Goal: Transaction & Acquisition: Purchase product/service

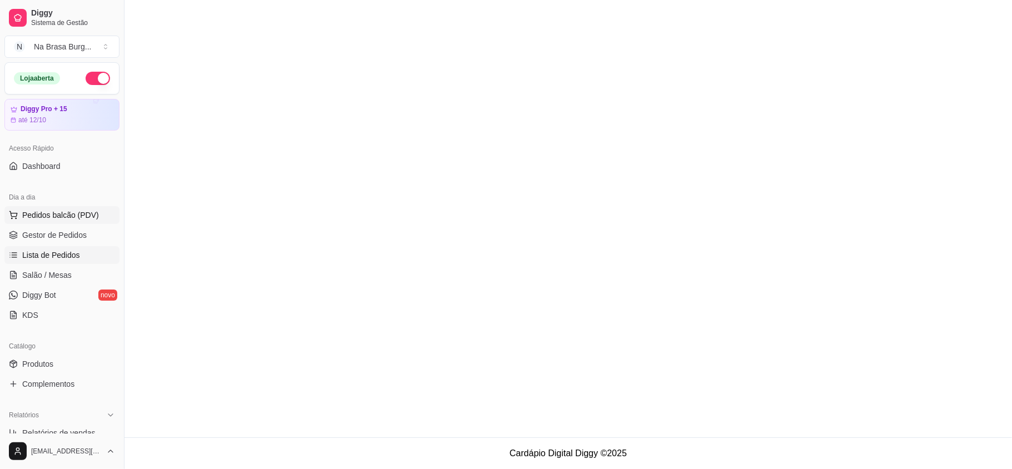
click at [79, 207] on button "Pedidos balcão (PDV)" at bounding box center [61, 215] width 115 height 18
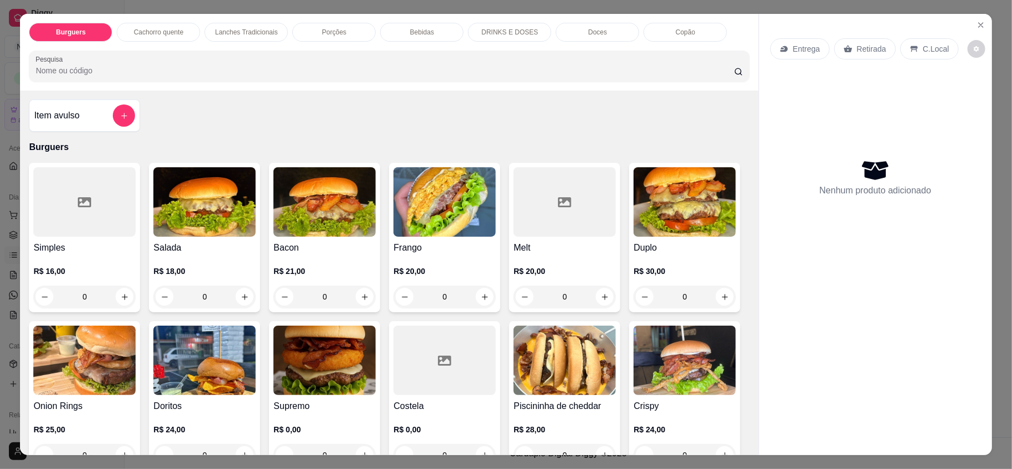
click at [270, 30] on p "Lanches Tradicionais" at bounding box center [246, 32] width 63 height 9
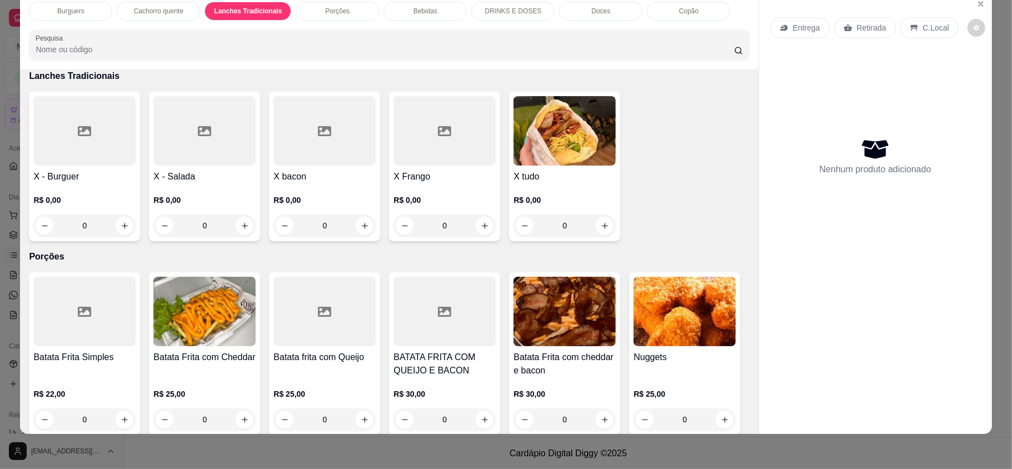
click at [358, 226] on div "0" at bounding box center [324, 226] width 102 height 22
click at [377, 147] on p "R$ 18,00" at bounding box center [407, 151] width 60 height 11
radio input "true"
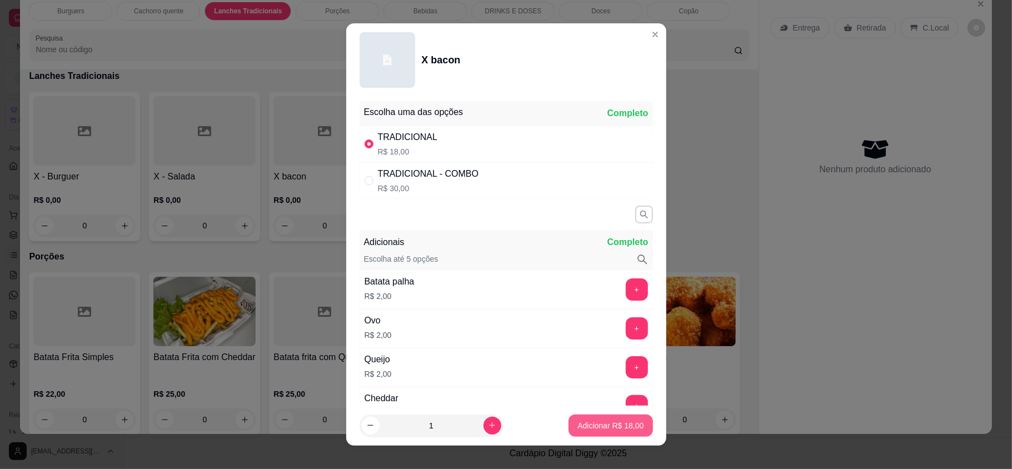
click at [583, 445] on footer "1 Adicionar R$ 18,00" at bounding box center [506, 426] width 320 height 40
click at [591, 421] on p "Adicionar R$ 18,00" at bounding box center [610, 425] width 66 height 11
type input "1"
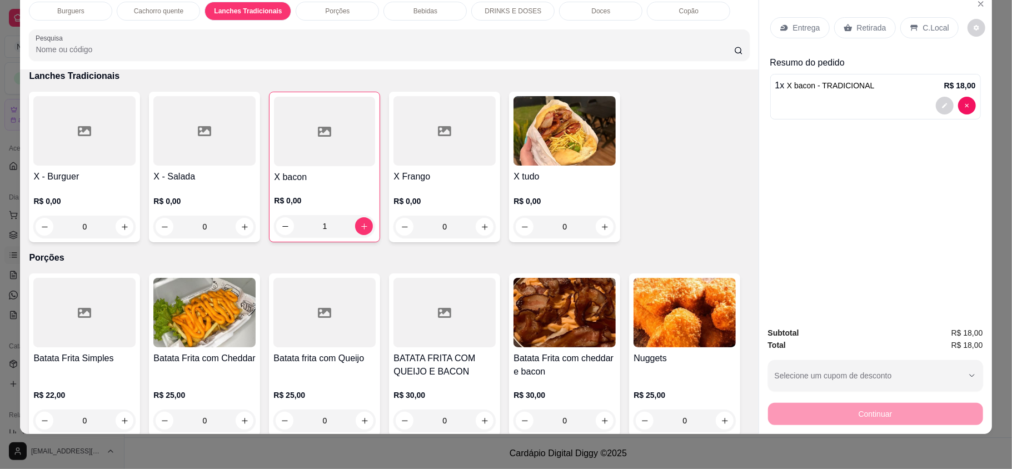
click at [587, 194] on div "R$ 0,00 0" at bounding box center [565, 211] width 102 height 53
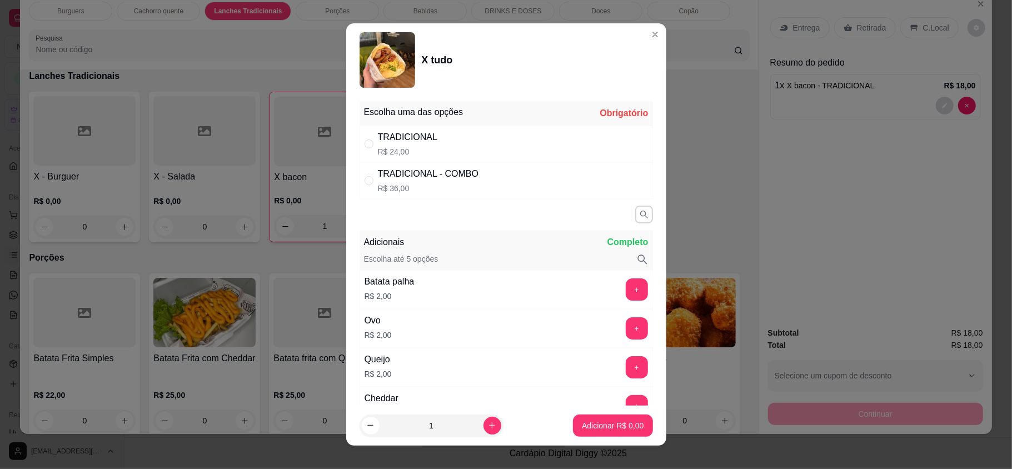
click at [511, 143] on div "TRADICIONAL R$ 24,00" at bounding box center [506, 144] width 293 height 37
radio input "true"
click at [615, 420] on p "Adicionar R$ 24,00" at bounding box center [610, 425] width 66 height 11
type input "1"
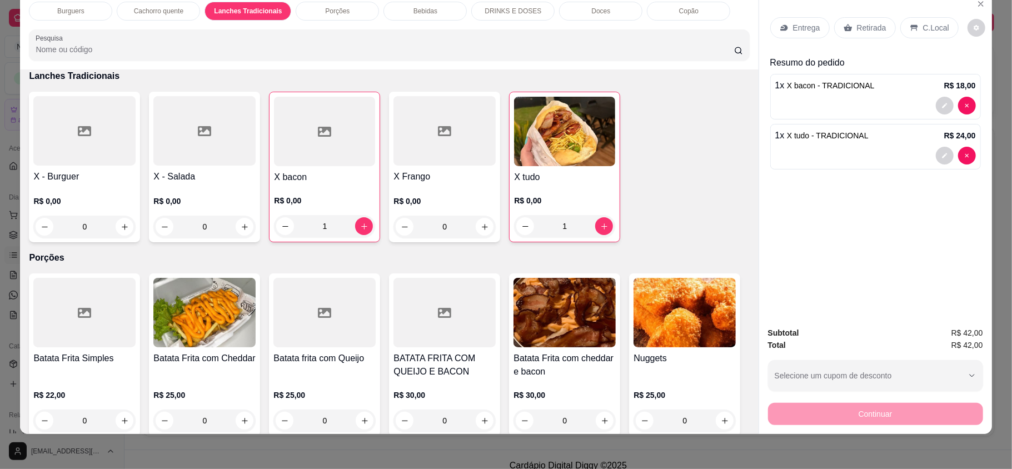
click at [793, 30] on p "Entrega" at bounding box center [806, 27] width 27 height 11
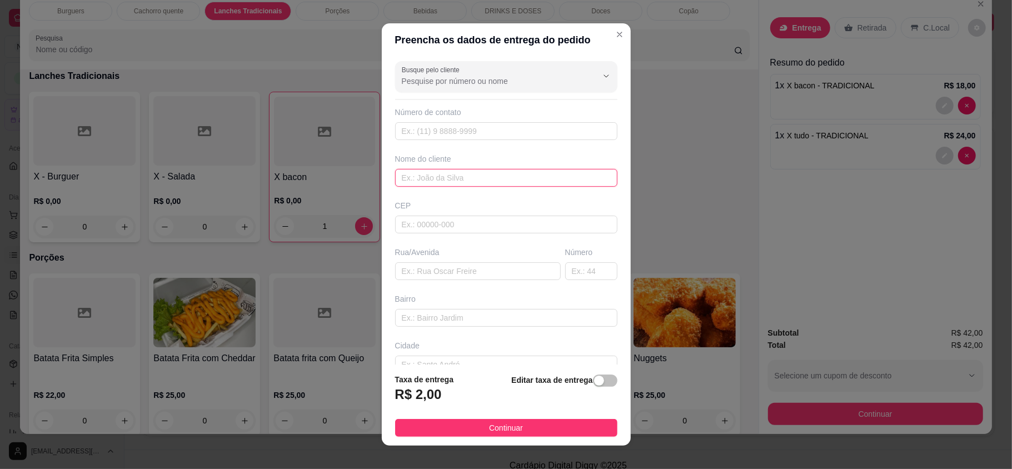
click at [494, 177] on input "text" at bounding box center [506, 178] width 222 height 18
type input "milena"
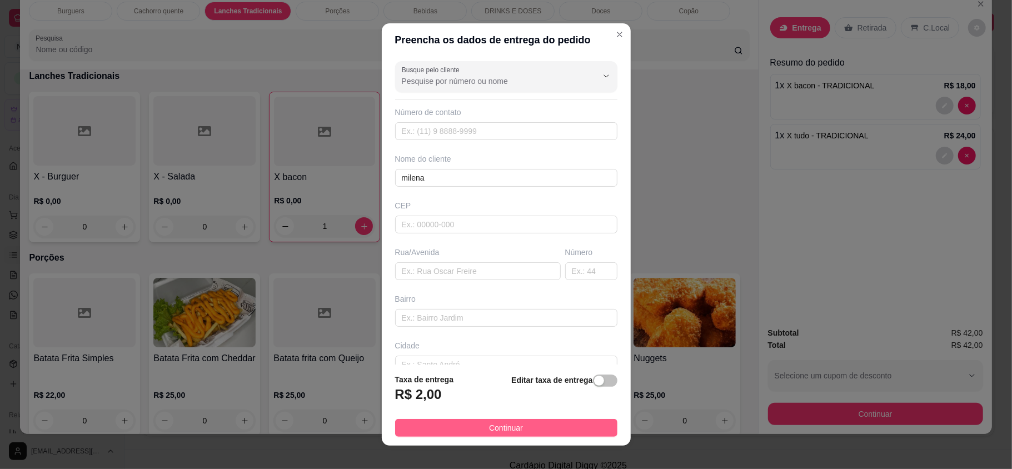
click at [556, 423] on button "Continuar" at bounding box center [506, 428] width 222 height 18
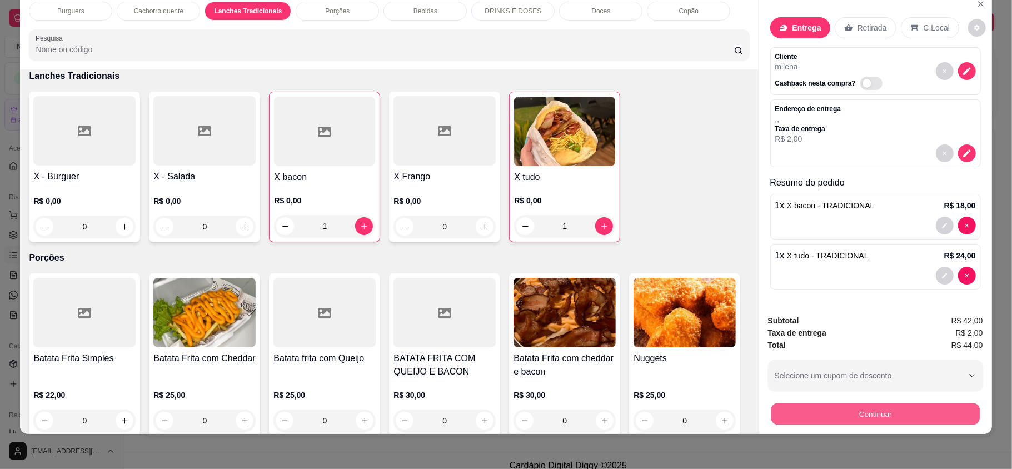
click at [810, 422] on button "Continuar" at bounding box center [875, 414] width 208 height 22
click at [861, 423] on button "Continuar" at bounding box center [875, 414] width 215 height 22
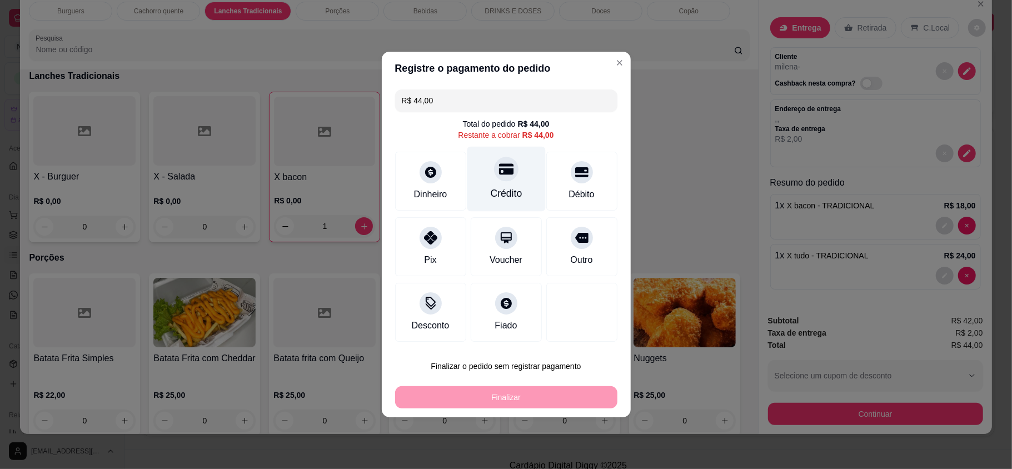
click at [516, 179] on div "Crédito" at bounding box center [506, 179] width 78 height 65
type input "R$ 0,00"
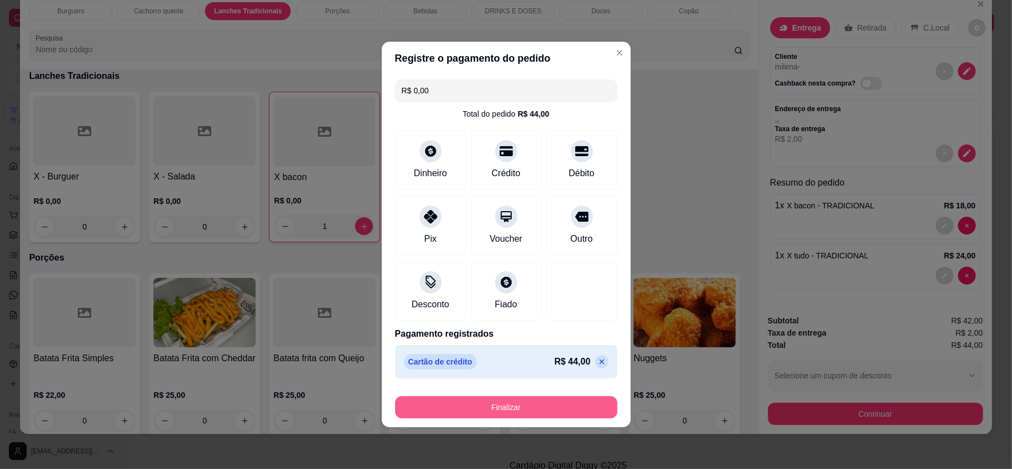
click at [550, 401] on button "Finalizar" at bounding box center [506, 407] width 222 height 22
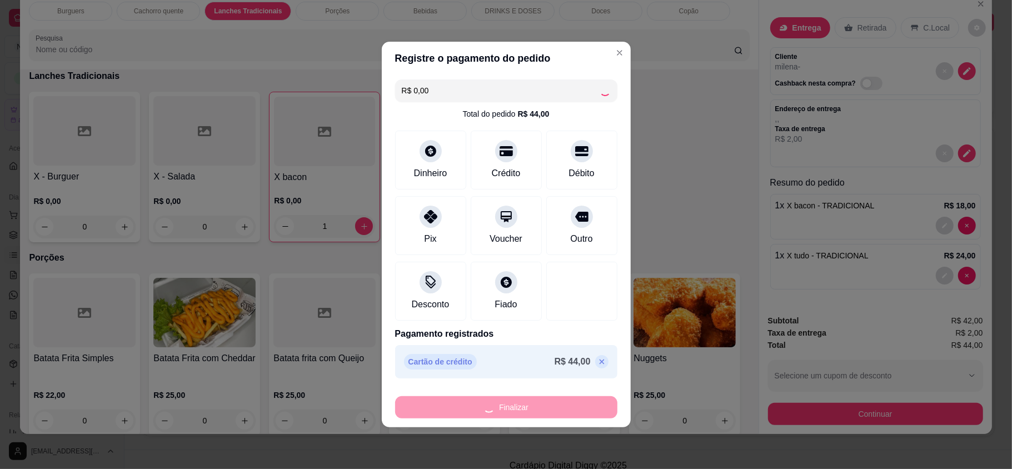
type input "0"
type input "-R$ 44,00"
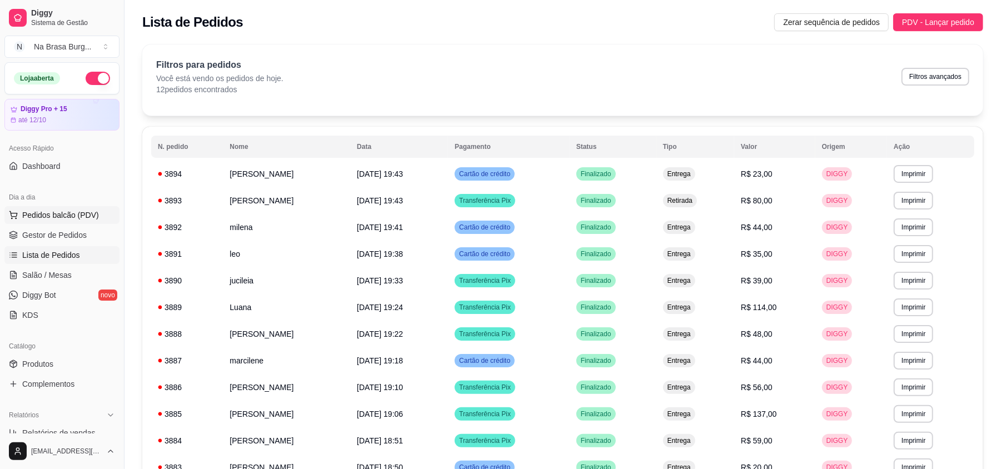
click at [88, 215] on span "Pedidos balcão (PDV)" at bounding box center [60, 215] width 77 height 11
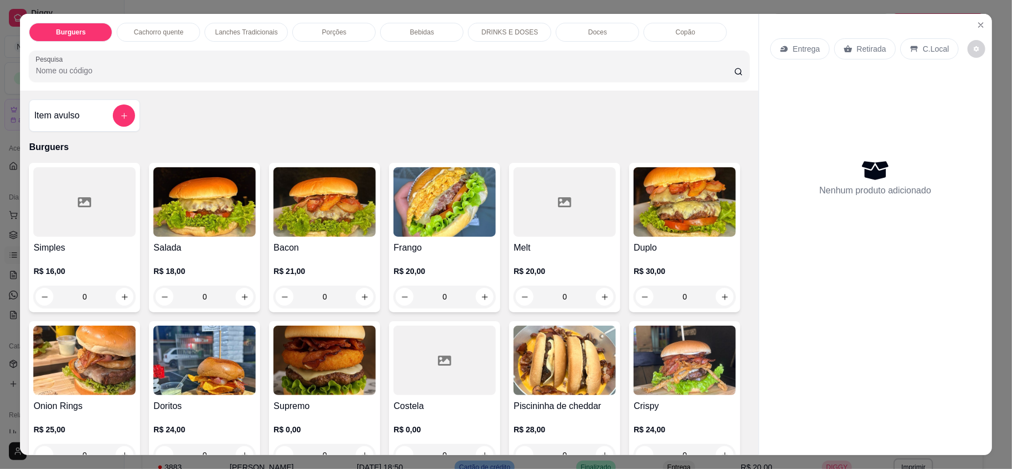
click at [254, 23] on div "Lanches Tradicionais" at bounding box center [246, 32] width 83 height 19
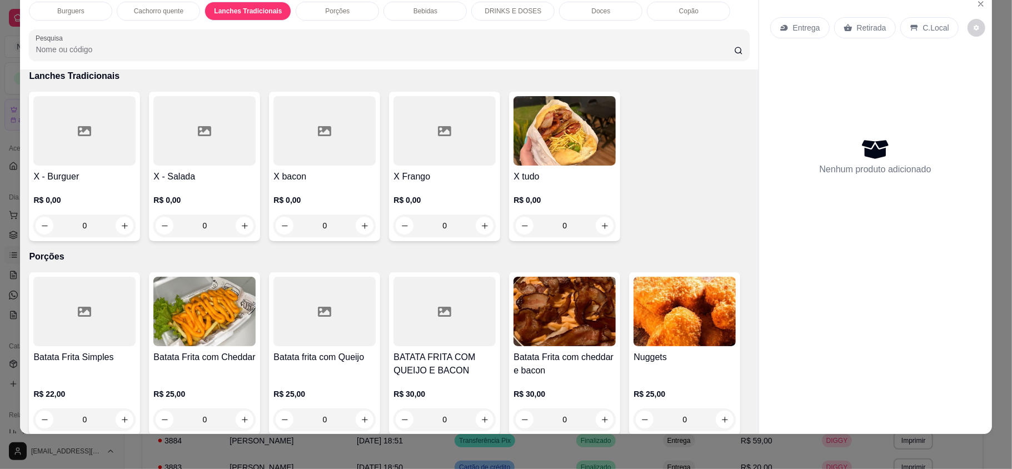
click at [580, 165] on div "X tudo R$ 0,00 0" at bounding box center [564, 167] width 111 height 150
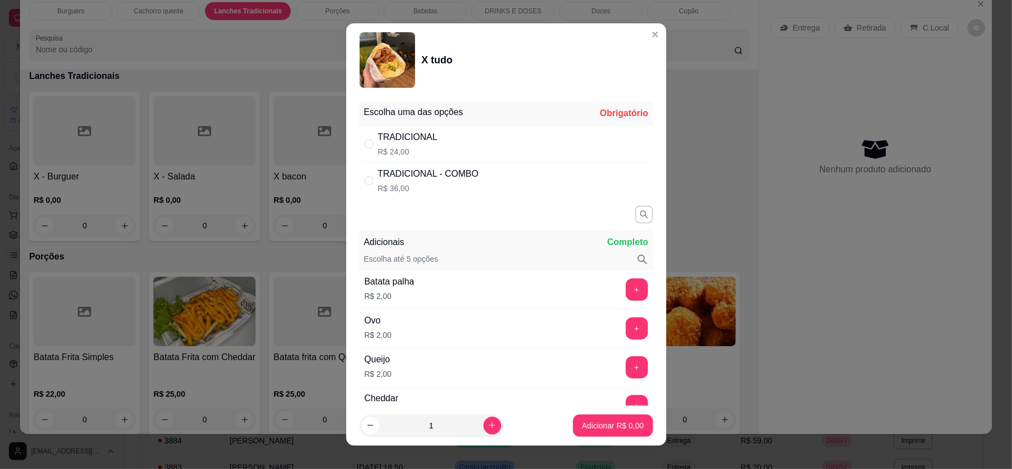
click at [437, 155] on div "TRADICIONAL R$ 24,00" at bounding box center [506, 144] width 293 height 37
radio input "true"
click at [485, 429] on button "increase-product-quantity" at bounding box center [493, 426] width 18 height 18
type input "2"
click at [585, 432] on button "Adicionar R$ 48,00" at bounding box center [611, 426] width 84 height 22
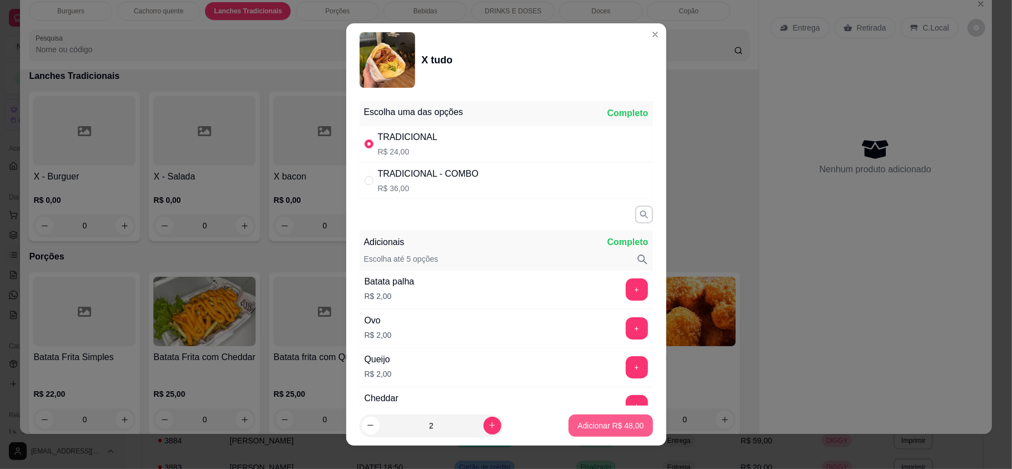
type input "2"
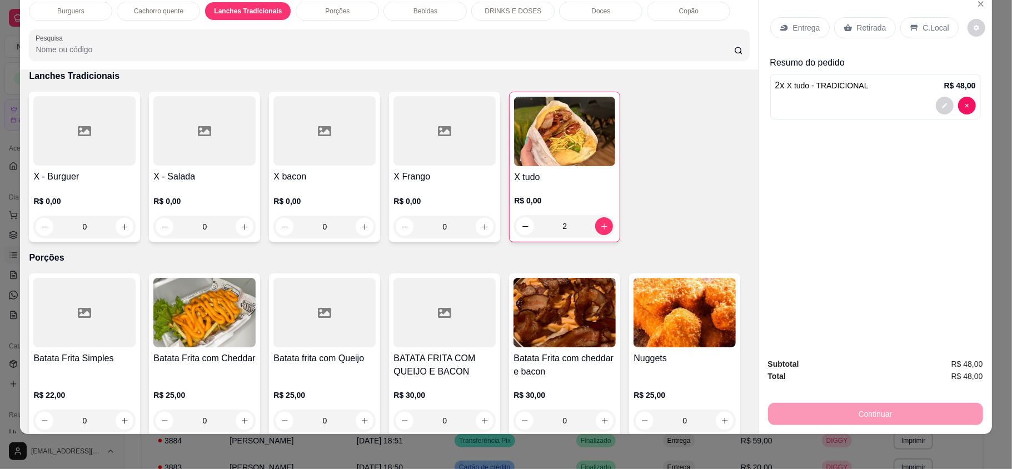
click at [807, 10] on div "Entrega Retirada C.Local" at bounding box center [875, 27] width 211 height 39
click at [808, 29] on p "Entrega" at bounding box center [806, 27] width 27 height 11
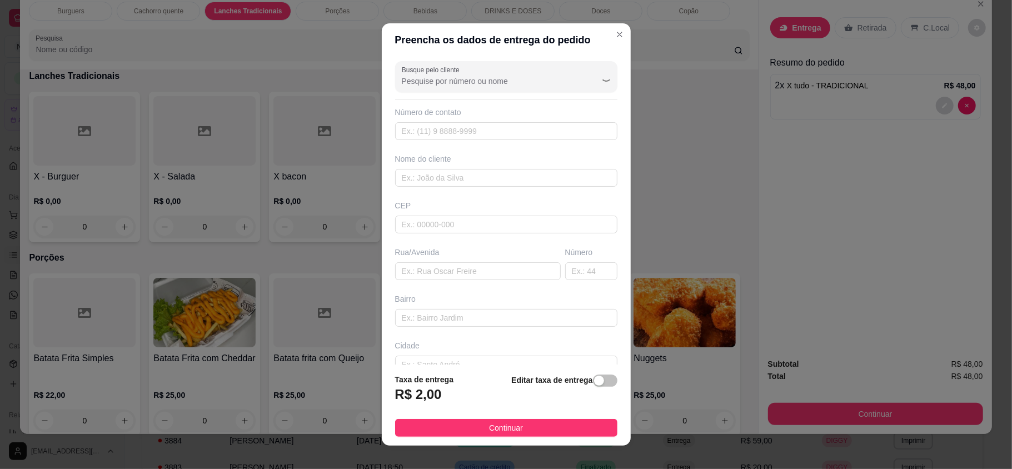
click at [490, 192] on div "Busque pelo cliente Número de contato Nome do cliente CEP Rua/[GEOGRAPHIC_DATA]" at bounding box center [506, 211] width 249 height 308
click at [485, 182] on input "text" at bounding box center [506, 178] width 222 height 18
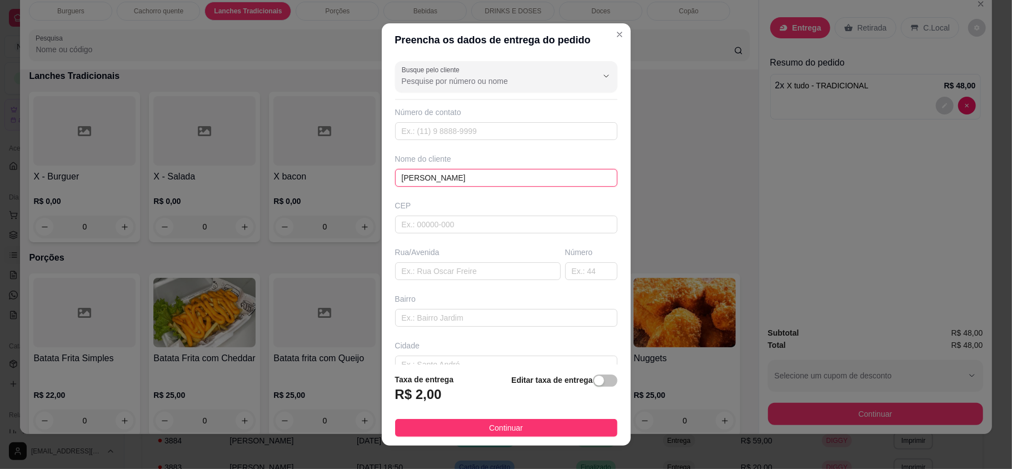
type input "[PERSON_NAME]"
click at [462, 412] on footer "Taxa de entrega R$ 2,00 Editar taxa de entrega Continuar" at bounding box center [506, 405] width 249 height 81
click at [466, 420] on button "Continuar" at bounding box center [506, 428] width 222 height 18
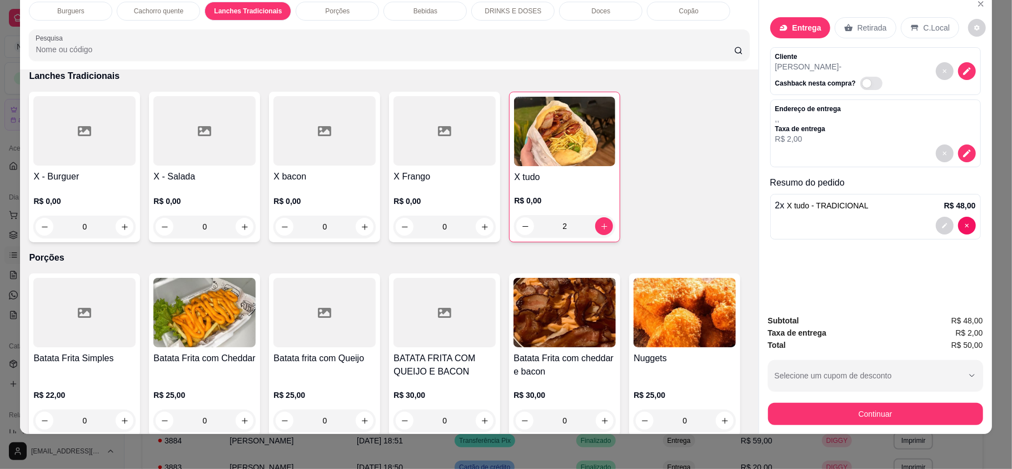
click at [806, 412] on button "Continuar" at bounding box center [875, 414] width 215 height 22
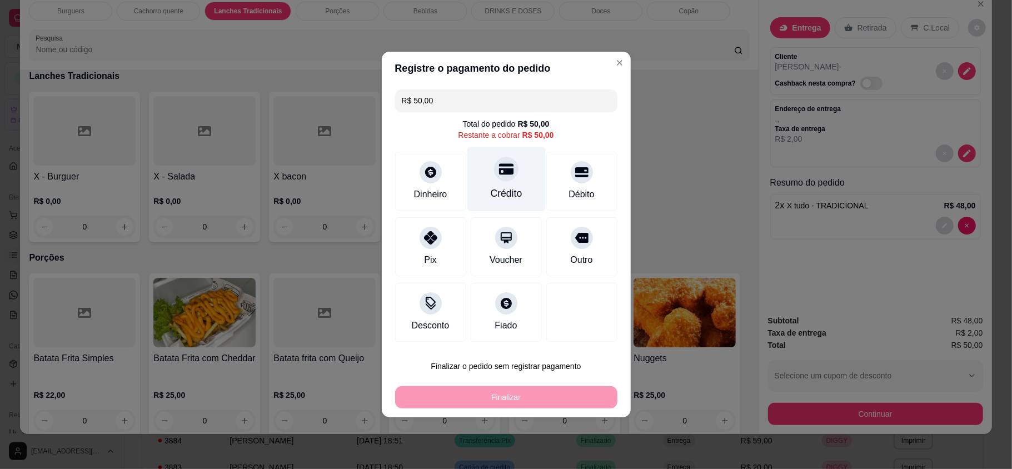
click at [510, 181] on div "Crédito" at bounding box center [506, 179] width 78 height 65
type input "R$ 0,00"
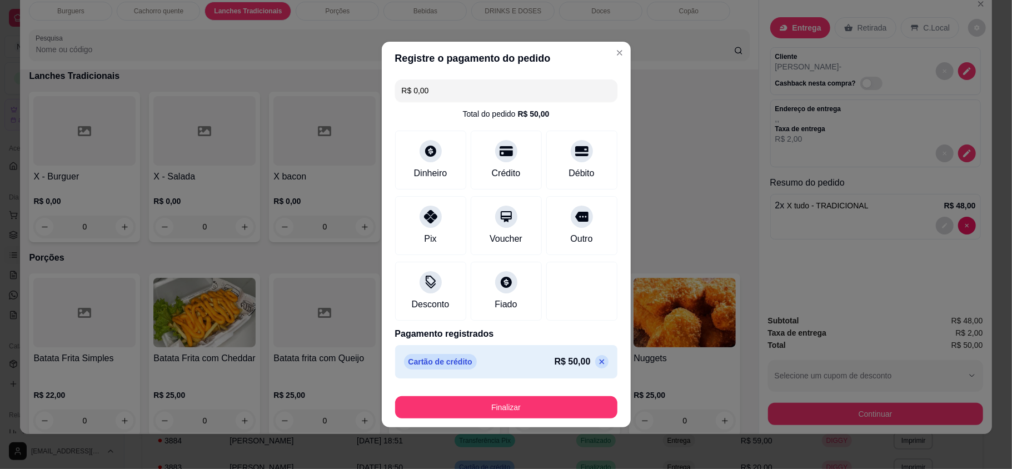
click at [507, 397] on button "Finalizar" at bounding box center [506, 407] width 222 height 22
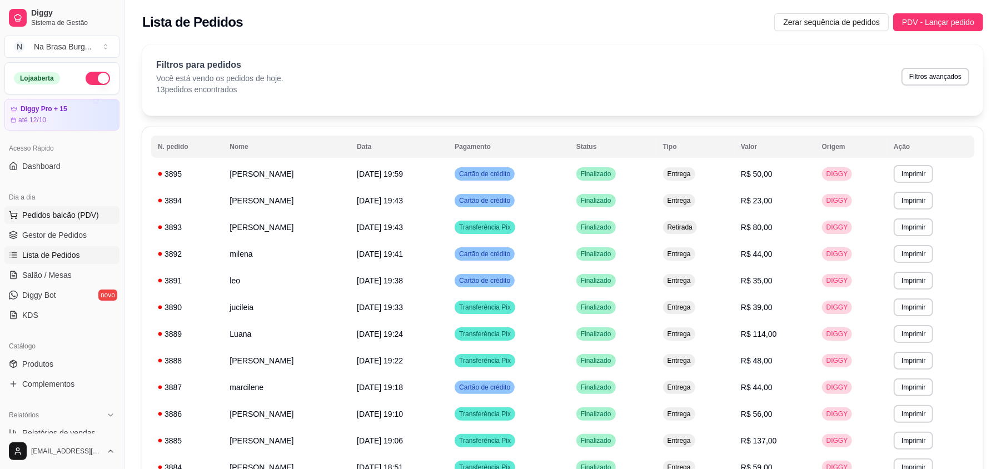
click at [79, 214] on span "Pedidos balcão (PDV)" at bounding box center [60, 215] width 77 height 11
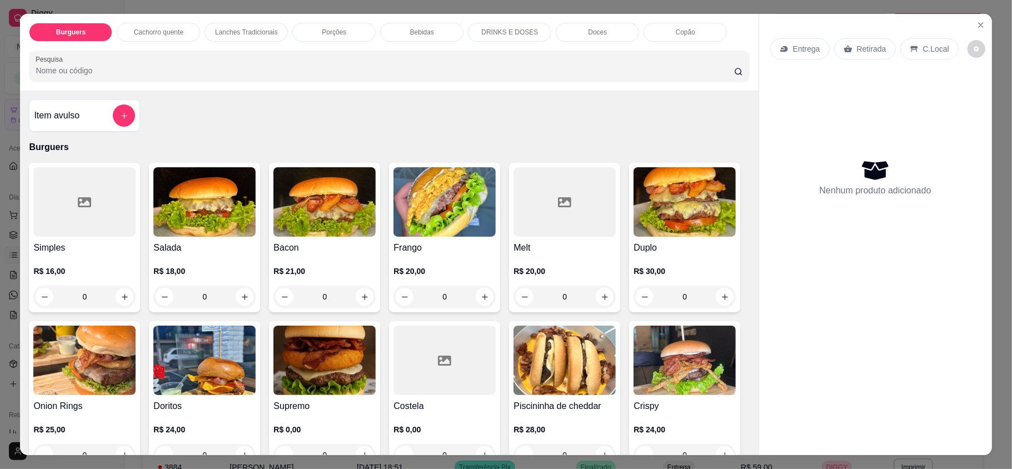
click at [172, 37] on div "Cachorro quente" at bounding box center [158, 32] width 83 height 19
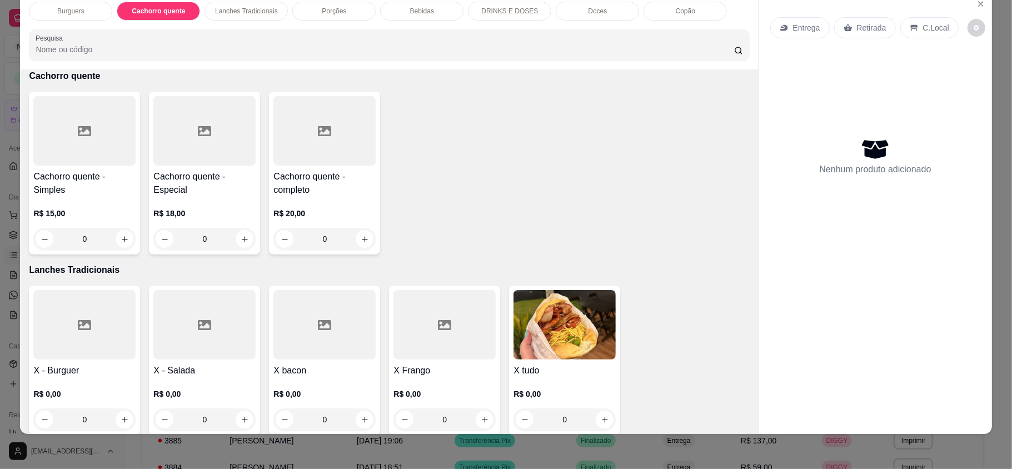
click at [239, 230] on div "0" at bounding box center [204, 239] width 102 height 22
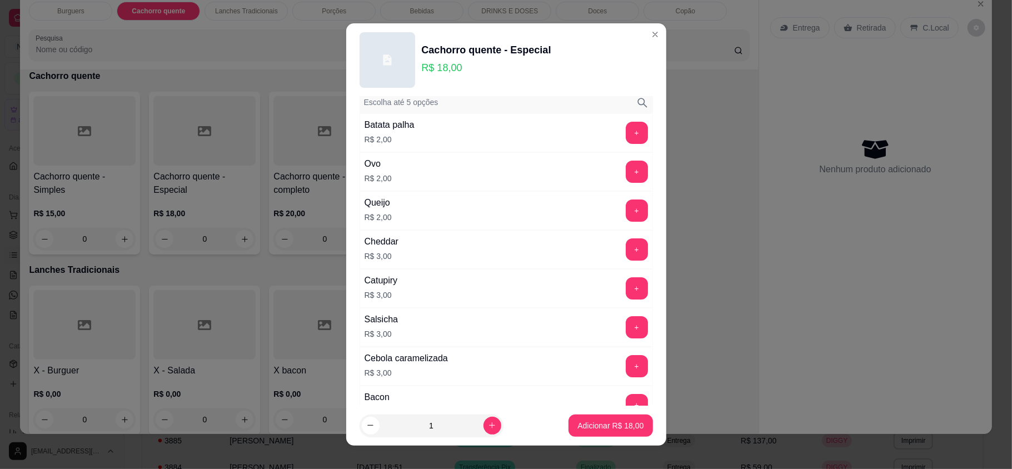
scroll to position [74, 0]
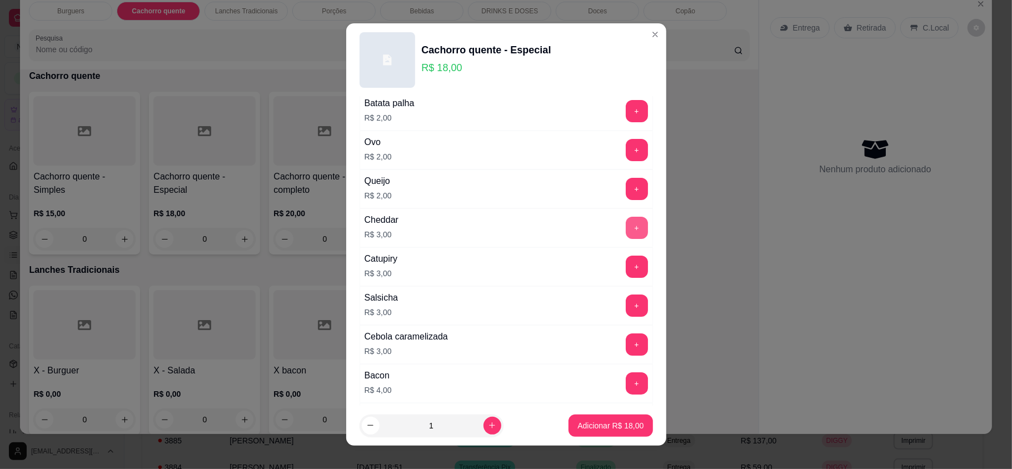
click at [626, 230] on button "+" at bounding box center [637, 228] width 22 height 22
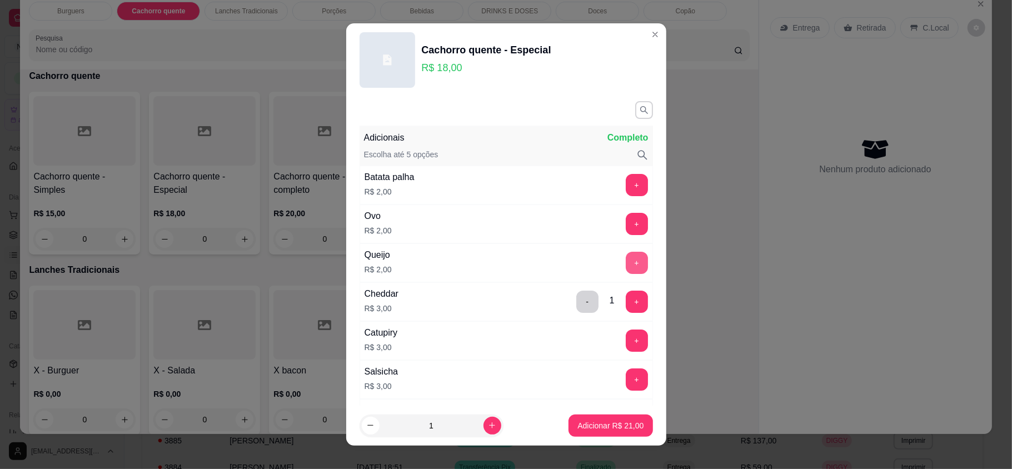
click at [626, 260] on button "+" at bounding box center [637, 263] width 22 height 22
click at [590, 420] on p "Adicionar R$ 25,00" at bounding box center [610, 425] width 66 height 11
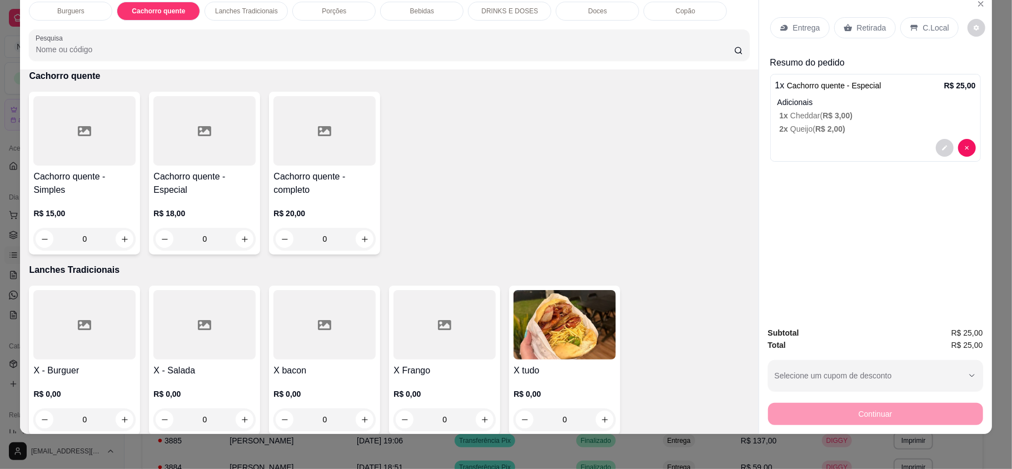
click at [796, 26] on p "Entrega" at bounding box center [806, 27] width 27 height 11
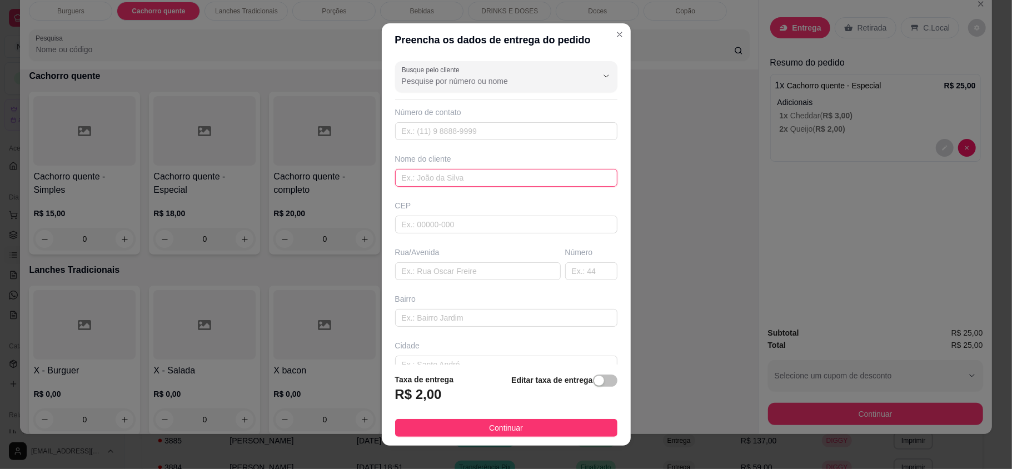
click at [450, 179] on input "text" at bounding box center [506, 178] width 222 height 18
type input "camila"
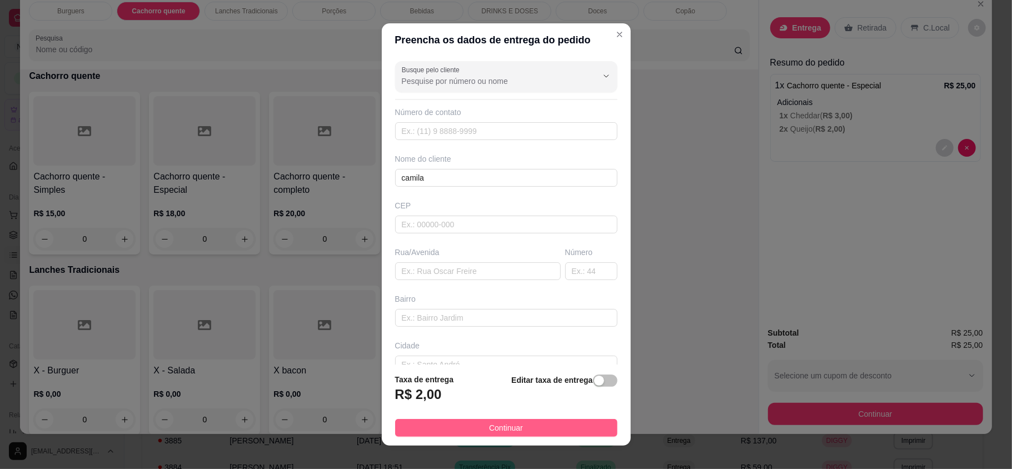
click at [520, 423] on button "Continuar" at bounding box center [506, 428] width 222 height 18
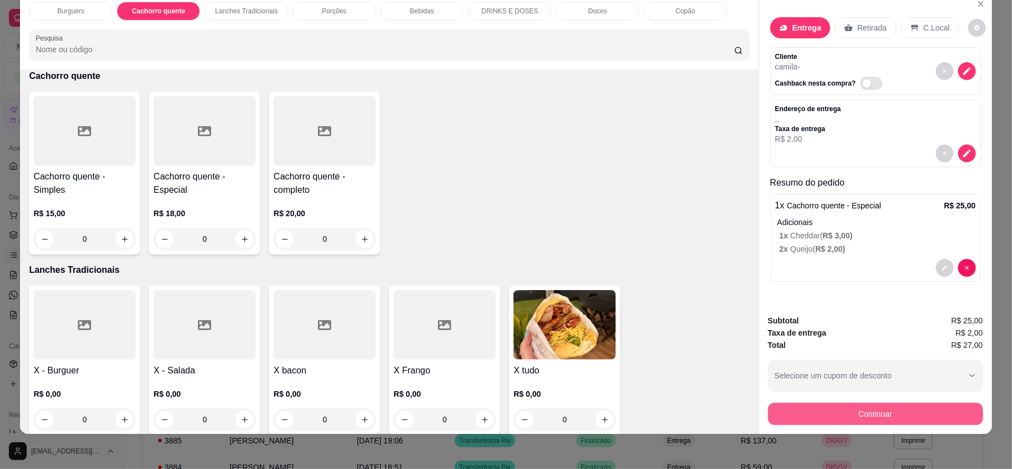
click at [889, 406] on button "Continuar" at bounding box center [875, 414] width 215 height 22
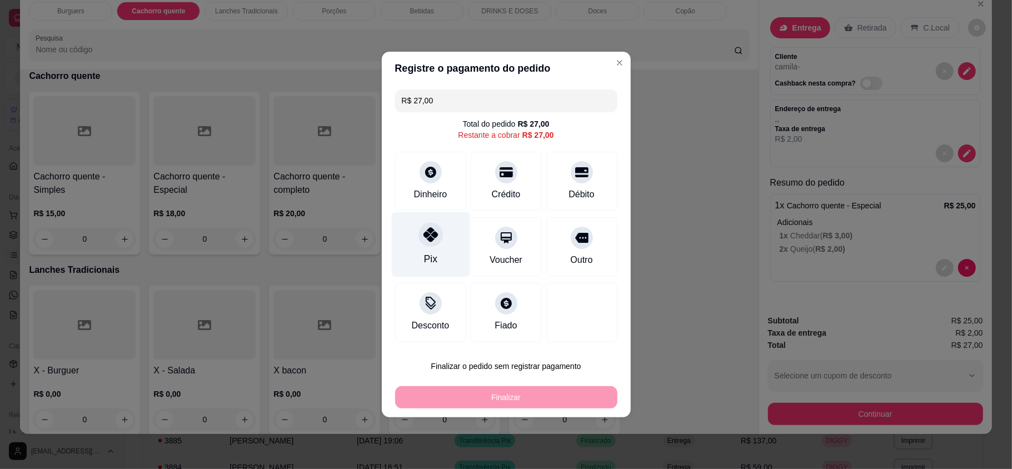
click at [423, 263] on div "Pix" at bounding box center [429, 259] width 13 height 14
type input "R$ 0,00"
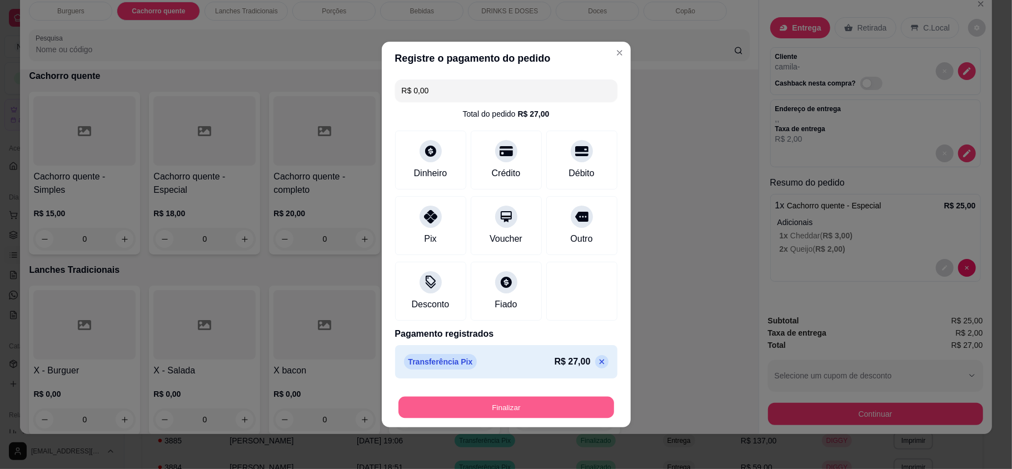
click at [470, 410] on button "Finalizar" at bounding box center [506, 408] width 216 height 22
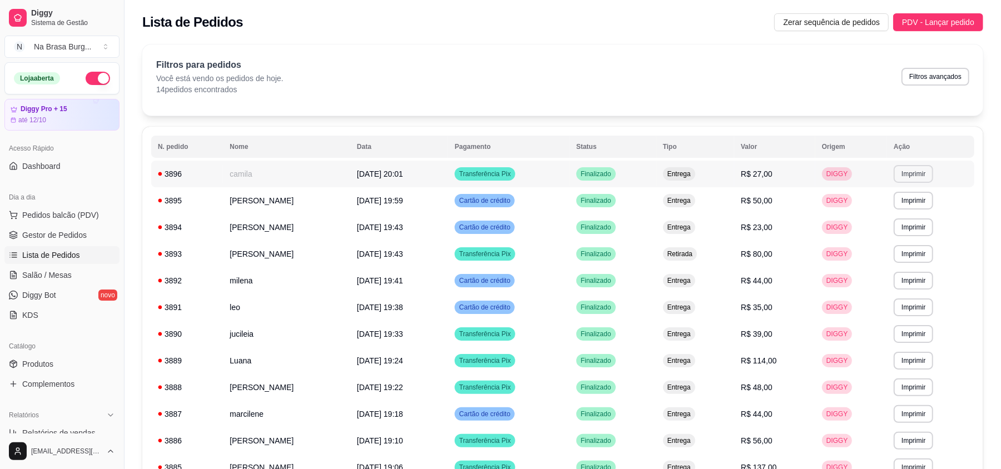
click at [914, 171] on button "Imprimir" at bounding box center [913, 174] width 39 height 18
click at [905, 201] on div "Escolha a impressora IMPRESSORA" at bounding box center [895, 206] width 92 height 38
click at [899, 212] on button "IMPRESSORA" at bounding box center [894, 214] width 81 height 18
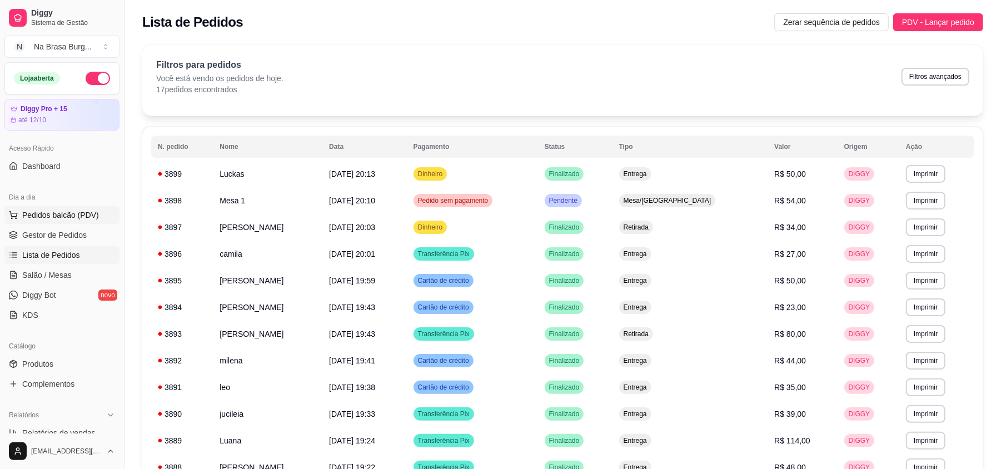
click at [66, 219] on span "Pedidos balcão (PDV)" at bounding box center [60, 215] width 77 height 11
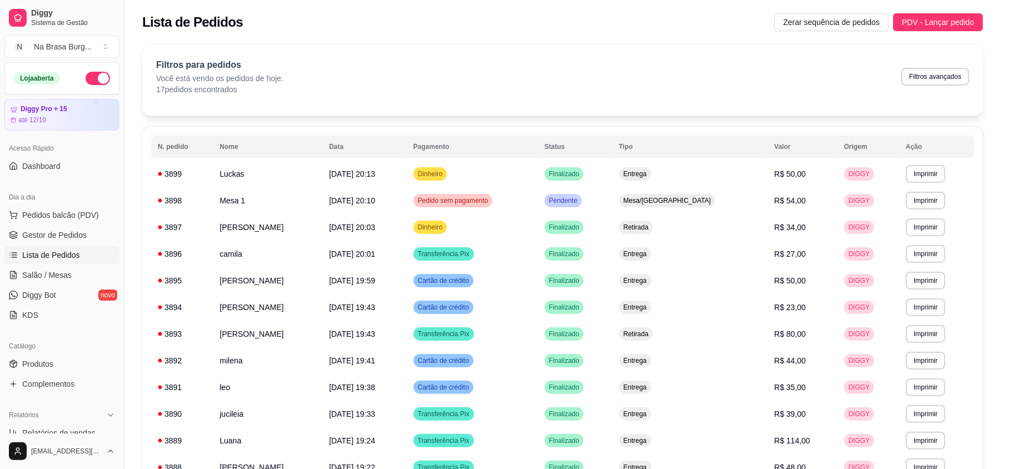
click at [163, 33] on p "Cachorro quente" at bounding box center [158, 32] width 49 height 9
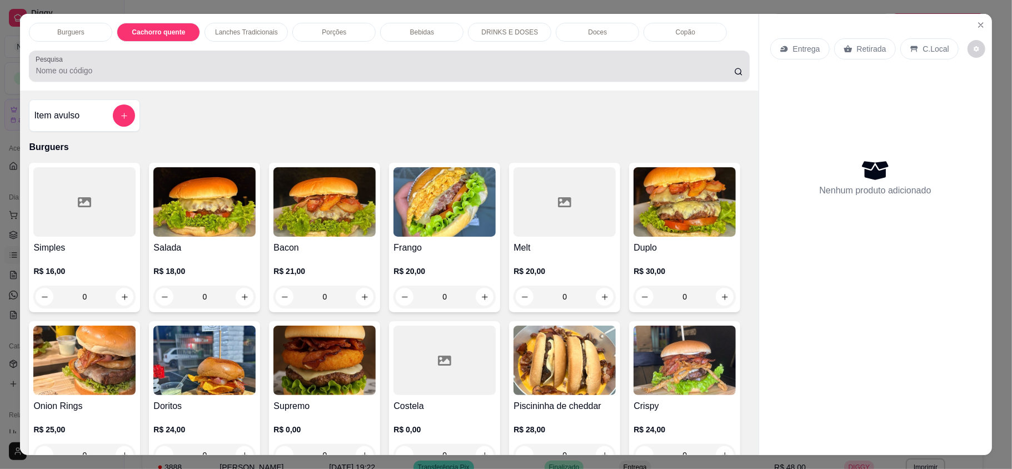
scroll to position [21, 0]
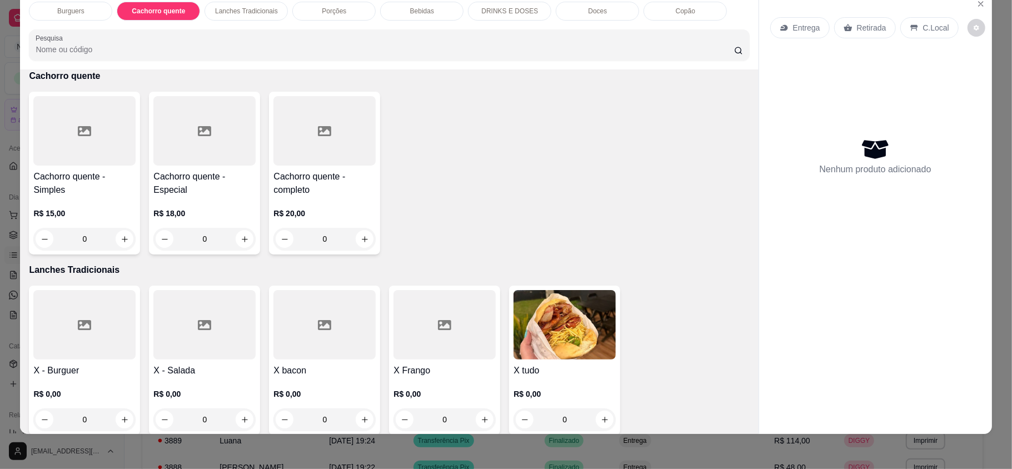
click at [114, 239] on div "0" at bounding box center [84, 239] width 102 height 22
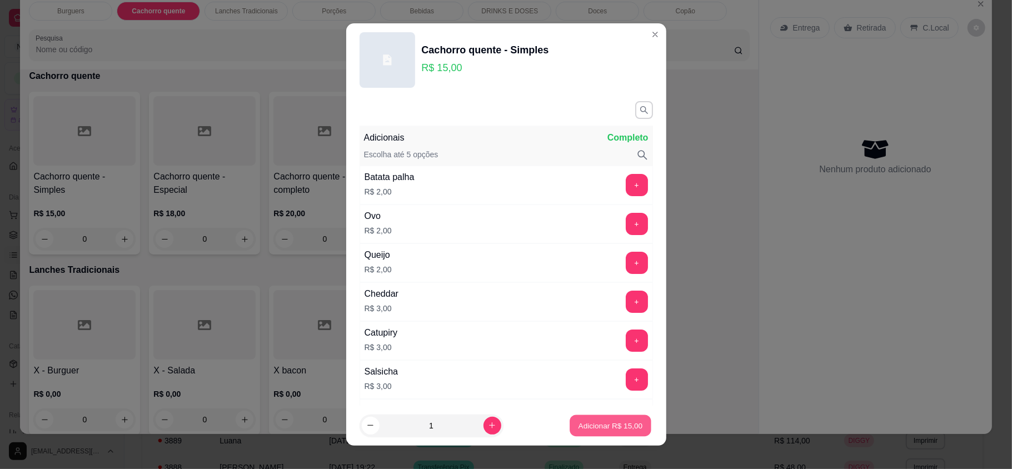
click at [605, 434] on button "Adicionar R$ 15,00" at bounding box center [611, 426] width 82 height 22
type input "1"
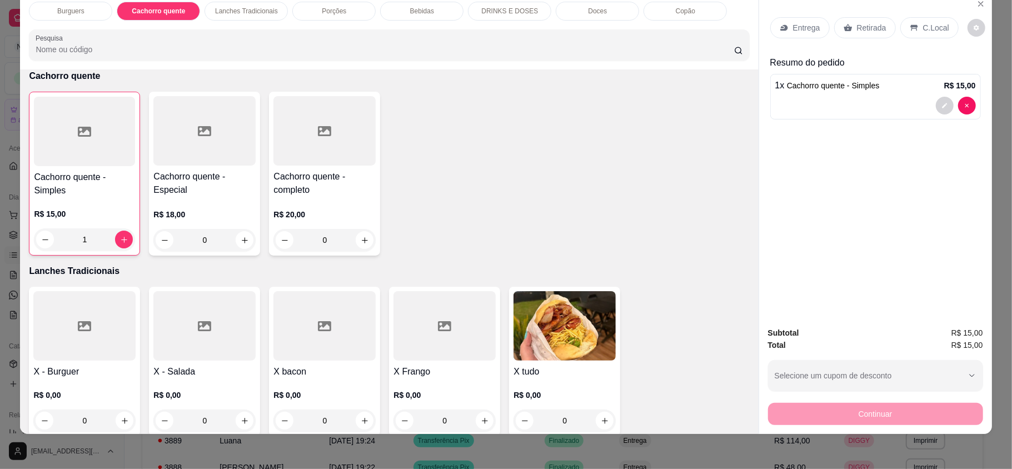
click at [807, 27] on p "Entrega" at bounding box center [806, 27] width 27 height 11
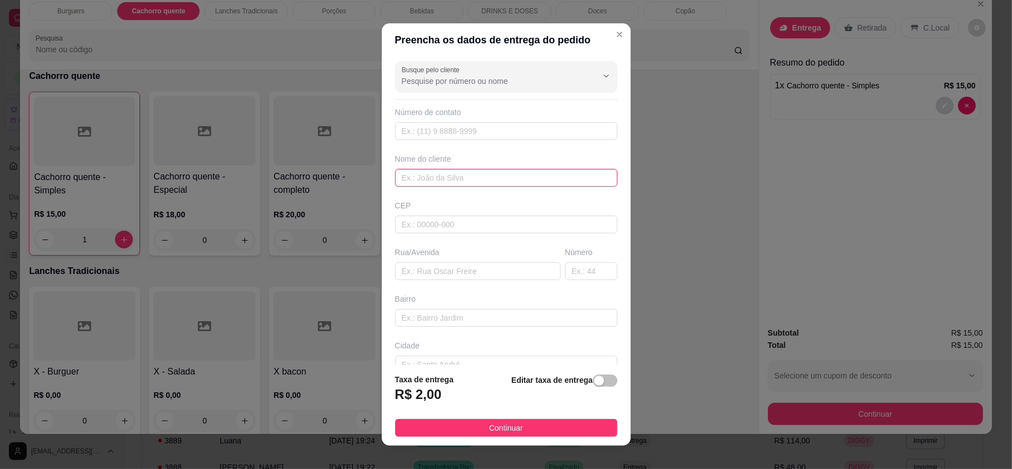
click at [530, 180] on input "text" at bounding box center [506, 178] width 222 height 18
type input "[PERSON_NAME]"
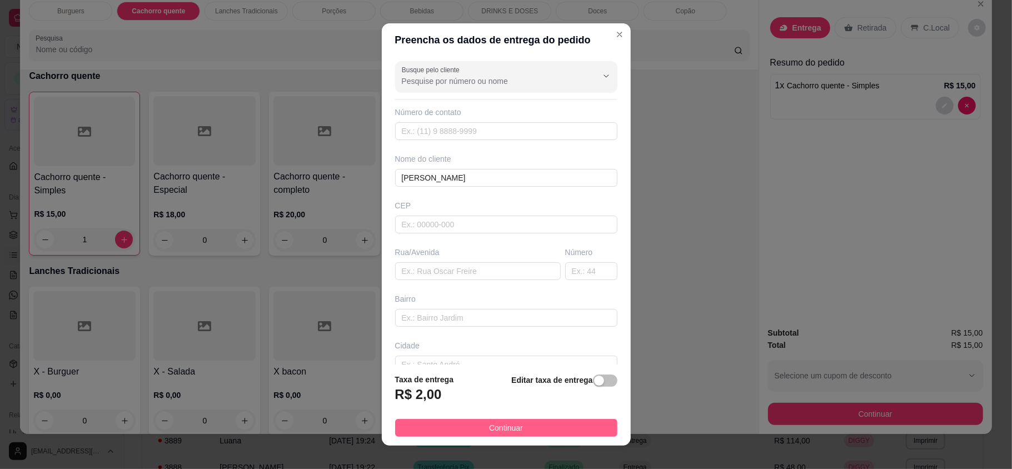
click at [483, 436] on button "Continuar" at bounding box center [506, 428] width 222 height 18
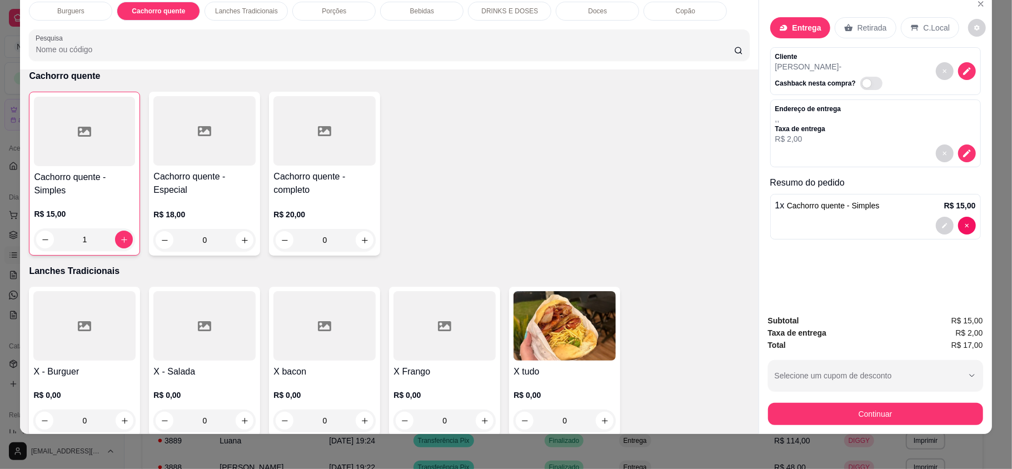
click at [839, 419] on button "Continuar" at bounding box center [875, 414] width 215 height 22
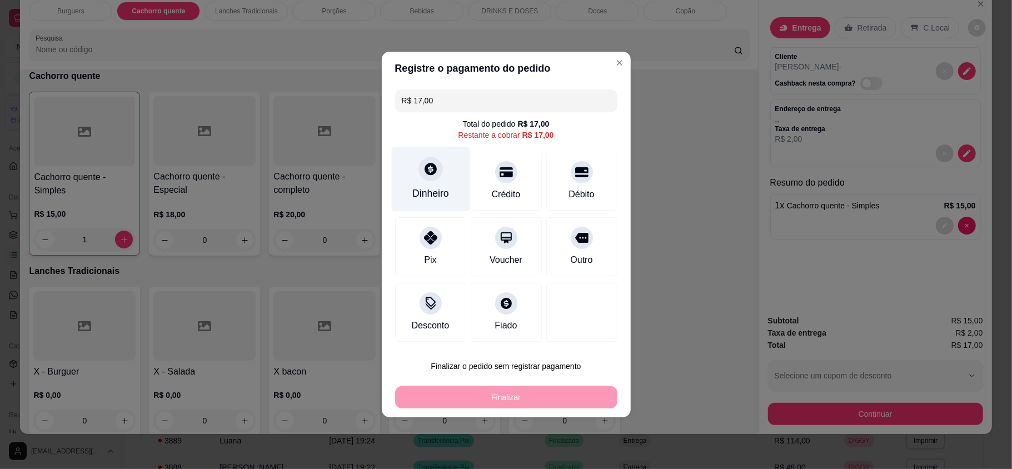
click at [443, 183] on div "Dinheiro" at bounding box center [430, 179] width 78 height 65
type input "R$ 0,00"
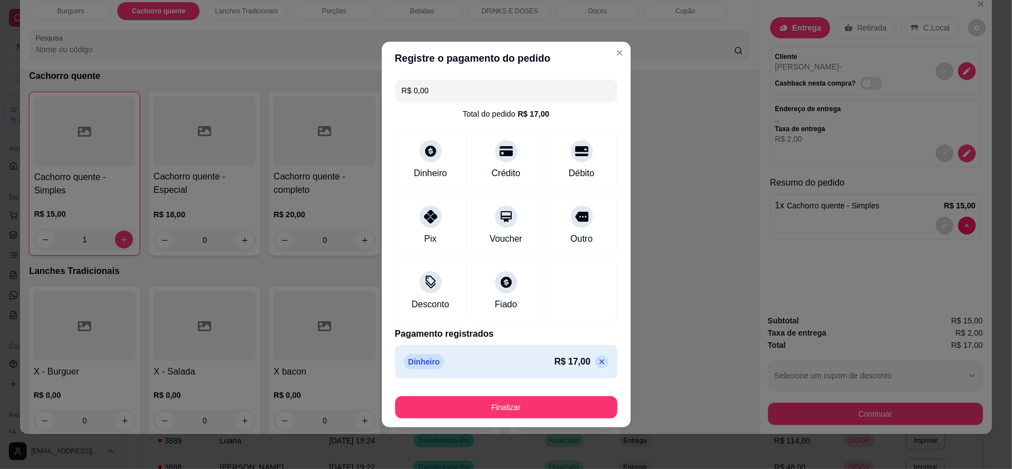
click at [542, 387] on footer "Finalizar" at bounding box center [506, 405] width 249 height 44
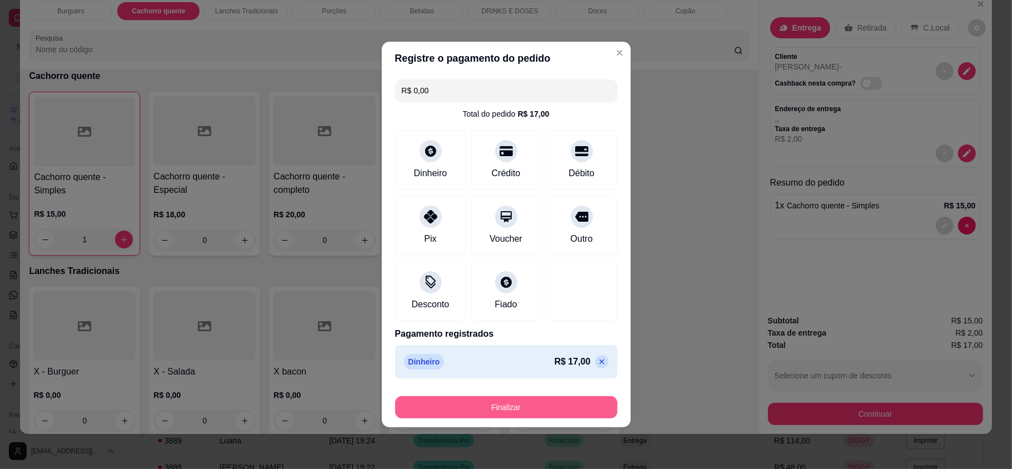
click at [541, 403] on button "Finalizar" at bounding box center [506, 407] width 222 height 22
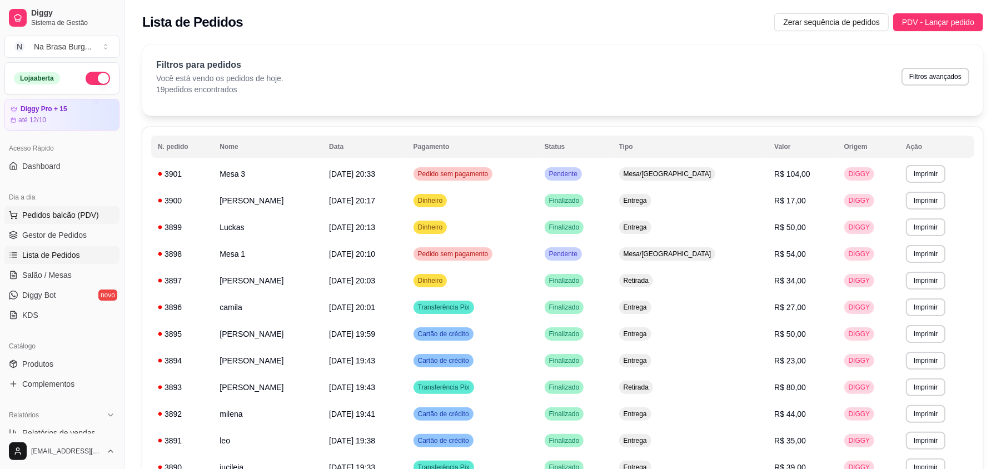
click at [69, 219] on span "Pedidos balcão (PDV)" at bounding box center [60, 215] width 77 height 11
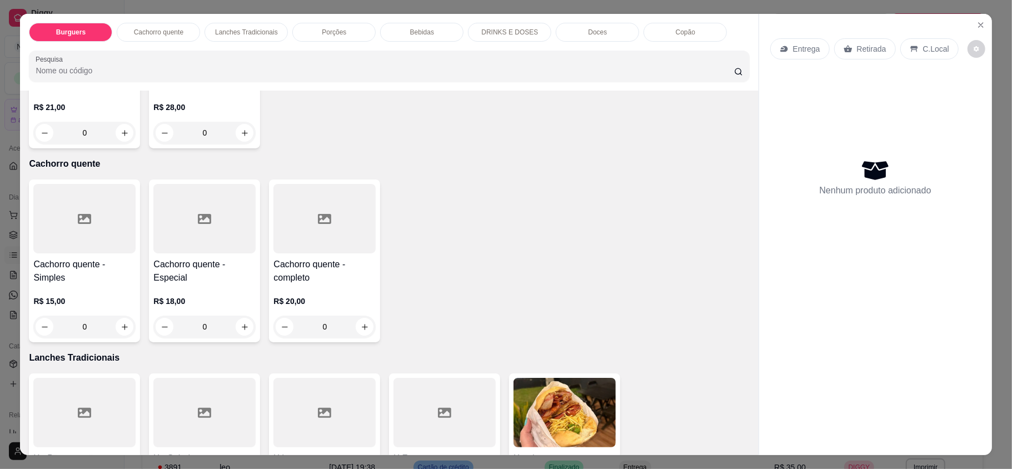
scroll to position [667, 0]
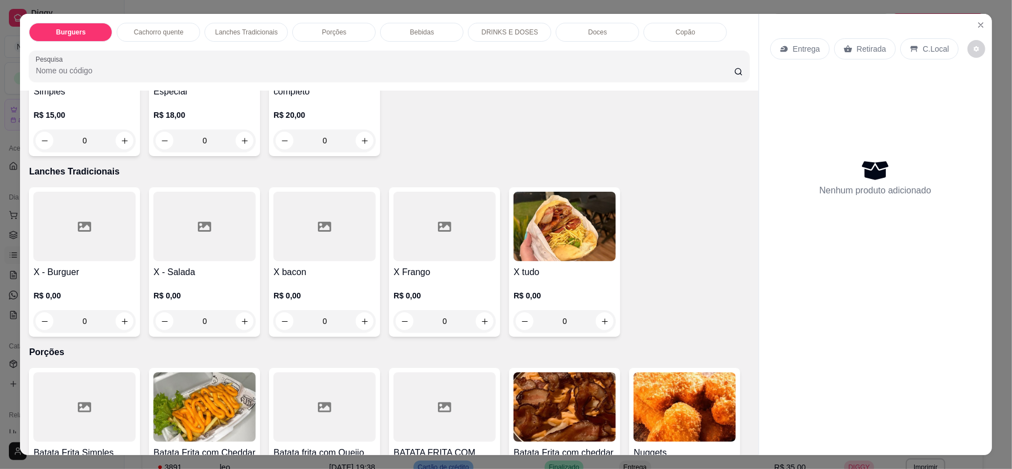
click at [117, 322] on div "0" at bounding box center [84, 321] width 102 height 22
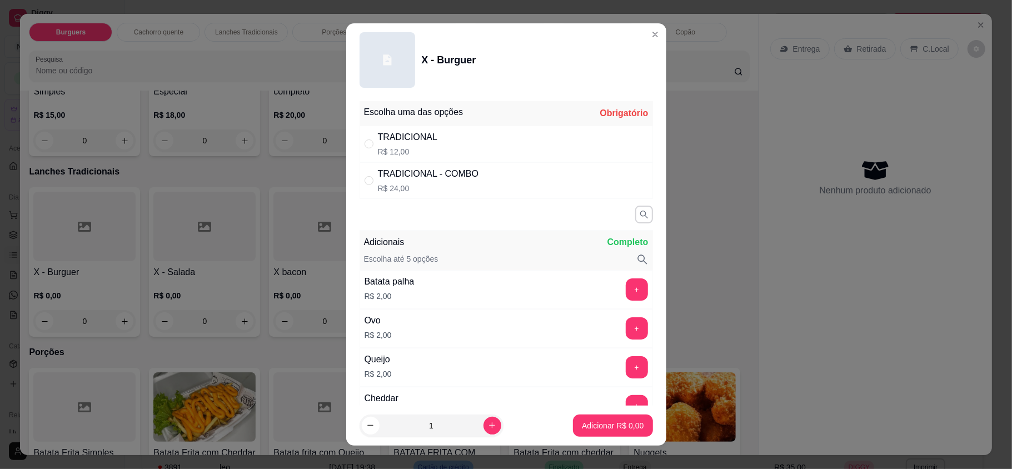
click at [495, 150] on div "TRADICIONAL R$ 12,00" at bounding box center [506, 144] width 293 height 37
radio input "true"
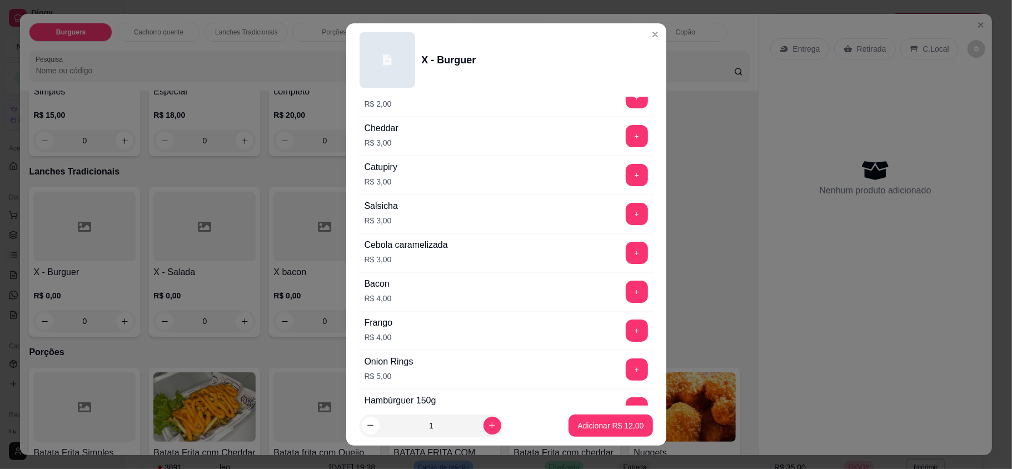
scroll to position [296, 0]
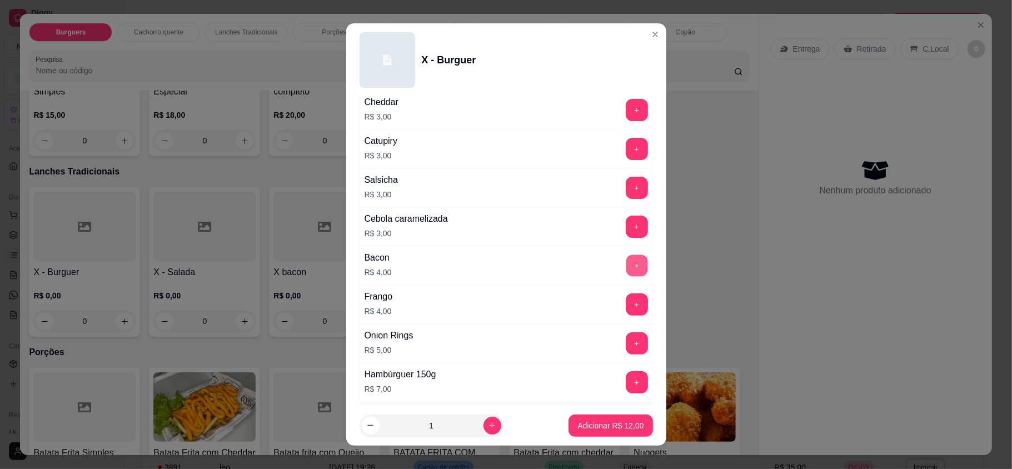
click at [626, 265] on button "+" at bounding box center [637, 266] width 22 height 22
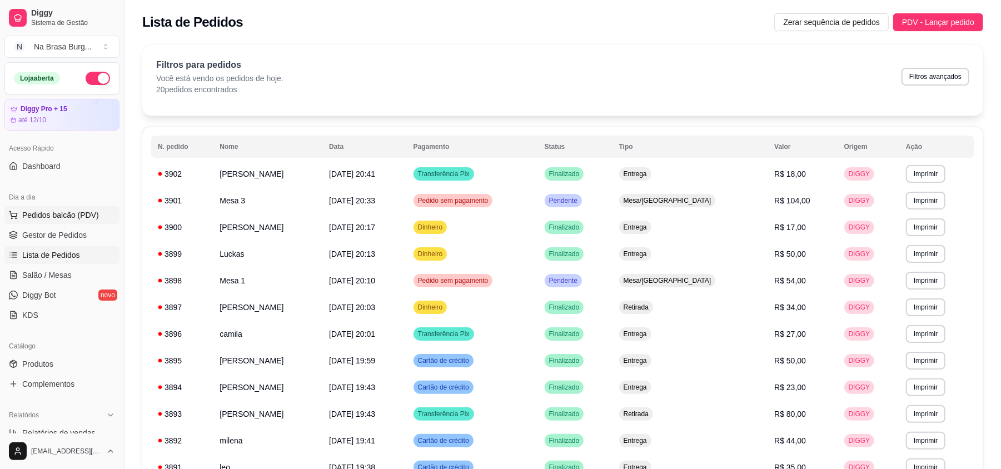
click at [66, 219] on span "Pedidos balcão (PDV)" at bounding box center [60, 215] width 77 height 11
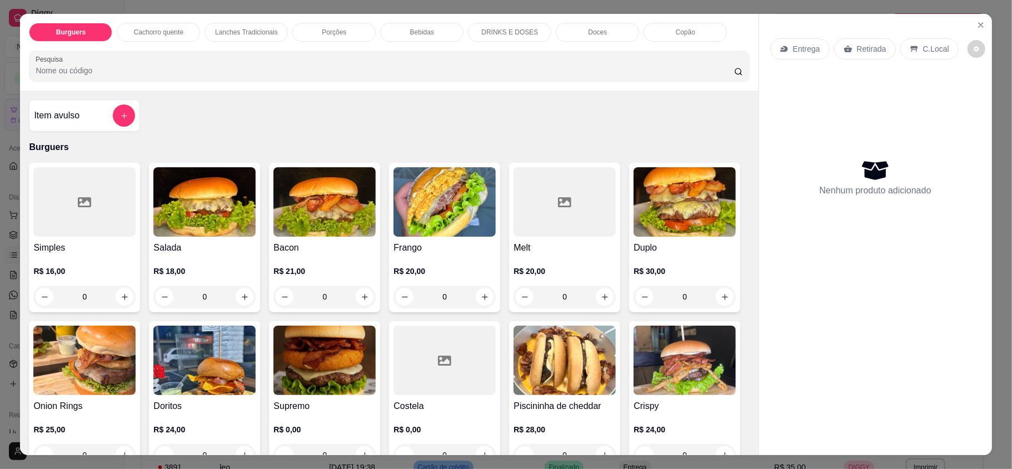
click at [238, 301] on div "0" at bounding box center [204, 297] width 102 height 22
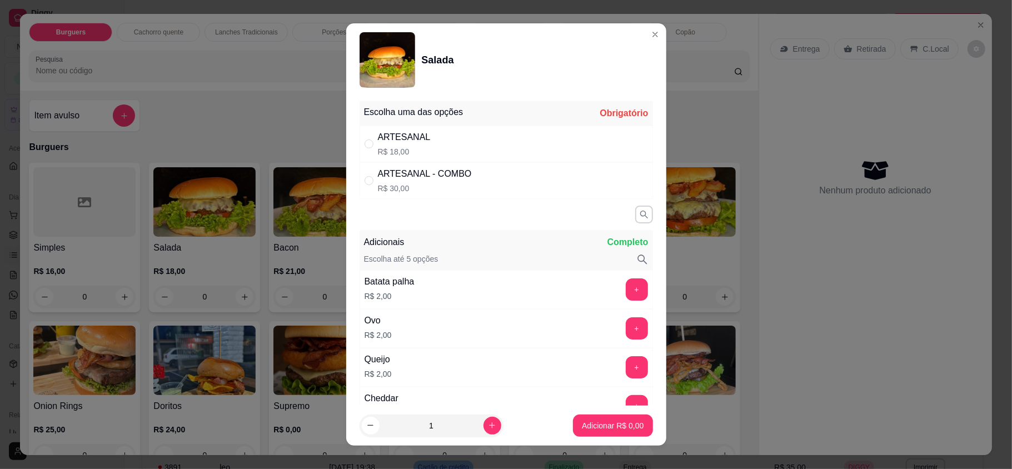
click at [439, 152] on div "ARTESANAL R$ 18,00" at bounding box center [506, 144] width 293 height 37
radio input "true"
click at [484, 420] on button "increase-product-quantity" at bounding box center [493, 426] width 18 height 18
type input "2"
click at [602, 417] on button "Adicionar R$ 36,00" at bounding box center [611, 426] width 84 height 22
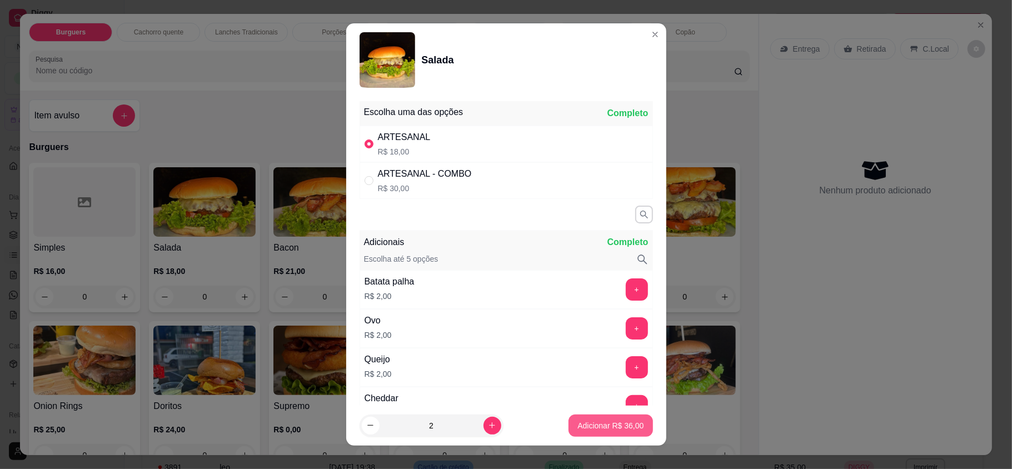
type input "2"
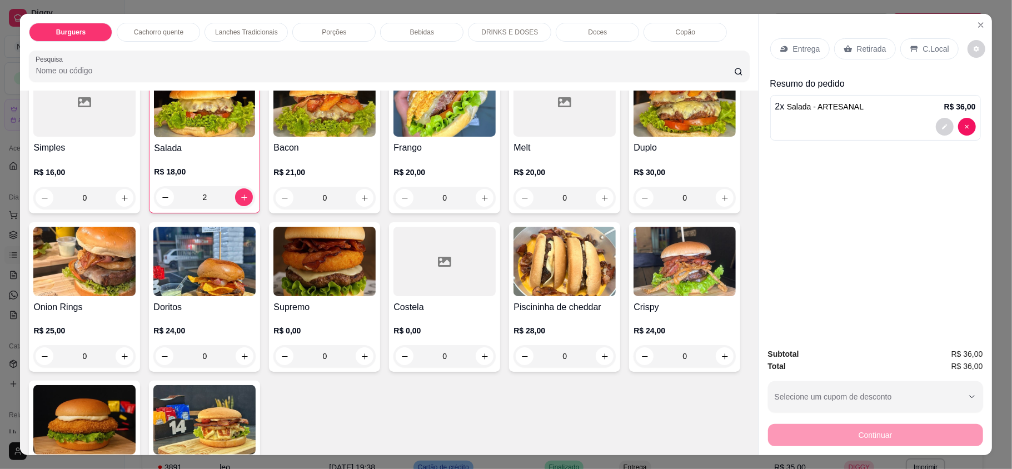
scroll to position [74, 0]
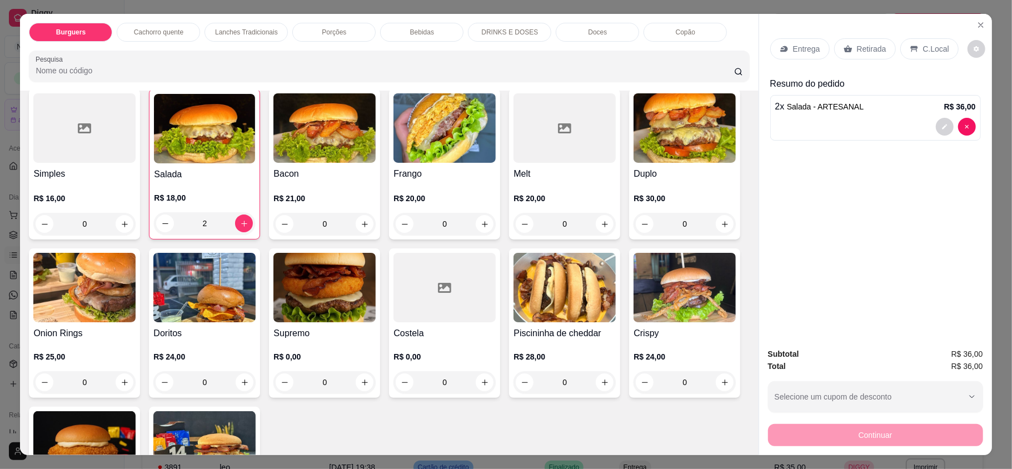
click at [121, 227] on div "0" at bounding box center [84, 224] width 102 height 22
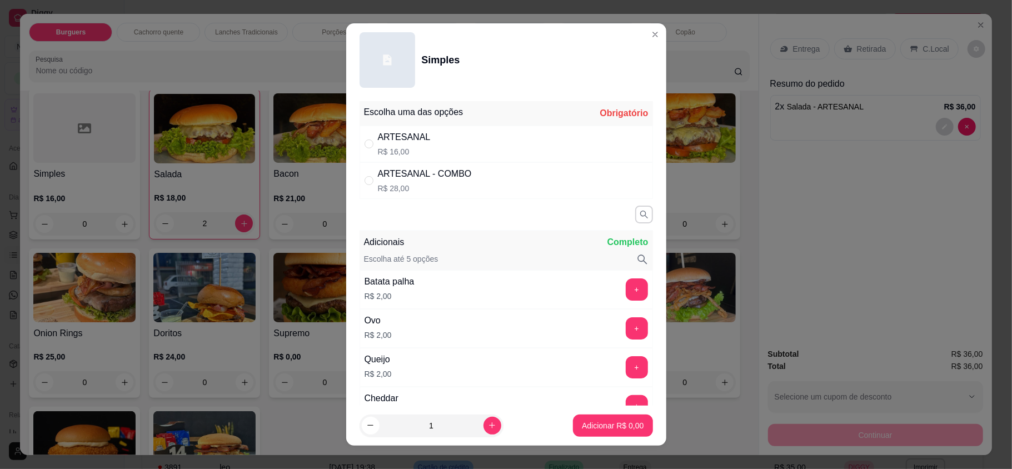
click at [433, 152] on div "ARTESANAL R$ 16,00" at bounding box center [506, 144] width 293 height 37
radio input "true"
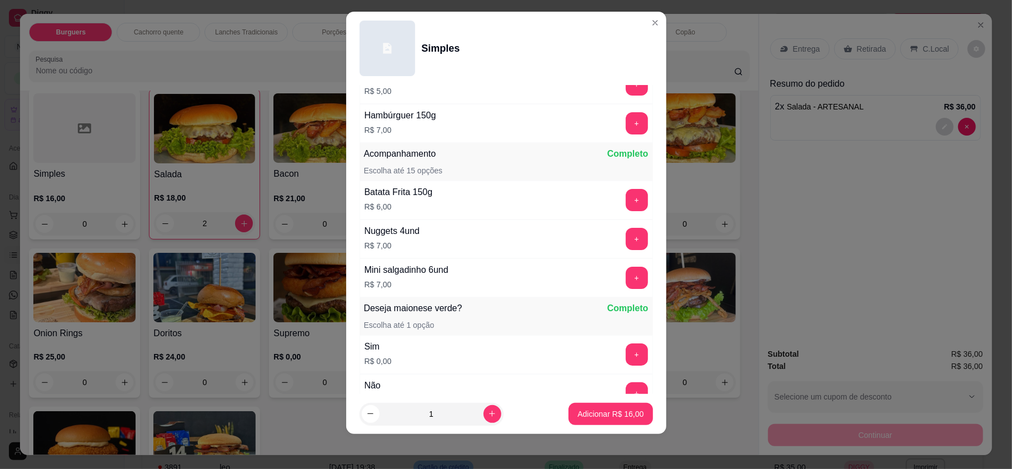
scroll to position [642, 0]
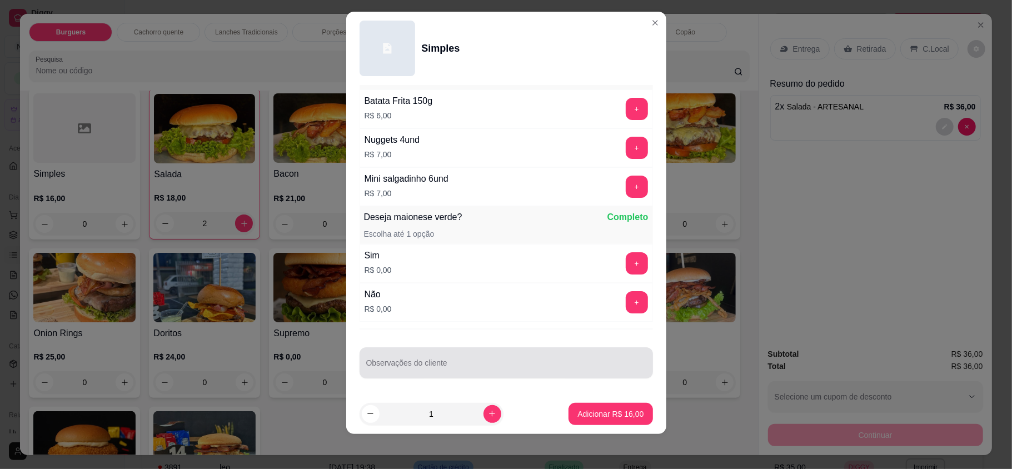
click at [458, 363] on input "Observações do cliente" at bounding box center [506, 367] width 280 height 11
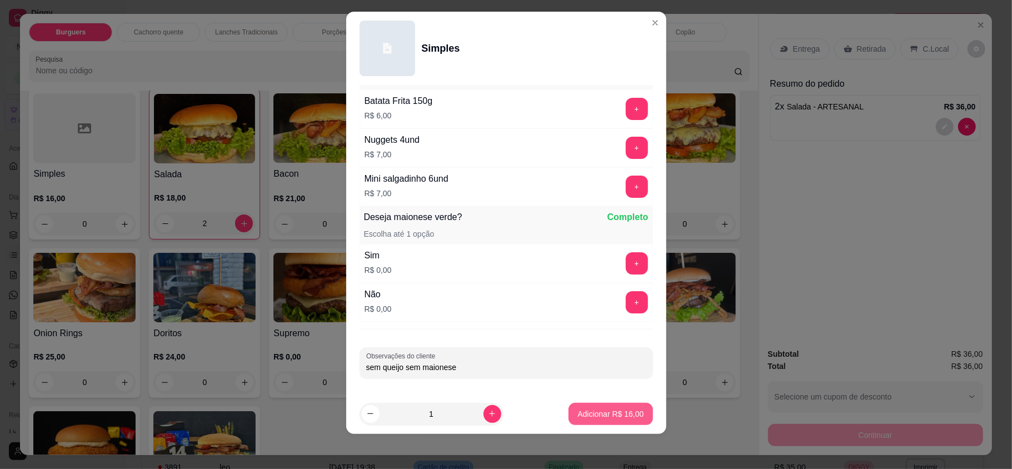
type input "sem queijo sem maionese"
click at [579, 422] on button "Adicionar R$ 16,00" at bounding box center [611, 414] width 84 height 22
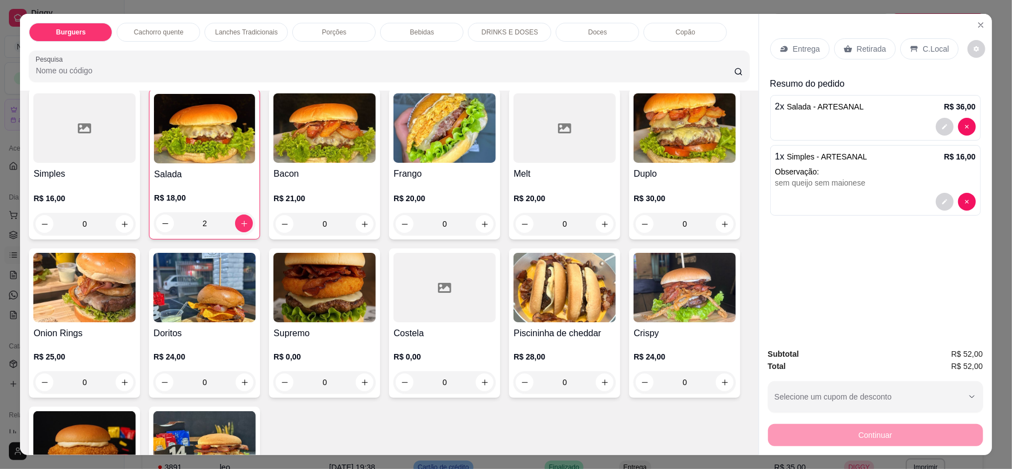
scroll to position [296, 0]
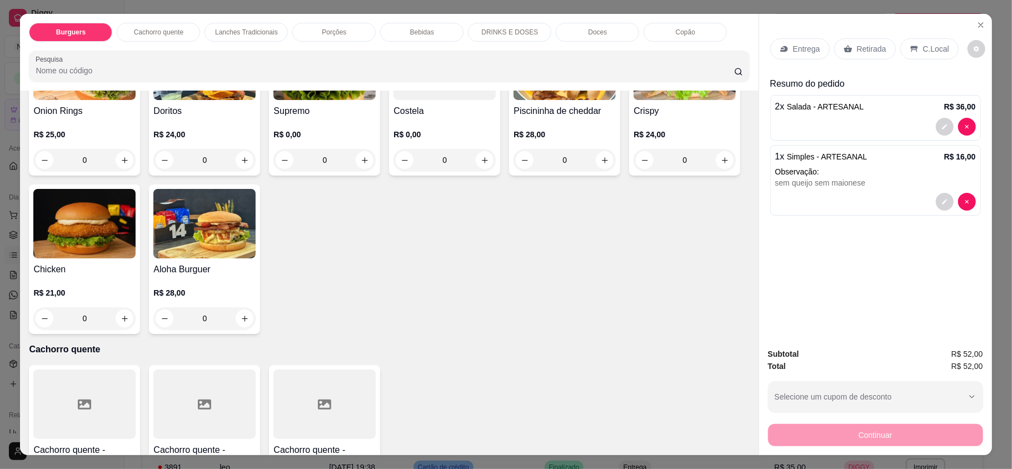
click at [786, 54] on div "Entrega" at bounding box center [799, 48] width 59 height 21
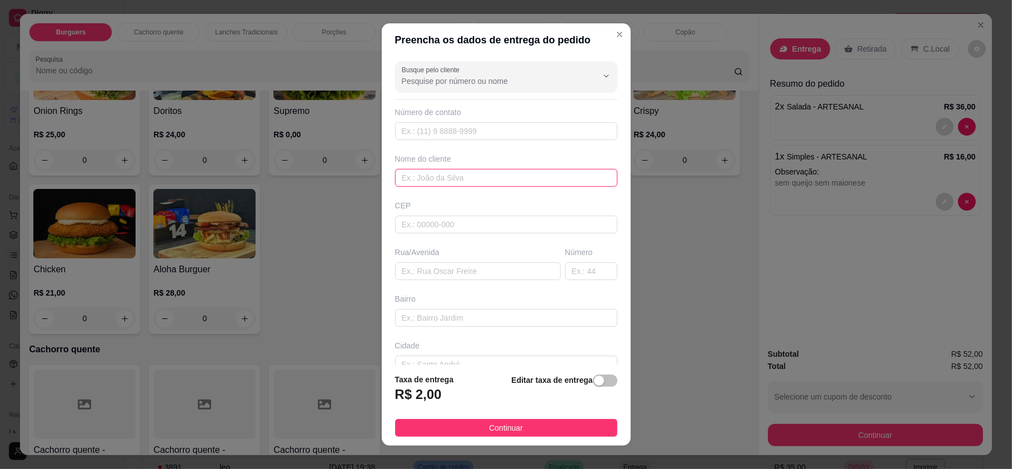
click at [456, 180] on input "text" at bounding box center [506, 178] width 222 height 18
type input "cassiano"
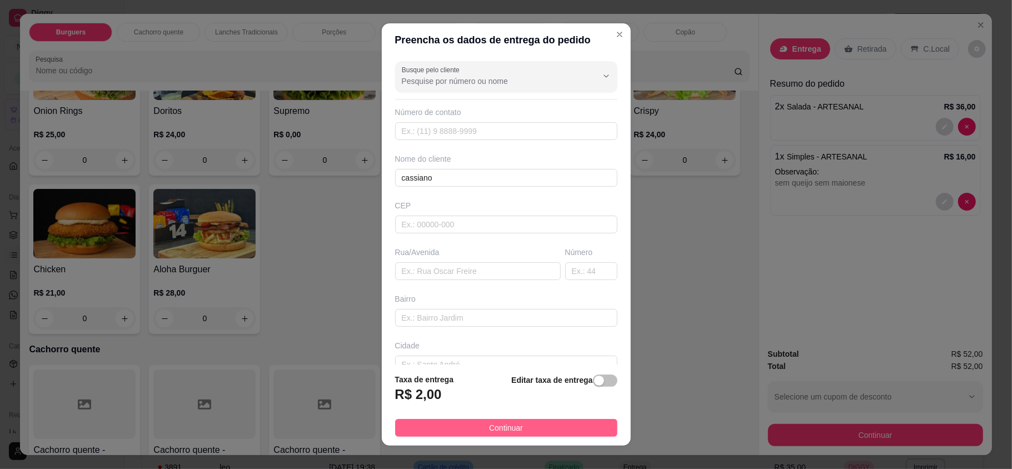
click at [515, 425] on button "Continuar" at bounding box center [506, 428] width 222 height 18
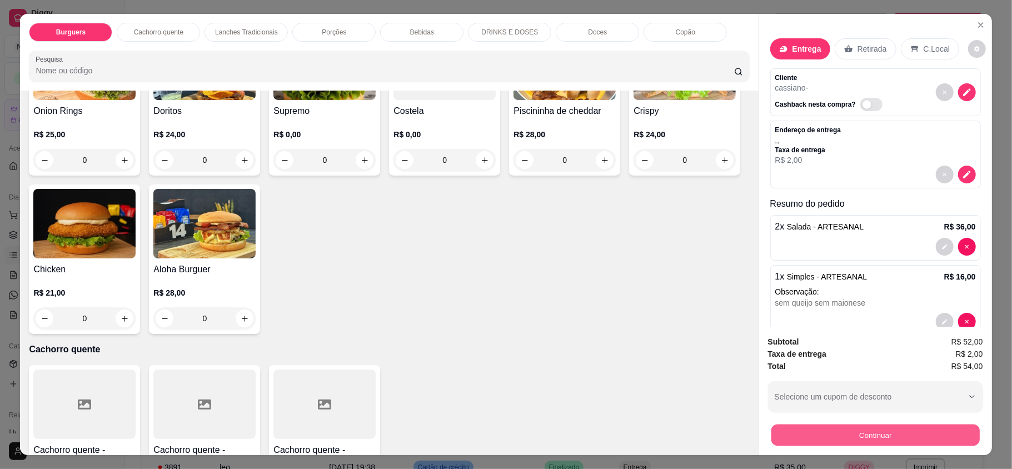
click at [859, 428] on button "Continuar" at bounding box center [875, 435] width 208 height 22
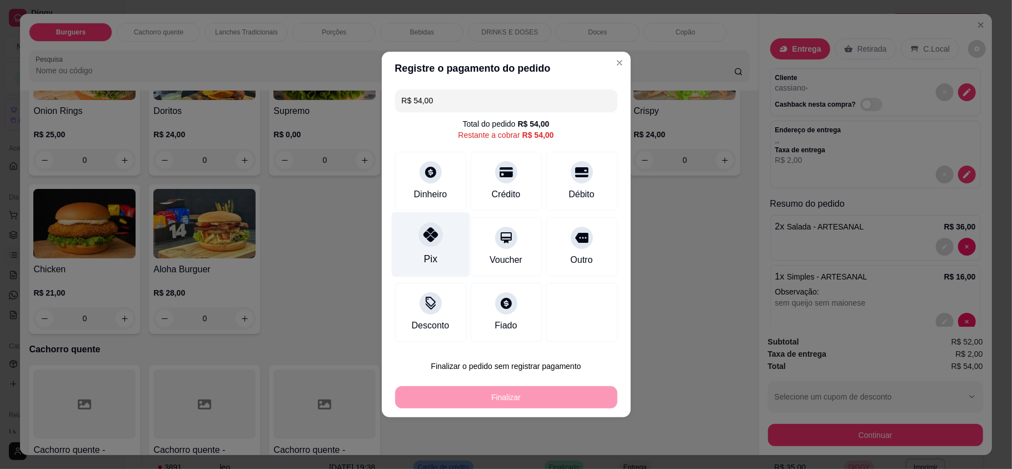
click at [438, 247] on div "Pix" at bounding box center [430, 244] width 78 height 65
type input "R$ 0,00"
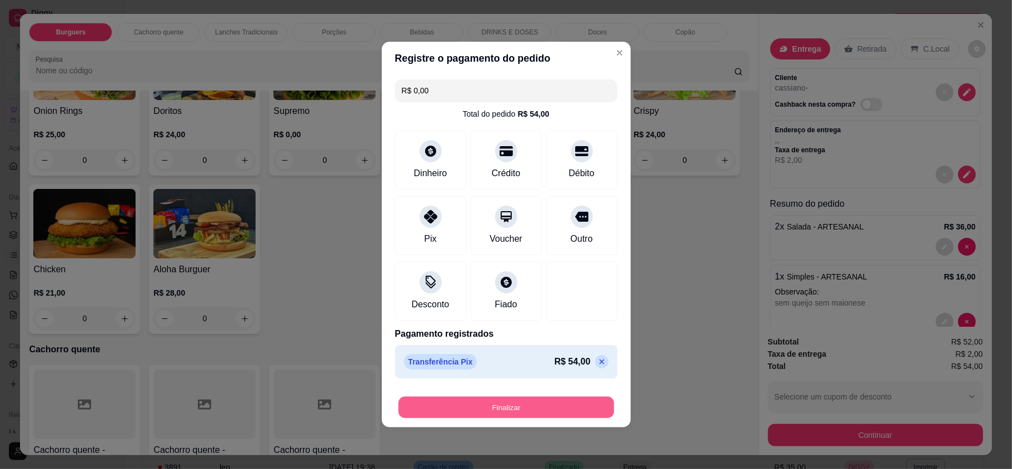
click at [540, 398] on button "Finalizar" at bounding box center [506, 408] width 216 height 22
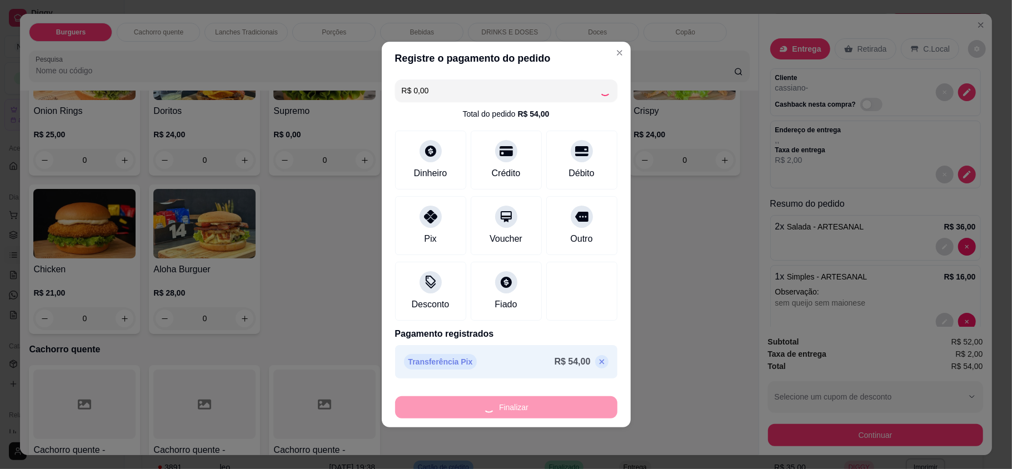
type input "0"
type input "-R$ 54,00"
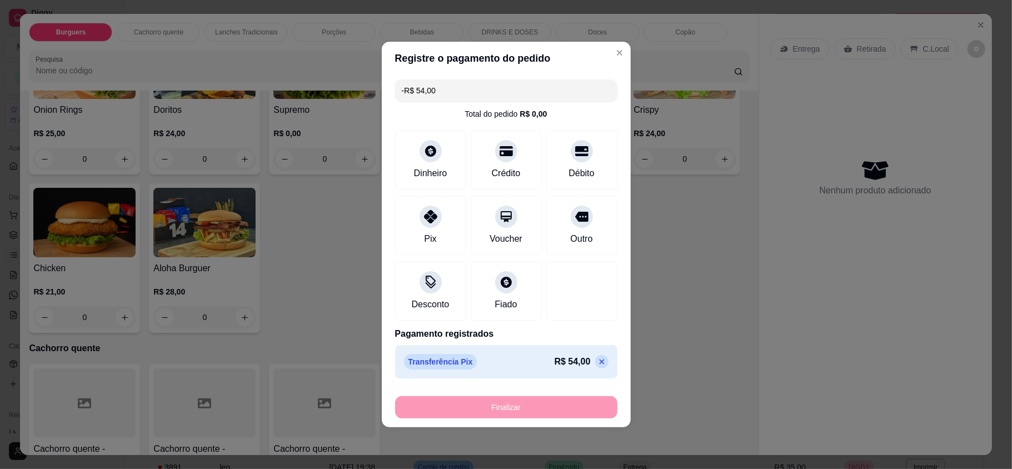
scroll to position [295, 0]
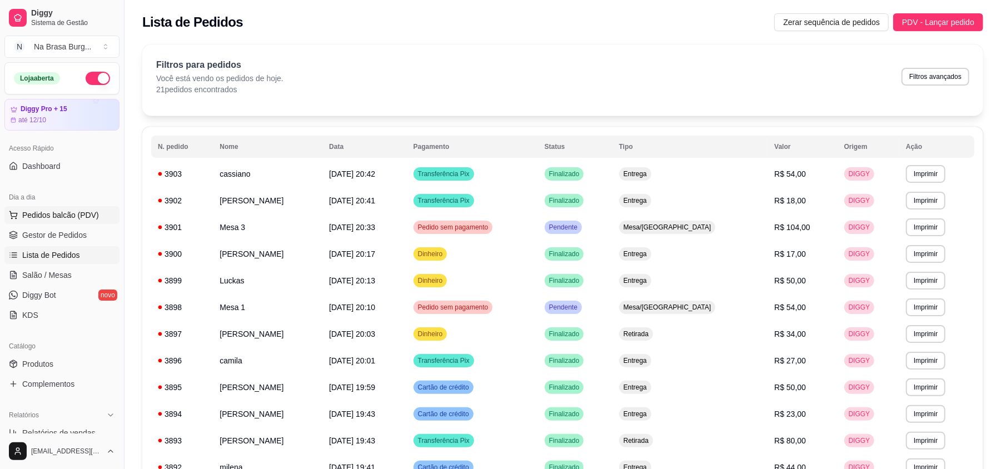
click at [98, 214] on button "Pedidos balcão (PDV)" at bounding box center [61, 215] width 115 height 18
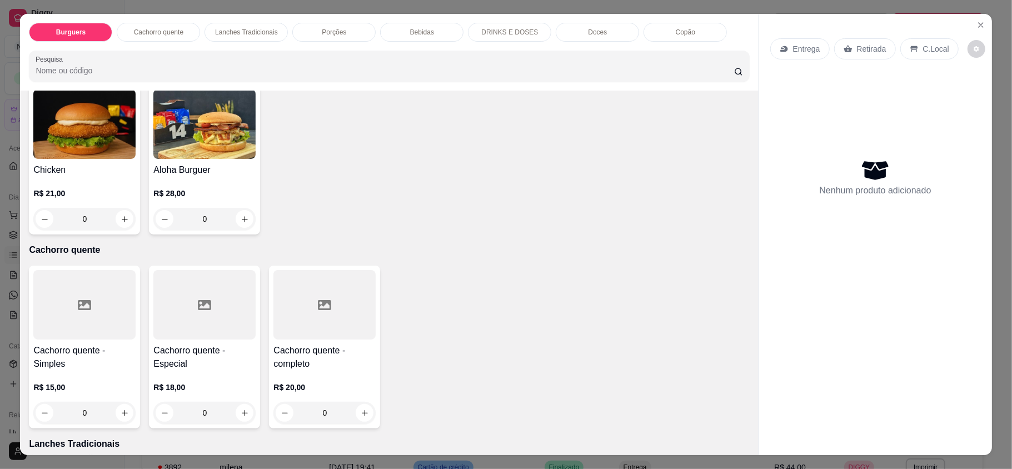
scroll to position [370, 0]
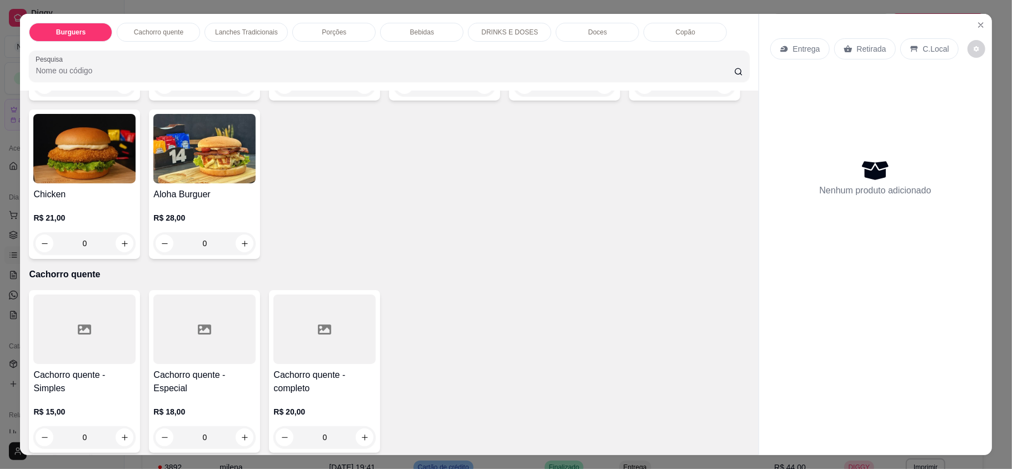
click at [256, 243] on div "0" at bounding box center [204, 243] width 102 height 22
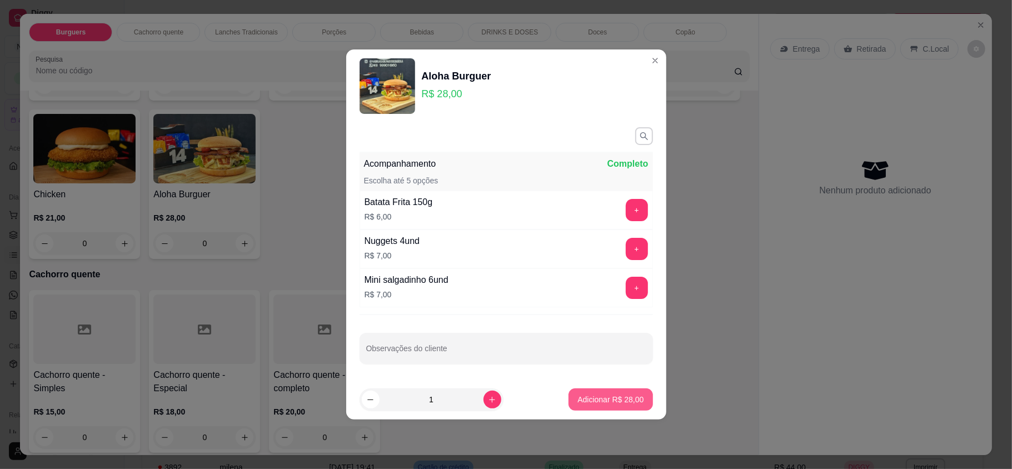
click at [586, 401] on p "Adicionar R$ 28,00" at bounding box center [610, 399] width 66 height 11
type input "1"
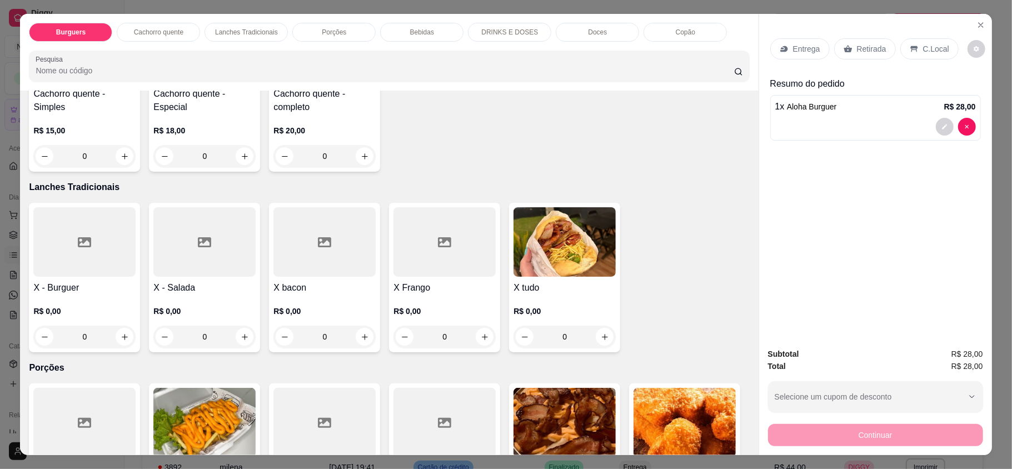
scroll to position [667, 0]
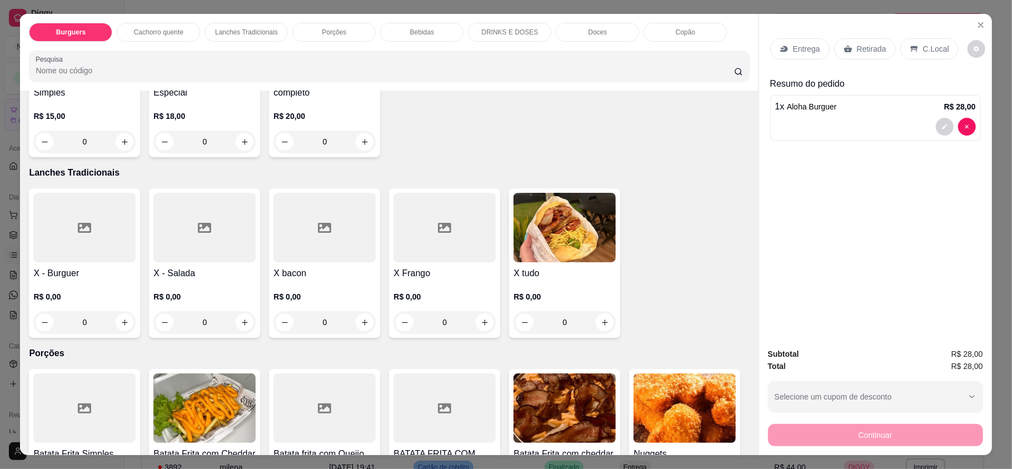
click at [109, 316] on div "0" at bounding box center [84, 322] width 102 height 22
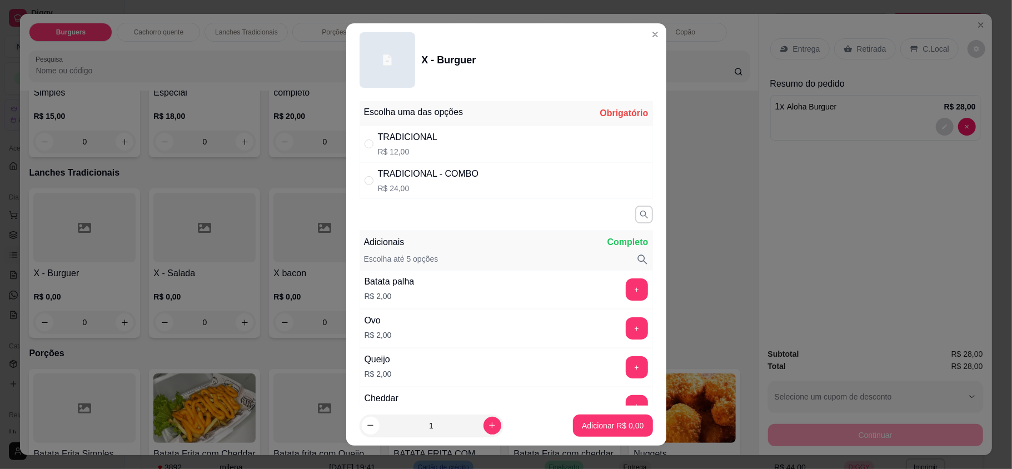
drag, startPoint x: 423, startPoint y: 148, endPoint x: 445, endPoint y: 203, distance: 59.9
click at [423, 147] on p "R$ 12,00" at bounding box center [408, 151] width 60 height 11
radio input "true"
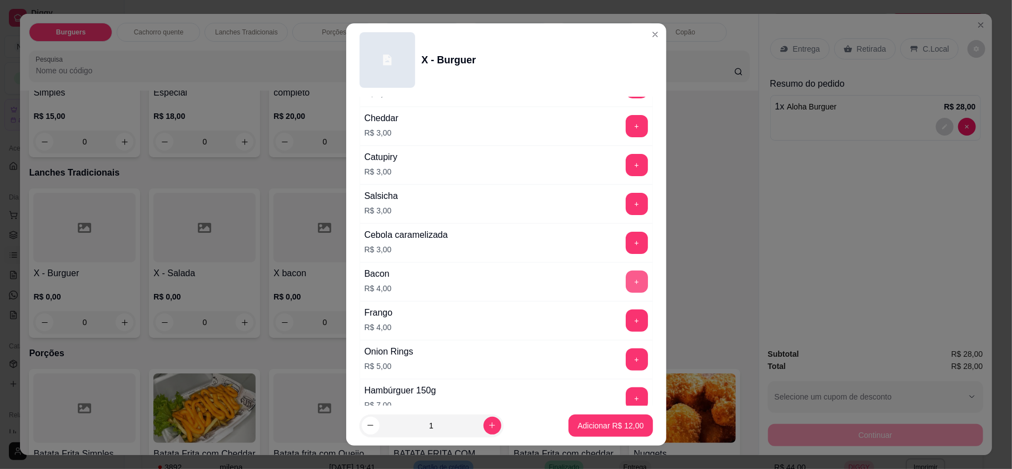
scroll to position [296, 0]
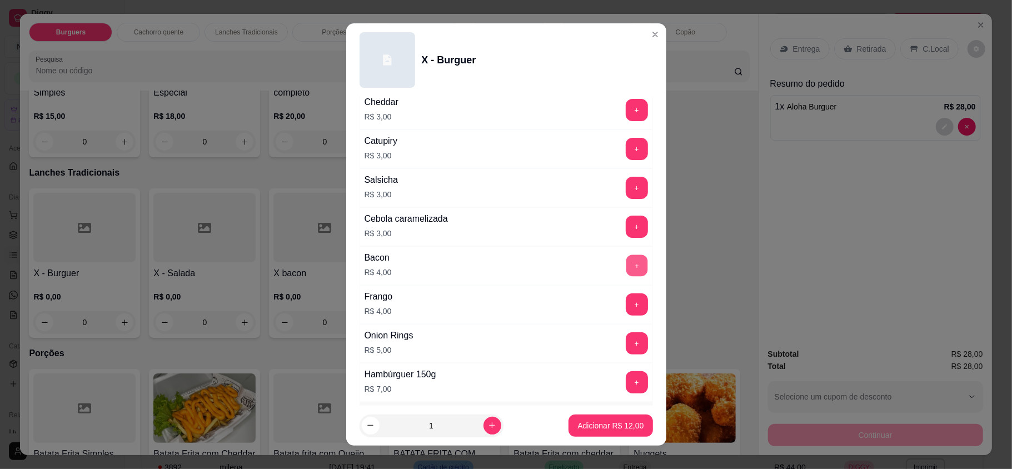
click at [626, 268] on button "+" at bounding box center [637, 266] width 22 height 22
click at [626, 188] on button "+" at bounding box center [637, 188] width 22 height 22
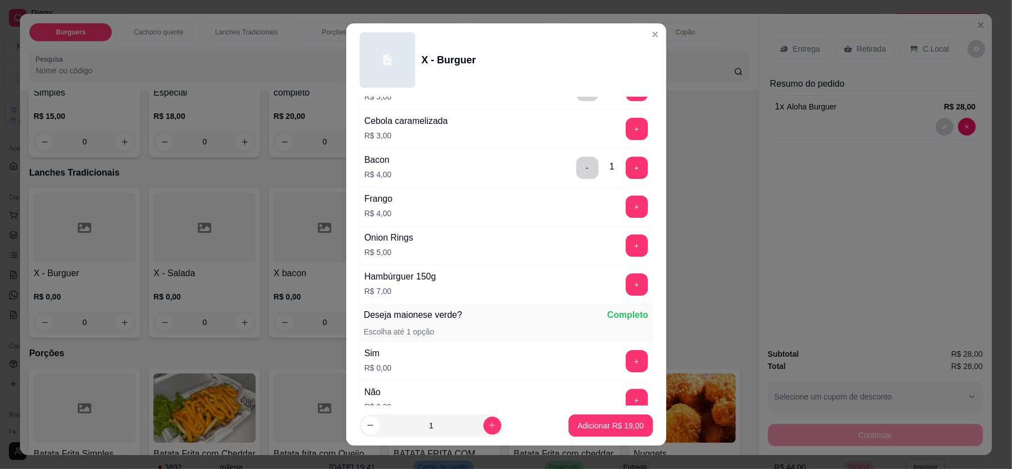
scroll to position [642, 0]
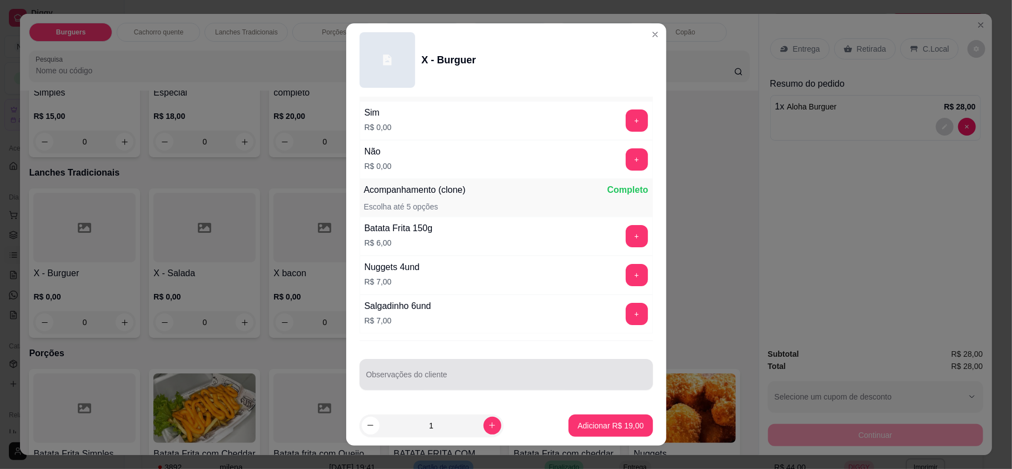
click at [498, 376] on input "Observações do cliente" at bounding box center [506, 378] width 280 height 11
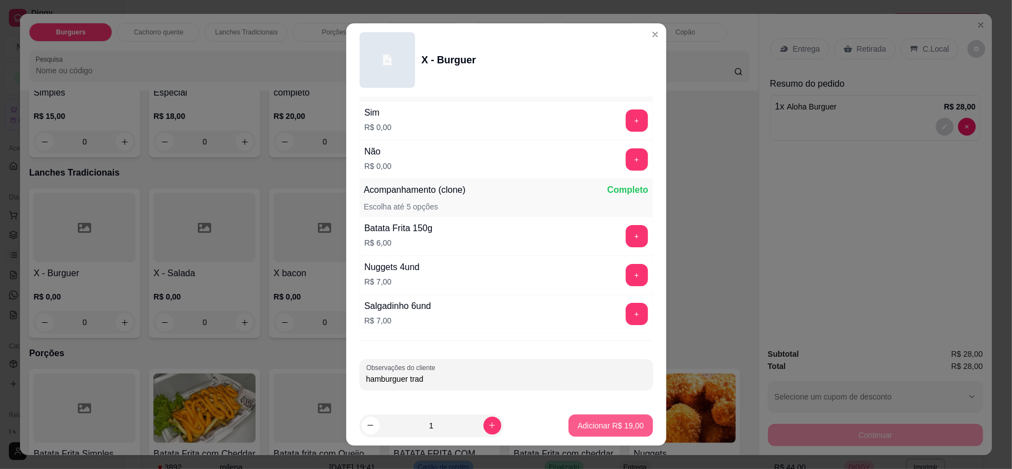
type input "hamburguer trad"
click at [595, 427] on p "Adicionar R$ 19,00" at bounding box center [610, 425] width 66 height 11
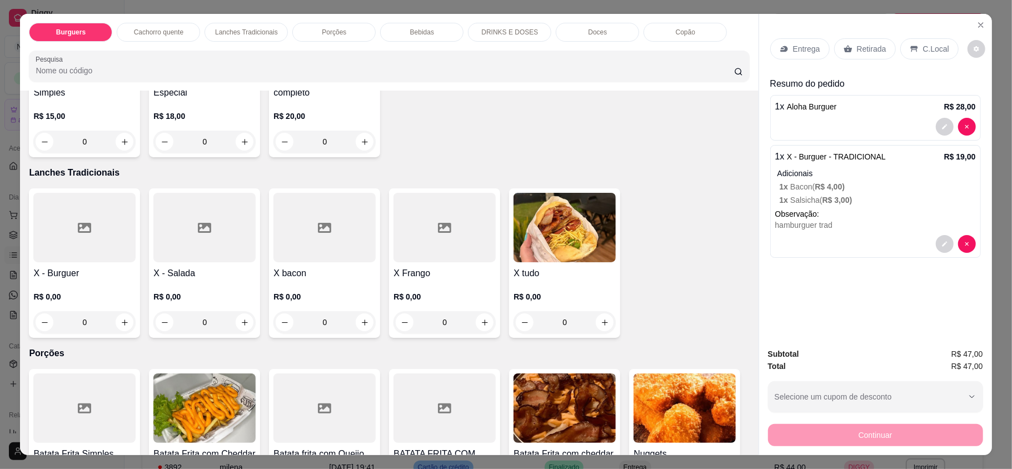
click at [793, 48] on p "Entrega" at bounding box center [806, 48] width 27 height 11
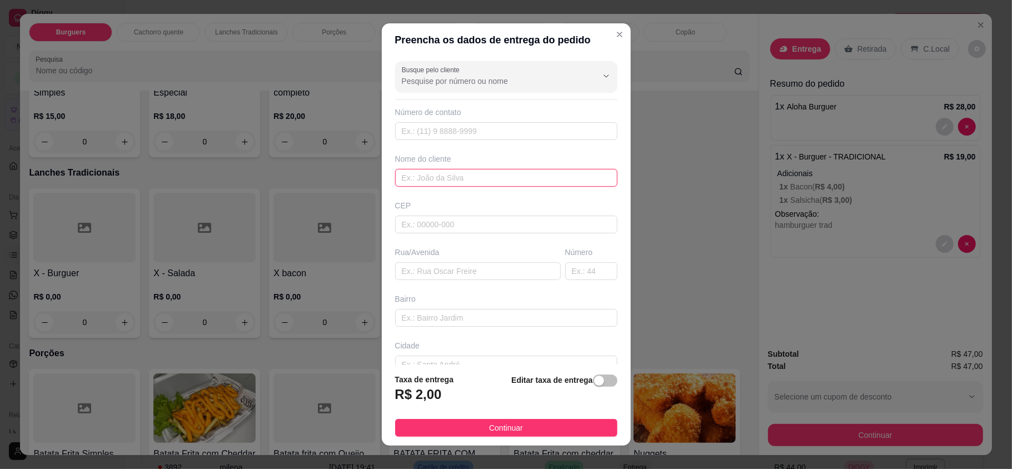
click at [497, 183] on input "text" at bounding box center [506, 178] width 222 height 18
type input "[PERSON_NAME]"
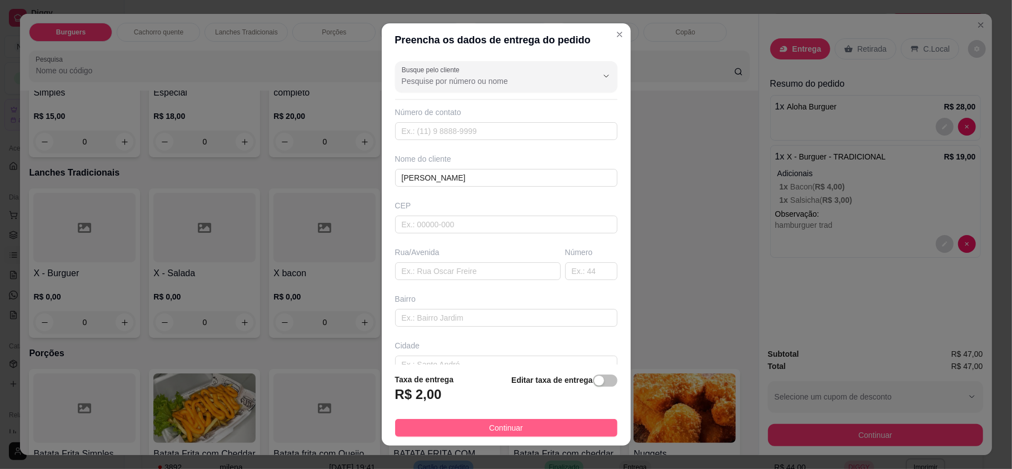
click at [570, 434] on button "Continuar" at bounding box center [506, 428] width 222 height 18
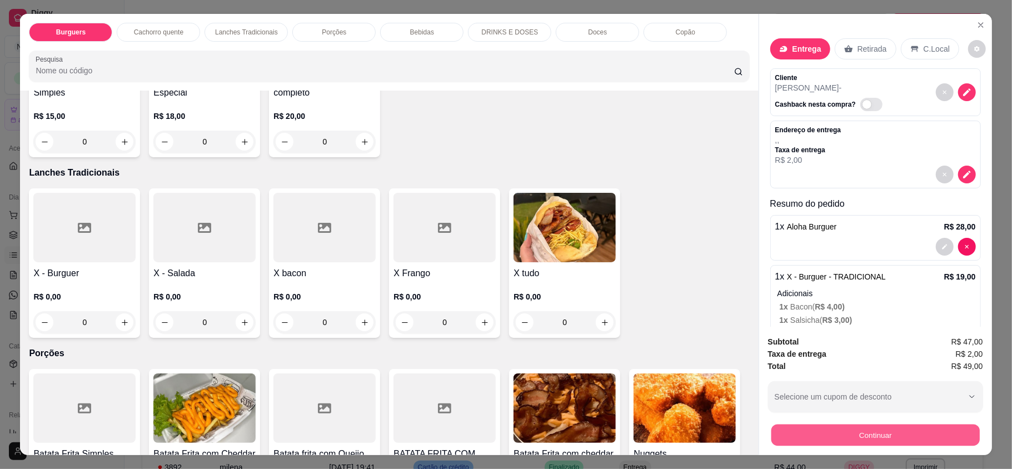
click at [917, 428] on button "Continuar" at bounding box center [875, 435] width 208 height 22
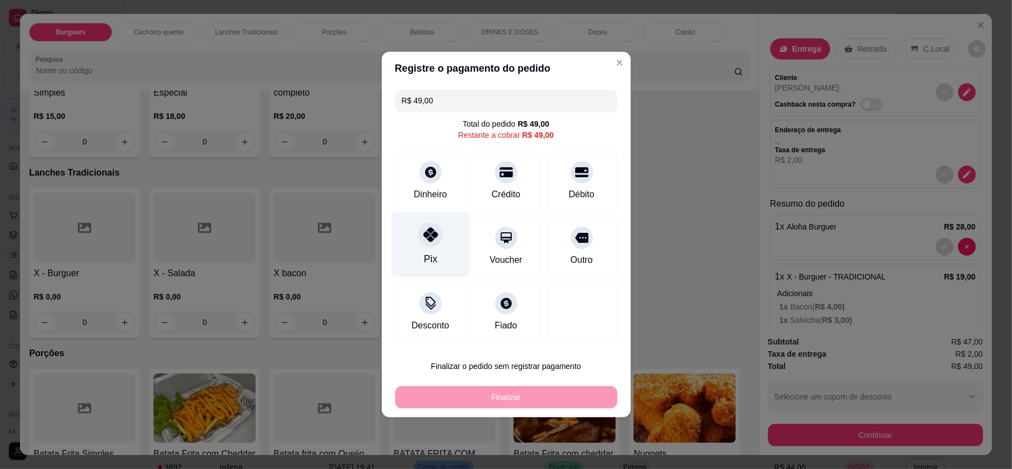
click at [445, 252] on div "Pix" at bounding box center [430, 244] width 78 height 65
type input "R$ 0,00"
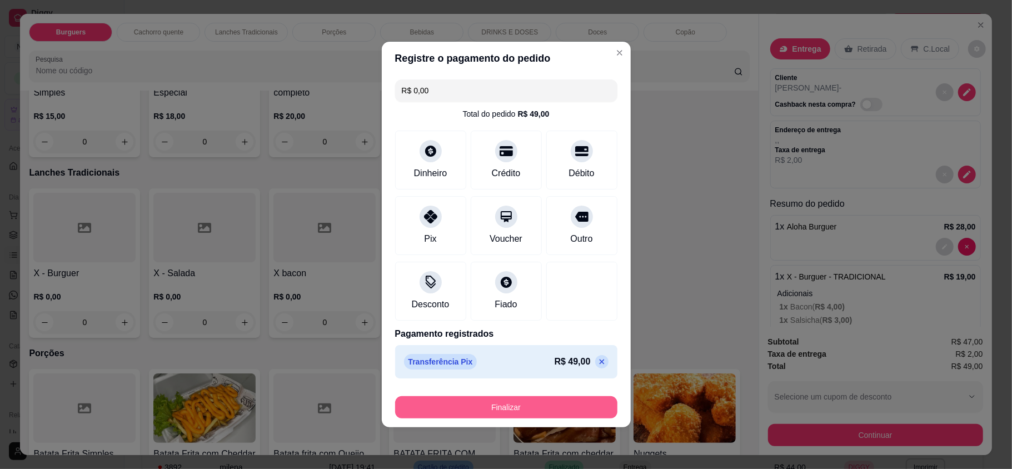
click at [516, 413] on button "Finalizar" at bounding box center [506, 407] width 222 height 22
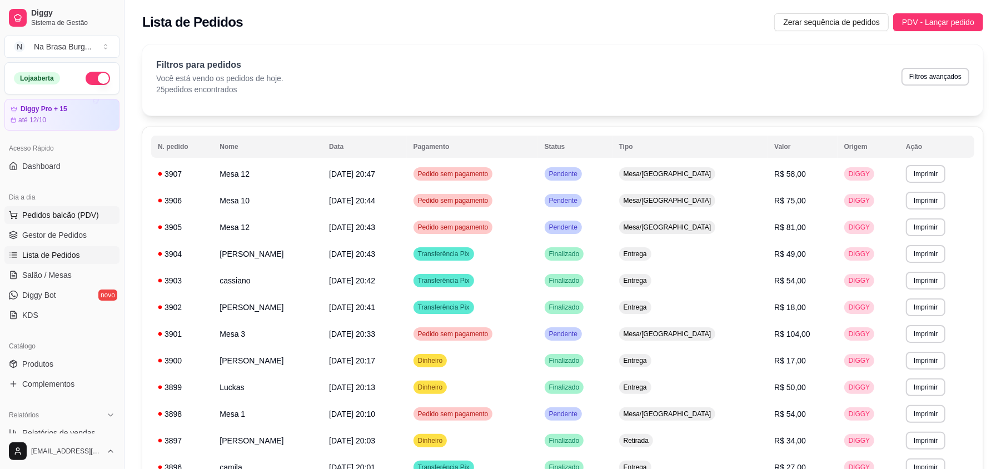
click at [56, 217] on span "Pedidos balcão (PDV)" at bounding box center [60, 215] width 77 height 11
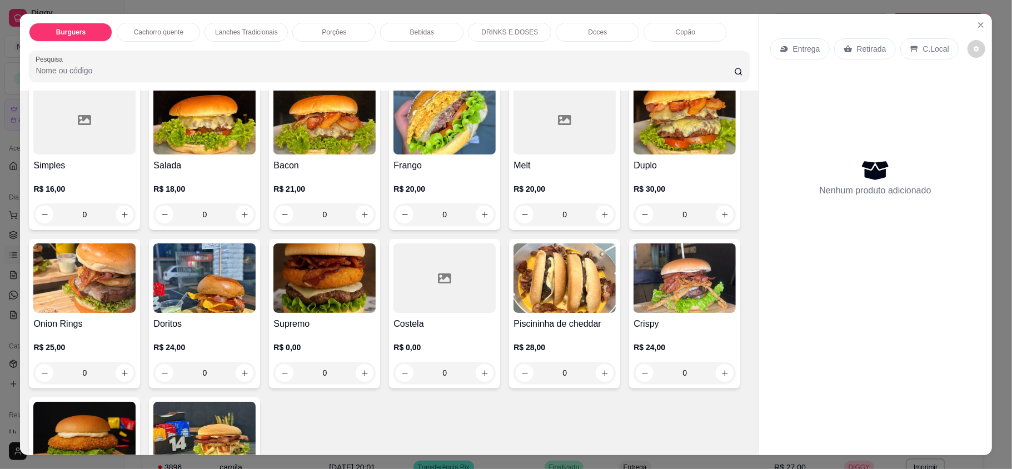
scroll to position [222, 0]
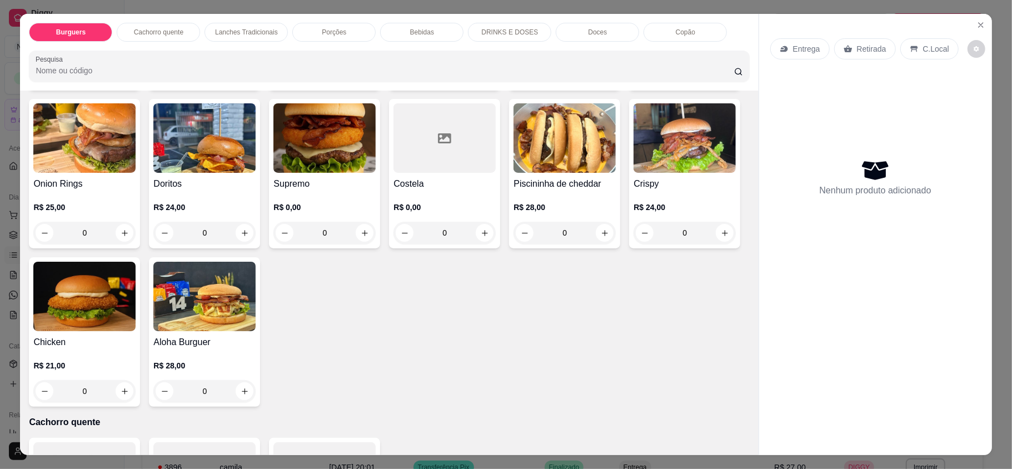
click at [256, 398] on div "0" at bounding box center [204, 391] width 102 height 22
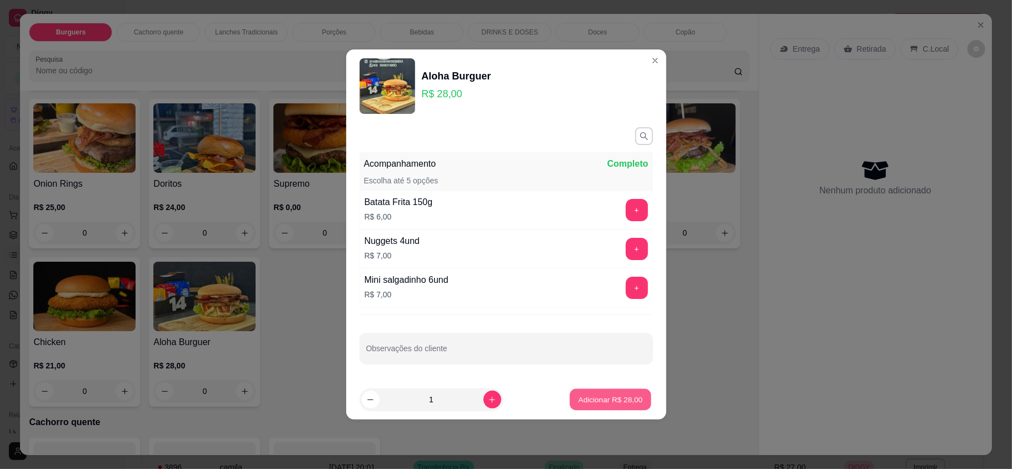
click at [610, 410] on button "Adicionar R$ 28,00" at bounding box center [611, 400] width 82 height 22
type input "1"
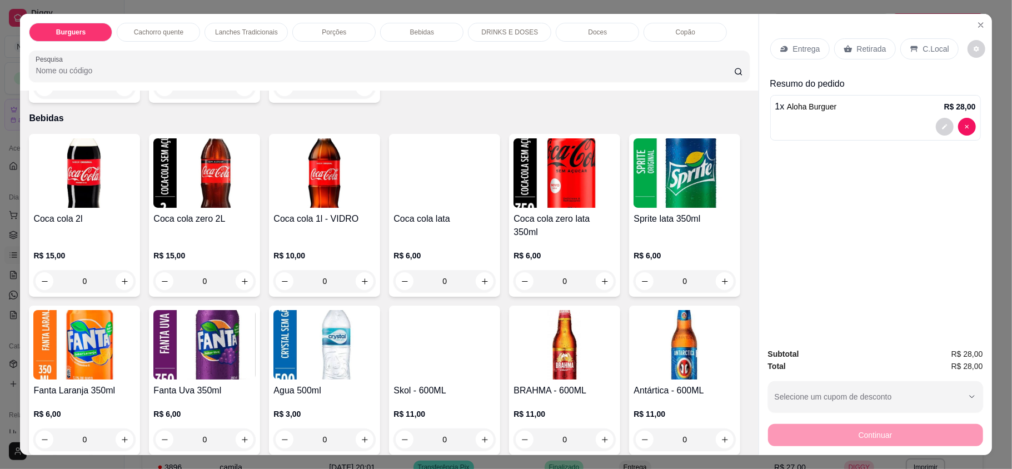
scroll to position [1482, 0]
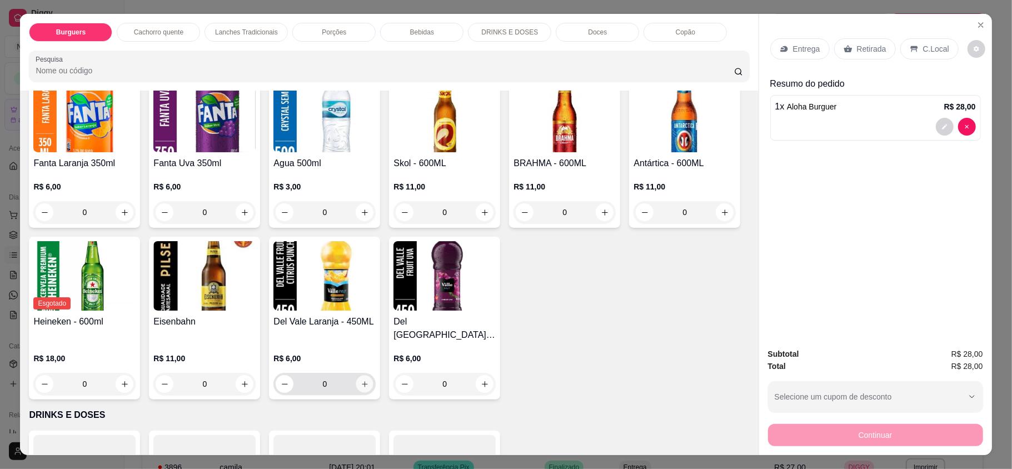
click at [373, 376] on button "increase-product-quantity" at bounding box center [364, 384] width 17 height 17
type input "1"
click at [790, 67] on div "Entrega Retirada C.Local" at bounding box center [875, 48] width 211 height 39
click at [791, 59] on div "Entrega" at bounding box center [799, 48] width 59 height 21
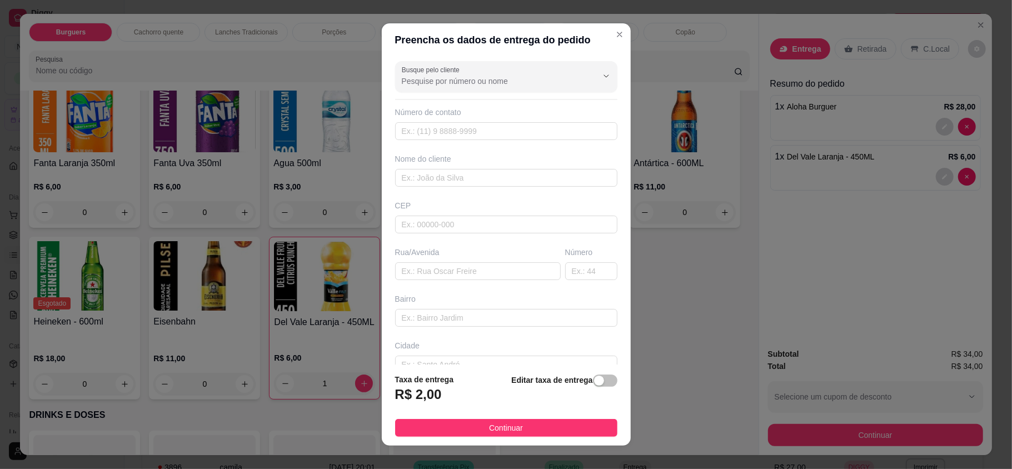
click at [527, 165] on div "Nome do cliente" at bounding box center [506, 158] width 222 height 11
click at [528, 172] on input "text" at bounding box center [506, 178] width 222 height 18
type input "ba"
click at [548, 441] on footer "Taxa de entrega R$ 2,00 Editar taxa de entrega Continuar" at bounding box center [506, 405] width 249 height 81
click at [563, 422] on button "Continuar" at bounding box center [506, 428] width 222 height 18
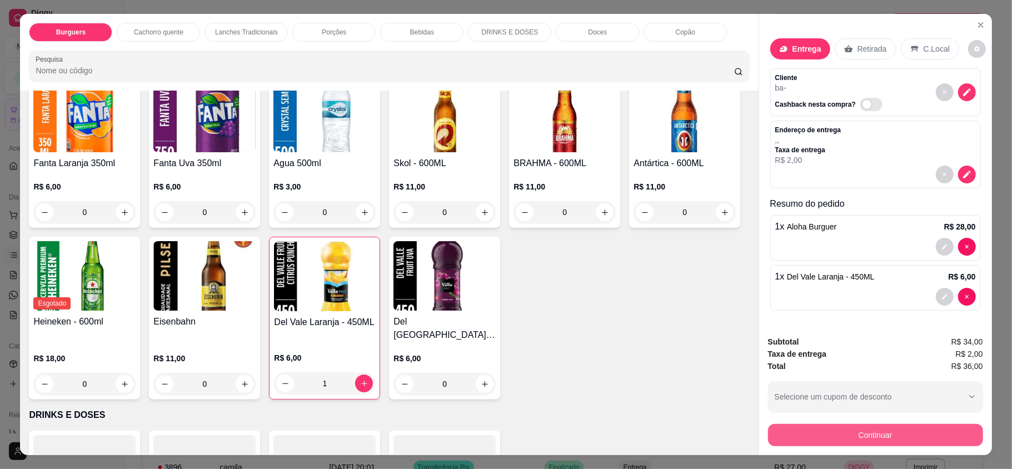
click at [908, 446] on div "Continuar" at bounding box center [875, 433] width 215 height 25
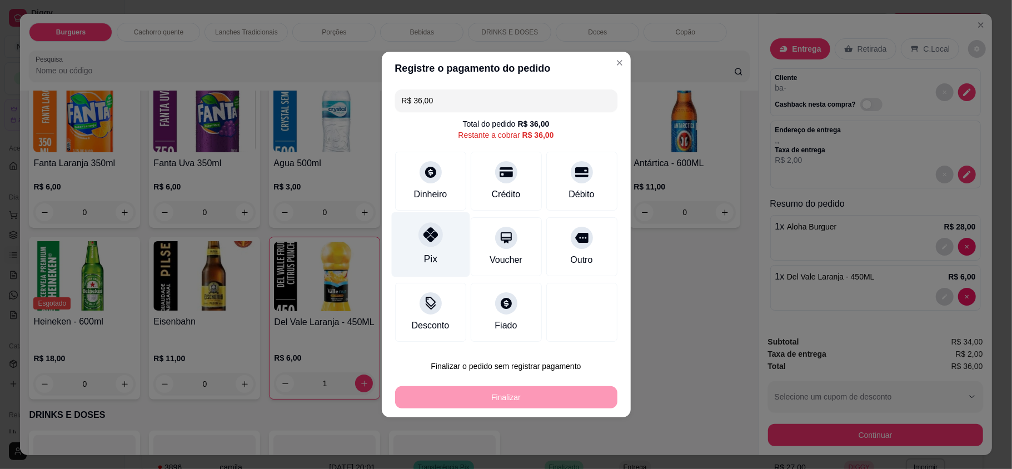
click at [420, 223] on div "Pix" at bounding box center [430, 244] width 78 height 65
type input "R$ 0,00"
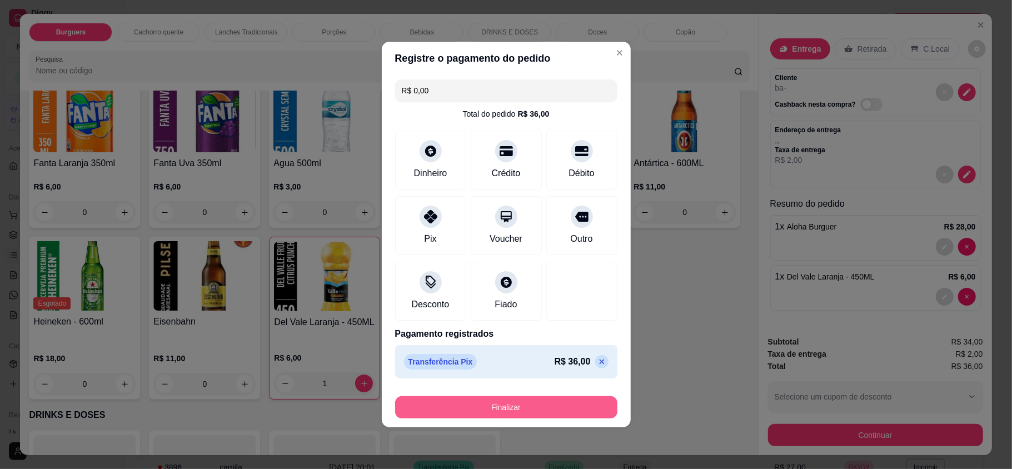
click at [549, 412] on button "Finalizar" at bounding box center [506, 407] width 222 height 22
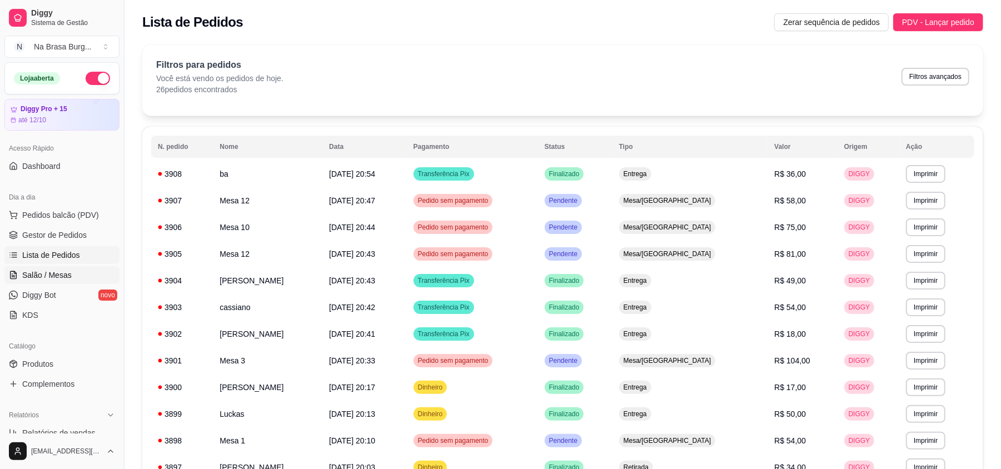
click at [48, 270] on span "Salão / Mesas" at bounding box center [46, 275] width 49 height 11
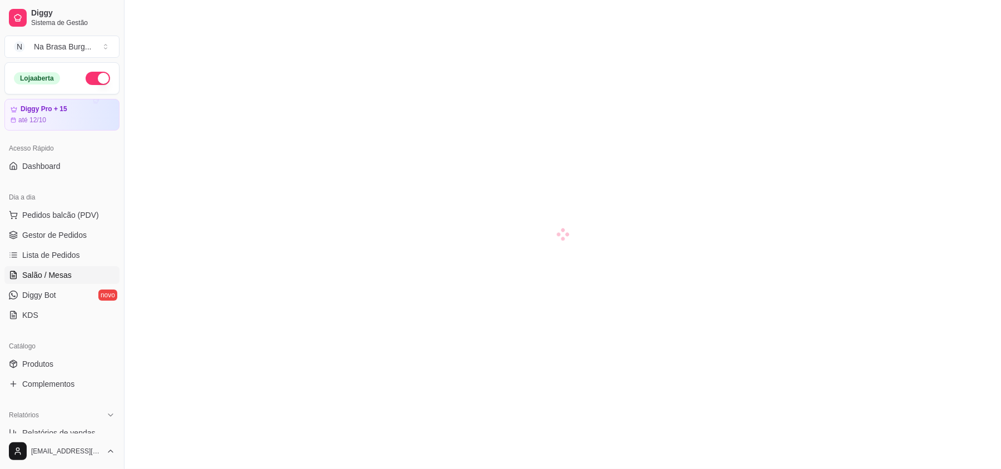
click at [40, 275] on span "Salão / Mesas" at bounding box center [46, 275] width 49 height 11
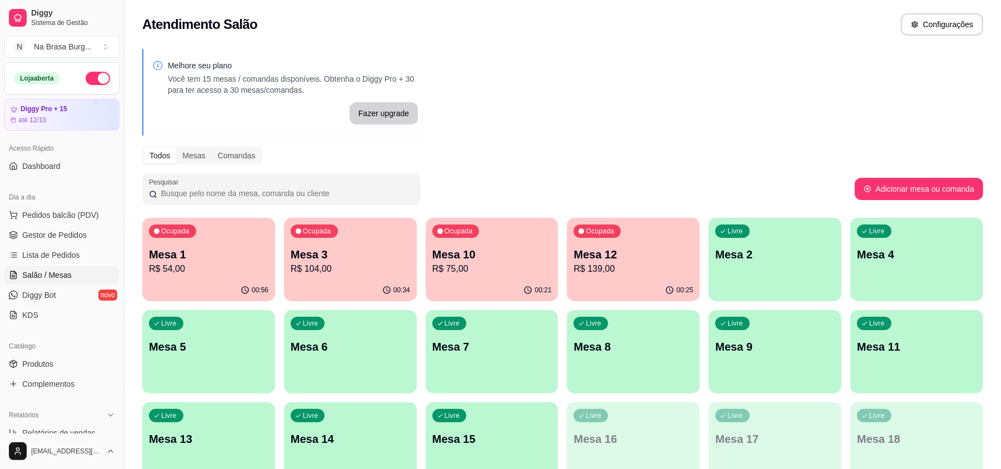
click at [241, 269] on p "R$ 54,00" at bounding box center [208, 268] width 119 height 13
click at [352, 272] on p "R$ 104,00" at bounding box center [350, 268] width 119 height 13
click at [505, 243] on div "Ocupada Mesa 10 R$ 75,00" at bounding box center [492, 249] width 133 height 62
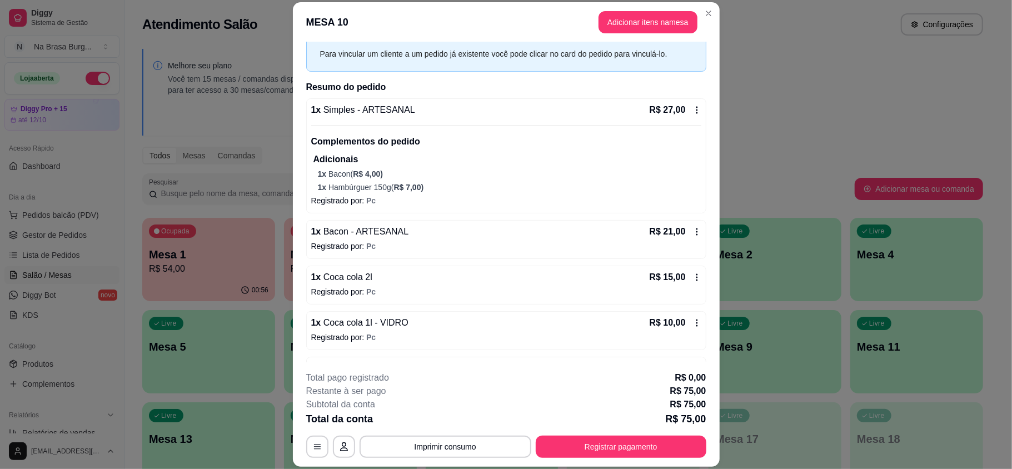
scroll to position [74, 0]
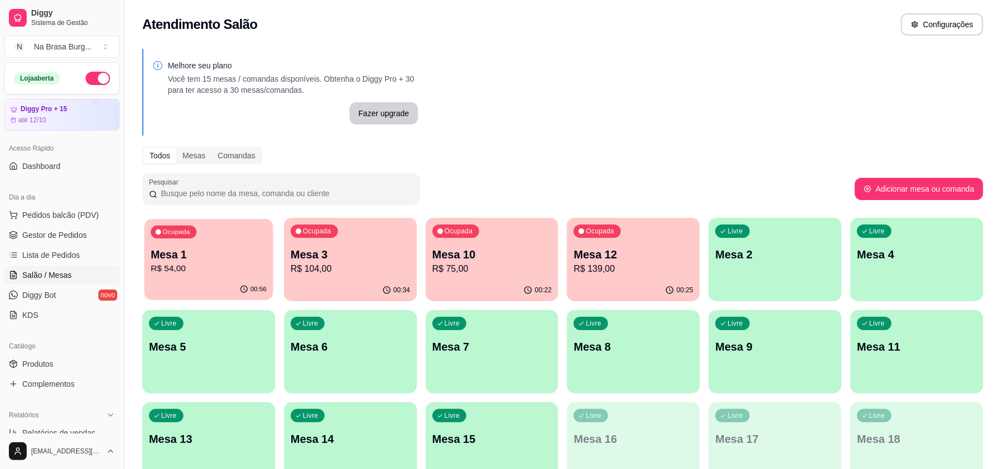
click at [215, 251] on p "Mesa 1" at bounding box center [209, 254] width 116 height 15
click at [362, 281] on div "00:34" at bounding box center [350, 291] width 133 height 22
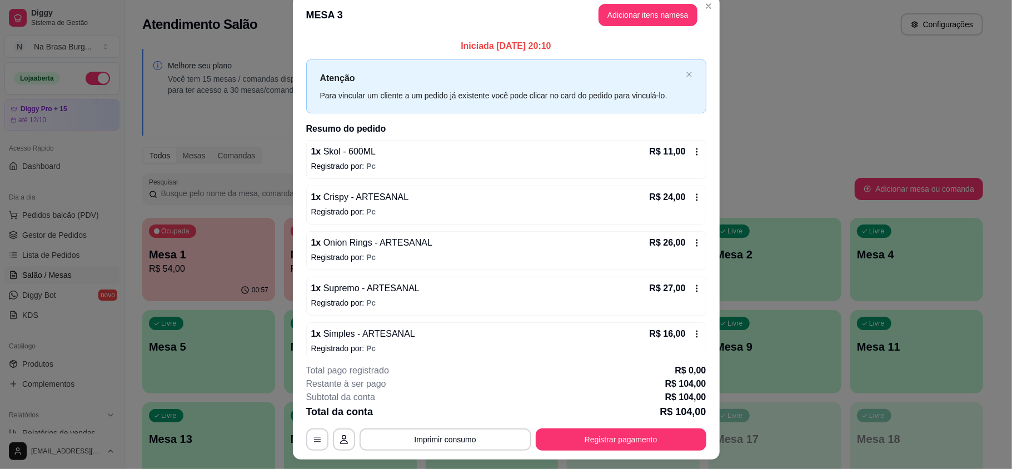
scroll to position [0, 0]
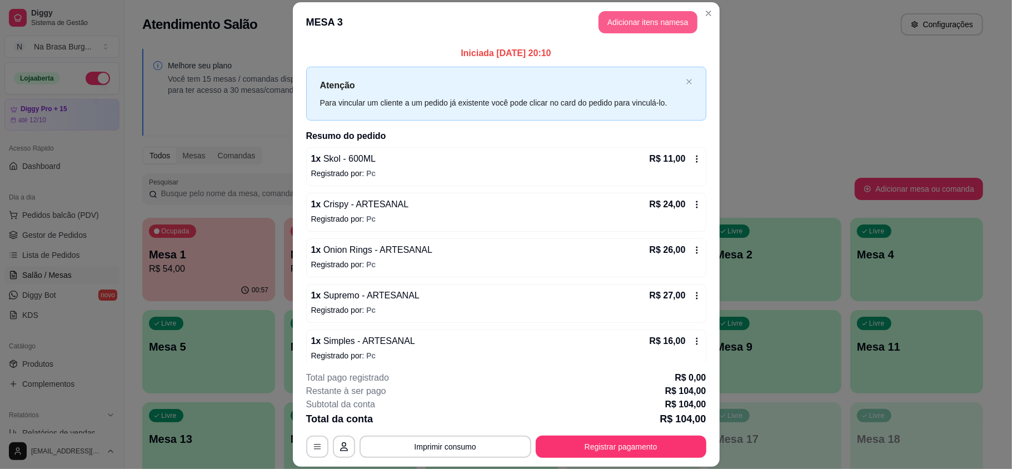
click at [643, 18] on button "Adicionar itens na mesa" at bounding box center [648, 22] width 99 height 22
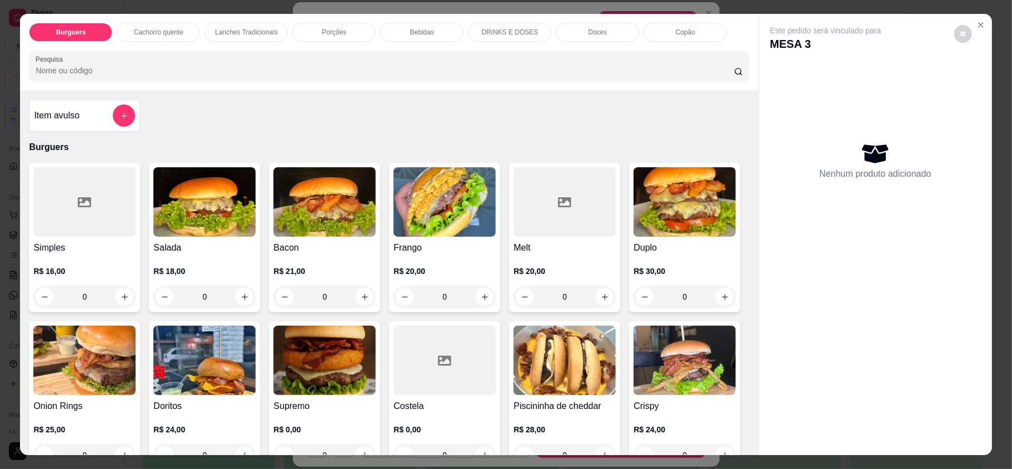
click at [430, 33] on div "Bebidas" at bounding box center [421, 32] width 83 height 19
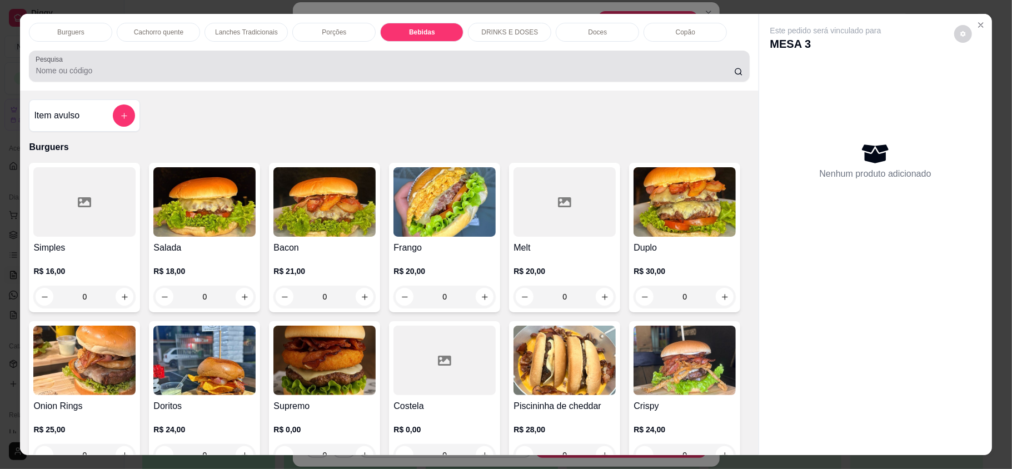
scroll to position [21, 0]
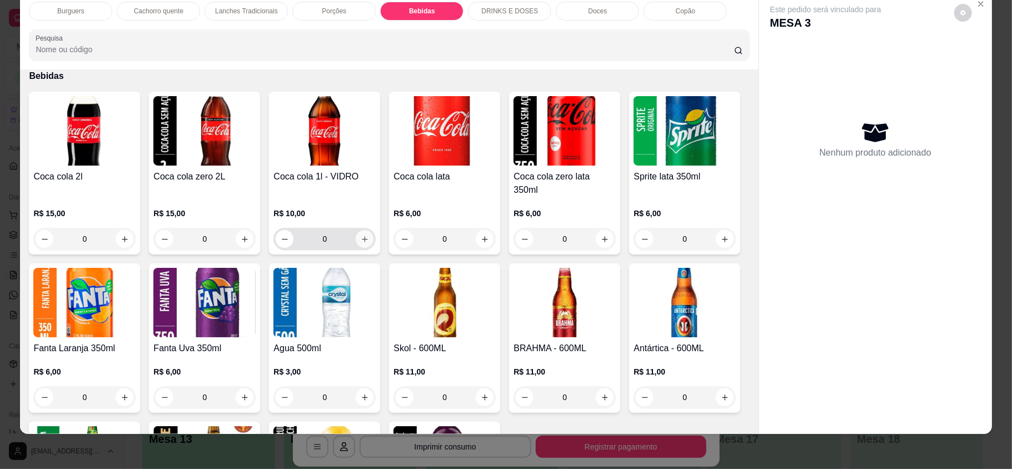
click at [361, 235] on icon "increase-product-quantity" at bounding box center [365, 239] width 8 height 8
type input "1"
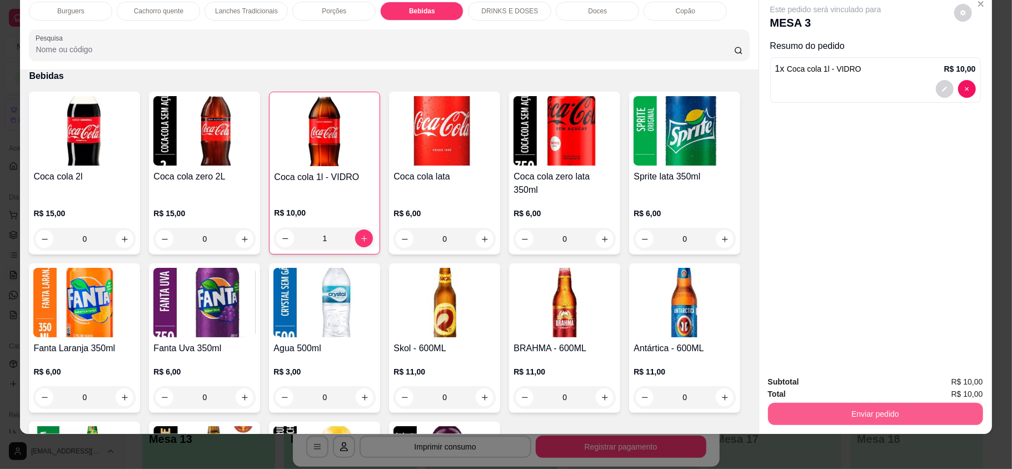
click at [803, 414] on button "Enviar pedido" at bounding box center [875, 414] width 215 height 22
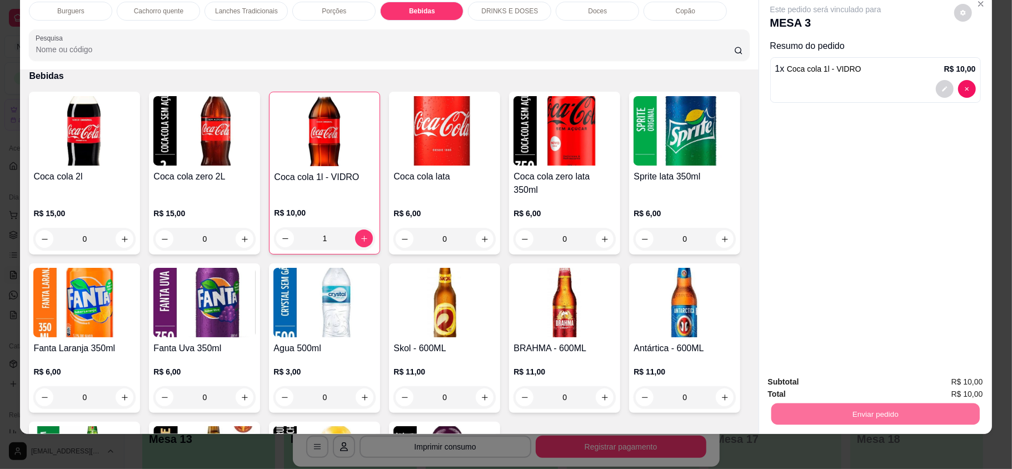
click at [938, 376] on button "Enviar pedido" at bounding box center [952, 386] width 63 height 21
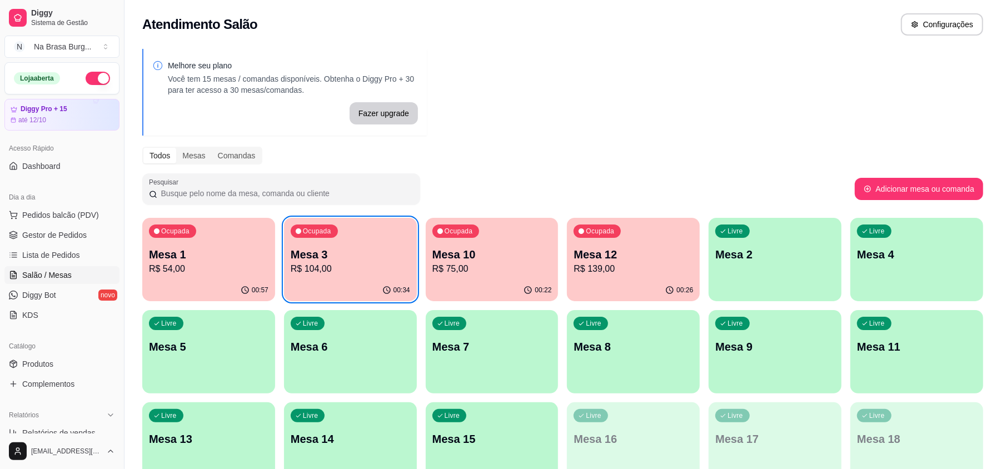
click at [438, 249] on p "Mesa 10" at bounding box center [491, 255] width 119 height 16
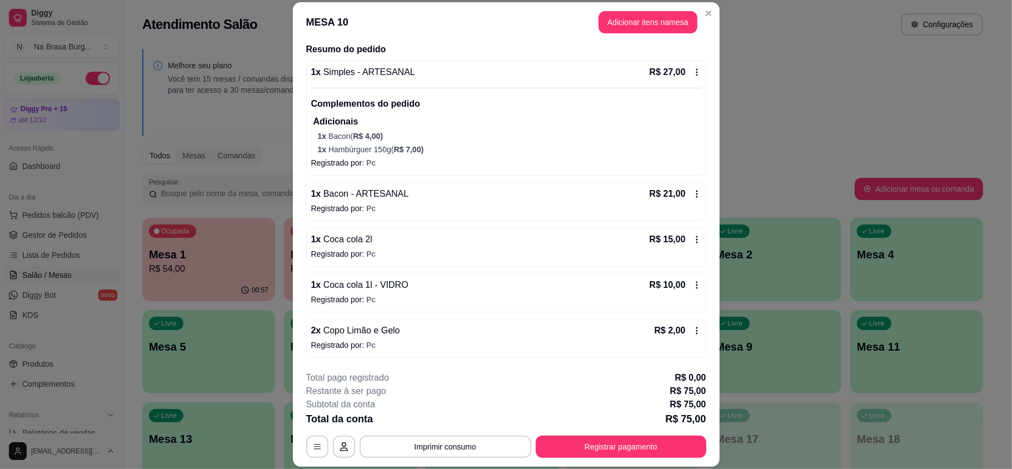
scroll to position [33, 0]
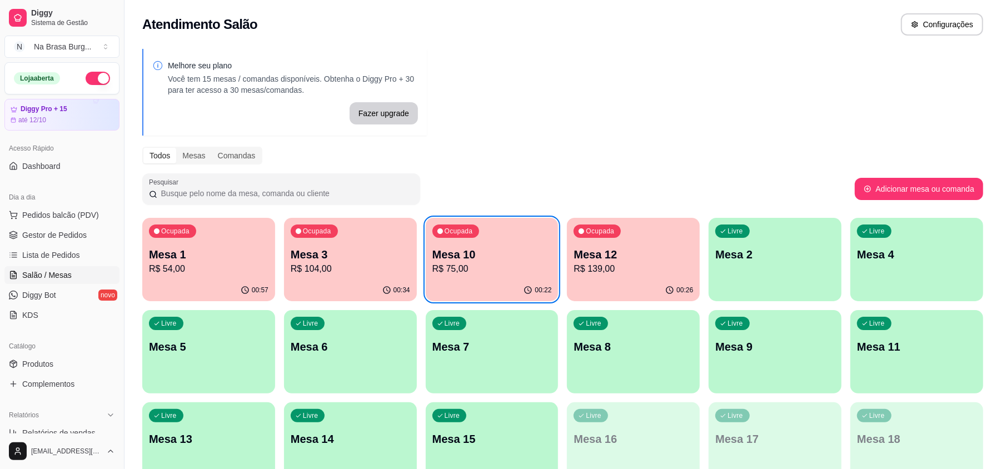
click at [667, 248] on p "Mesa 12" at bounding box center [633, 255] width 119 height 16
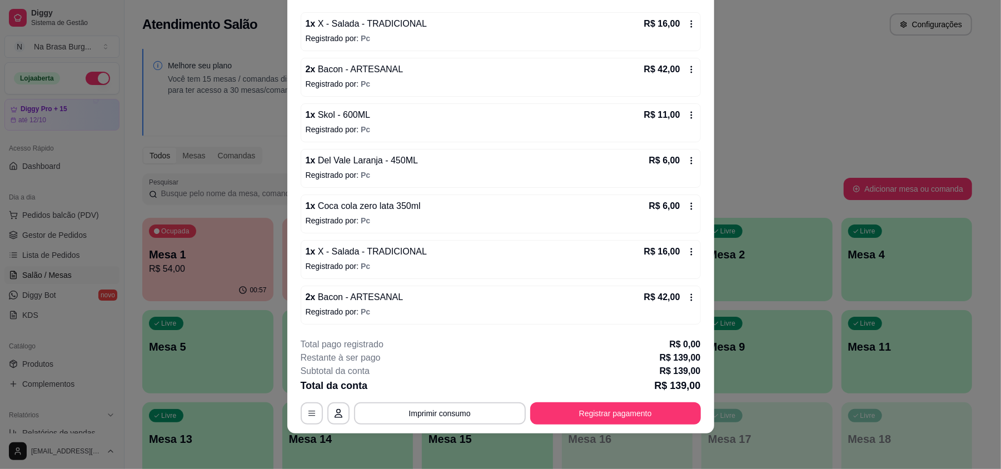
click at [187, 259] on p "Mesa 1" at bounding box center [208, 255] width 118 height 16
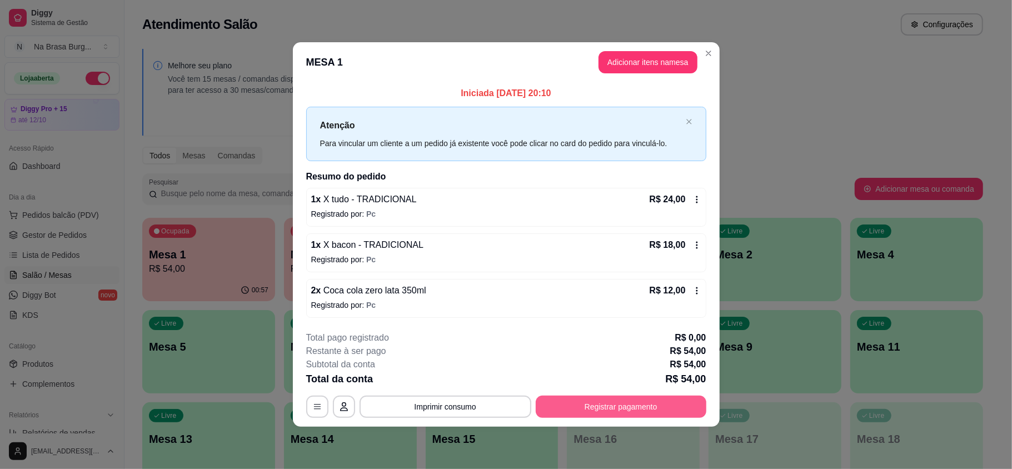
click at [596, 412] on button "Registrar pagamento" at bounding box center [621, 407] width 171 height 22
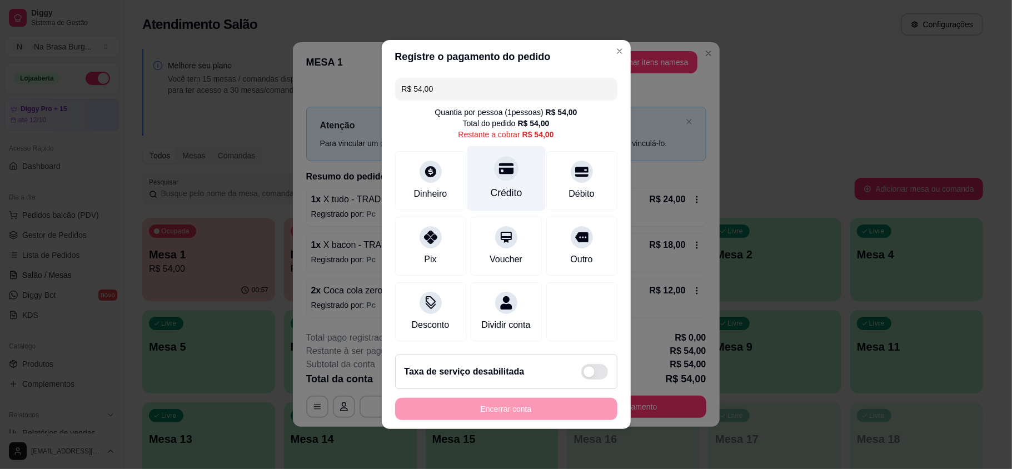
click at [499, 156] on div at bounding box center [506, 168] width 24 height 24
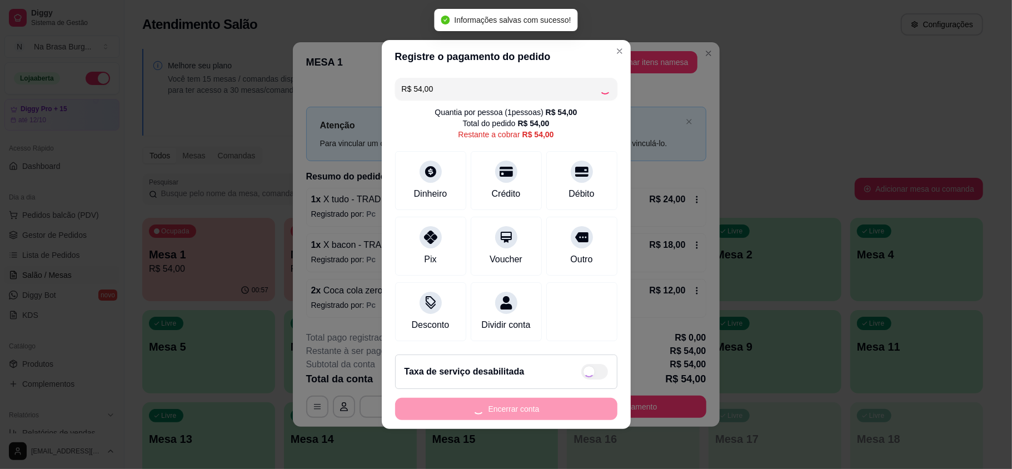
type input "R$ 0,00"
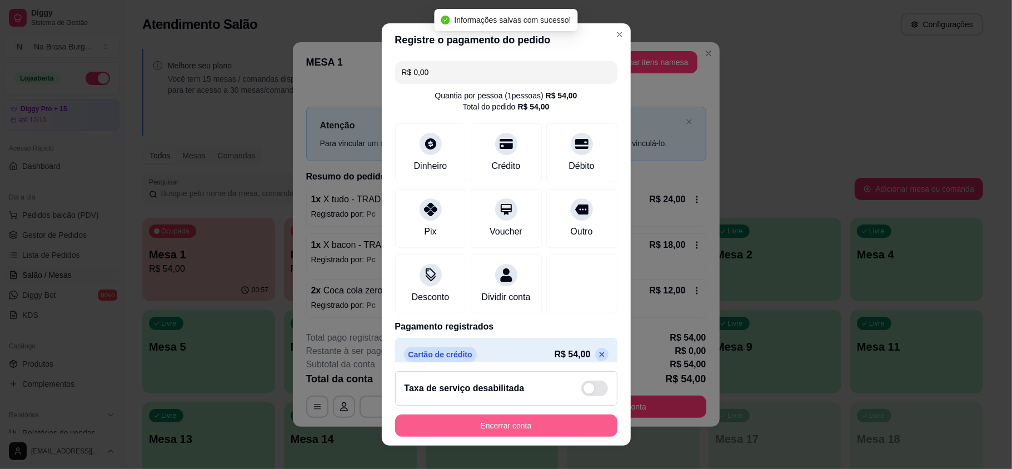
click at [519, 416] on button "Encerrar conta" at bounding box center [506, 426] width 222 height 22
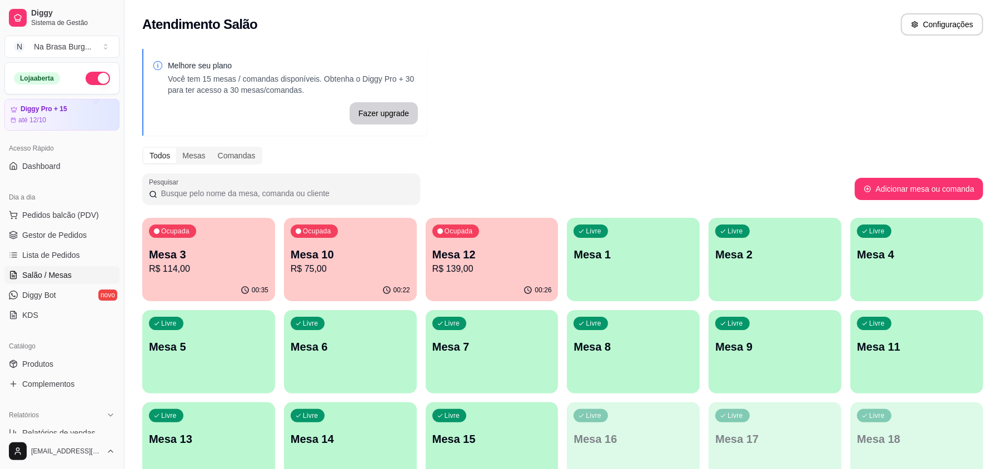
click at [206, 263] on p "R$ 114,00" at bounding box center [208, 268] width 119 height 13
click at [342, 225] on div "Ocupada Mesa 10 R$ 75,00" at bounding box center [350, 249] width 133 height 62
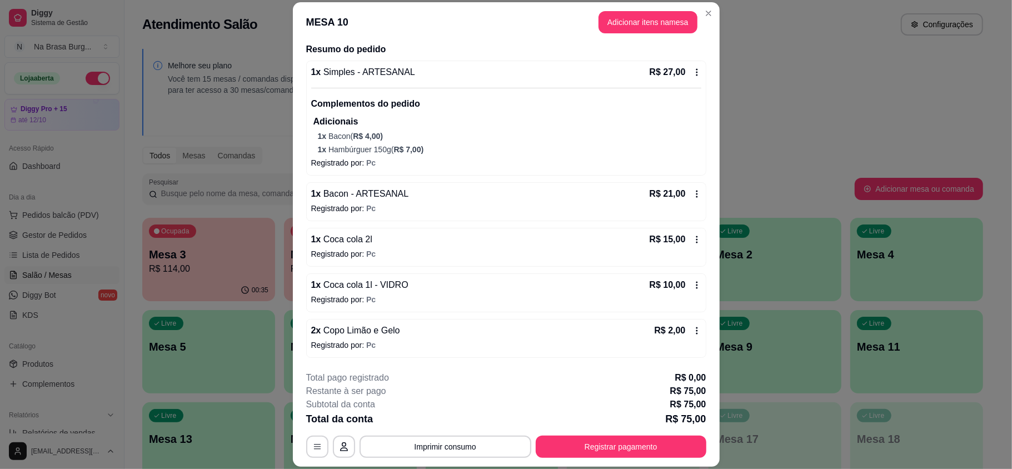
scroll to position [89, 0]
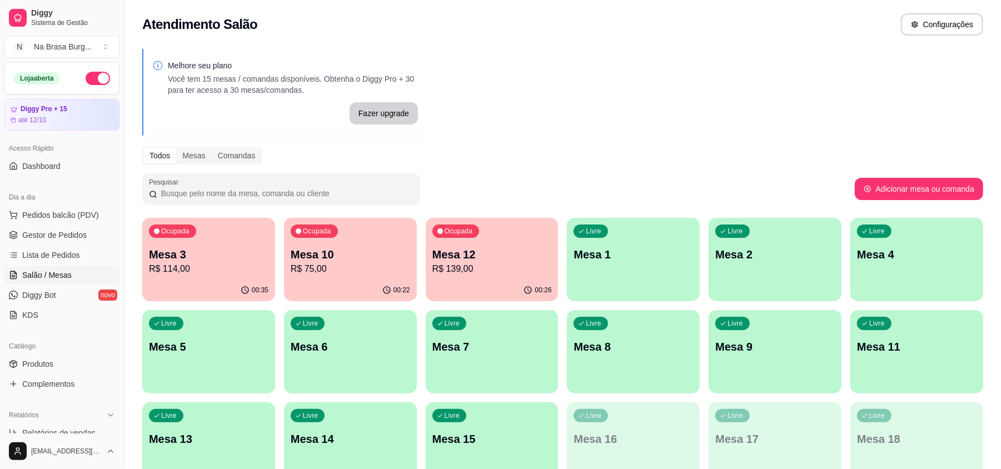
click at [485, 254] on p "Mesa 12" at bounding box center [491, 255] width 119 height 16
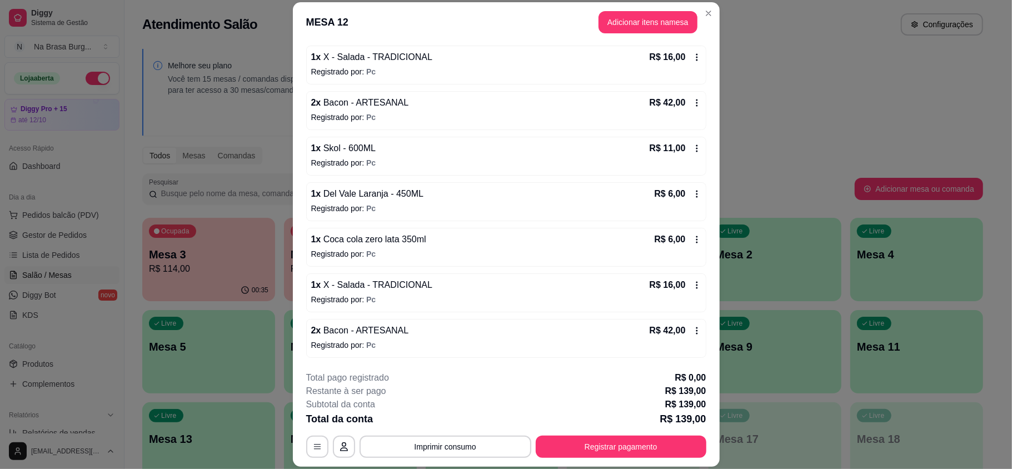
scroll to position [33, 0]
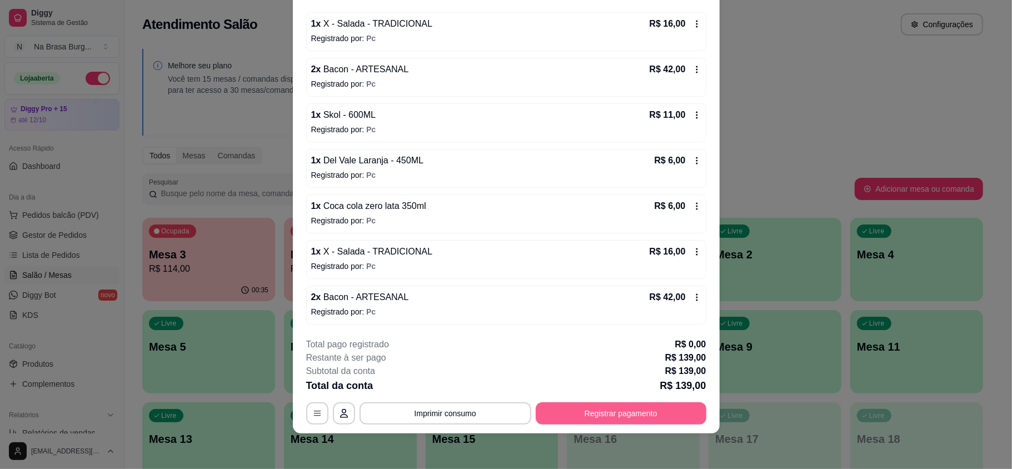
click at [596, 411] on button "Registrar pagamento" at bounding box center [621, 413] width 171 height 22
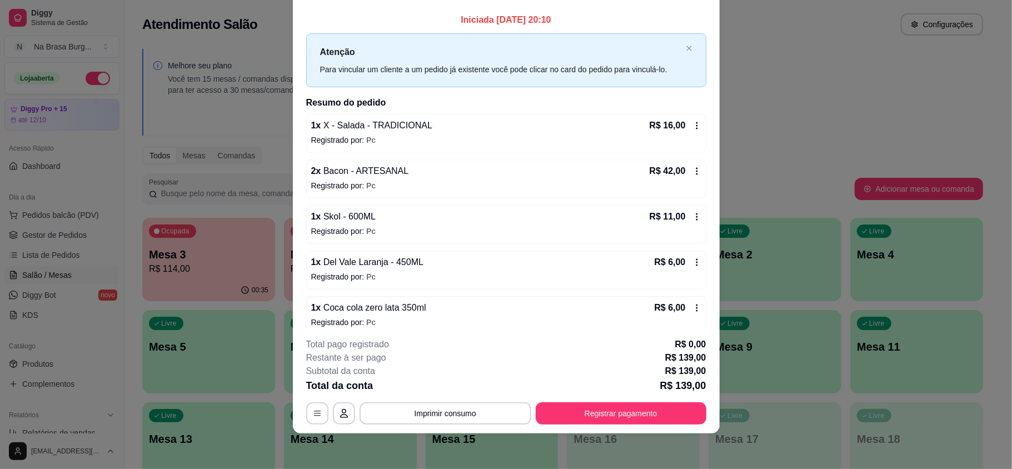
scroll to position [0, 0]
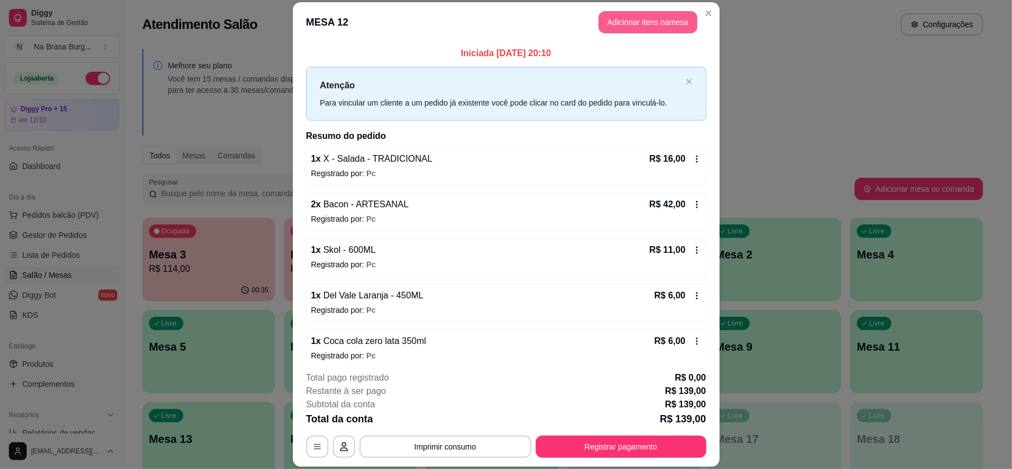
click at [652, 25] on button "Adicionar itens na mesa" at bounding box center [648, 22] width 99 height 22
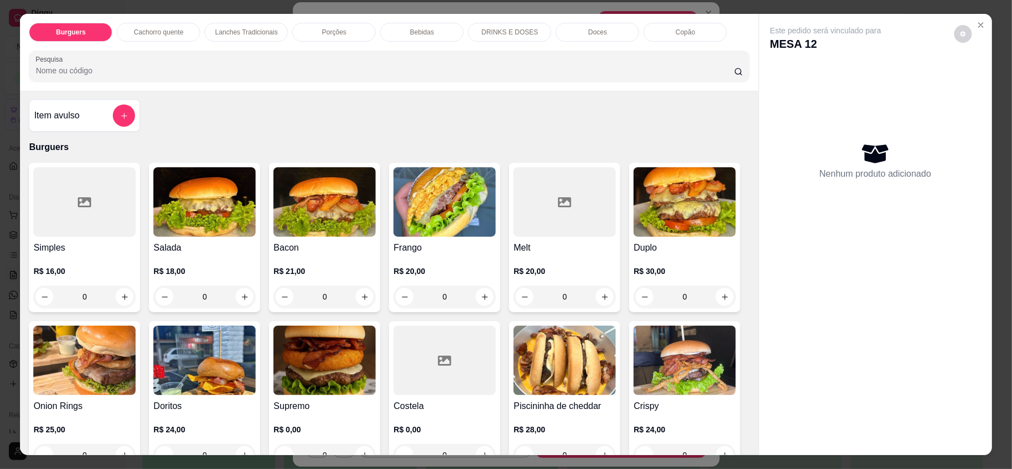
click at [401, 43] on div "Burguers Cachorro quente Lanches Tradicionais Porções Bebidas DRINKS E DOSES Do…" at bounding box center [389, 52] width 738 height 77
click at [403, 36] on div "Bebidas" at bounding box center [421, 32] width 83 height 19
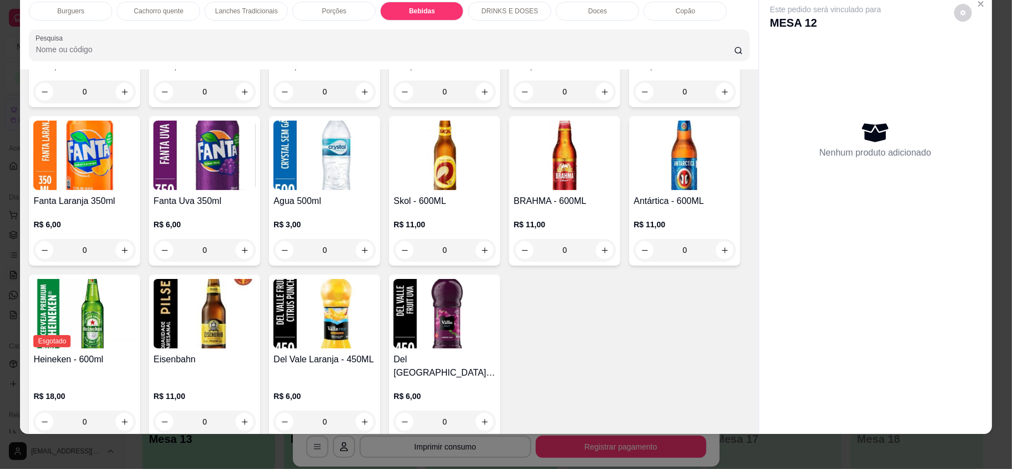
scroll to position [1423, 0]
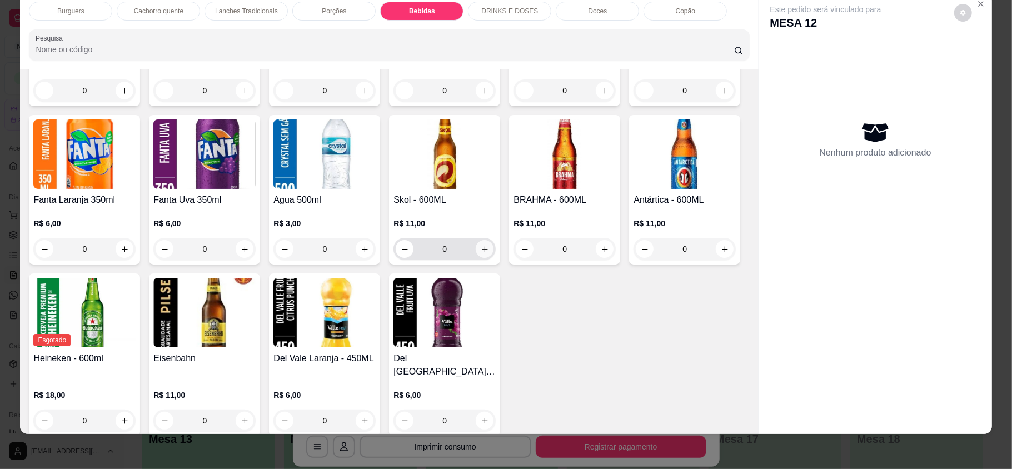
click at [489, 245] on icon "increase-product-quantity" at bounding box center [485, 249] width 8 height 8
type input "1"
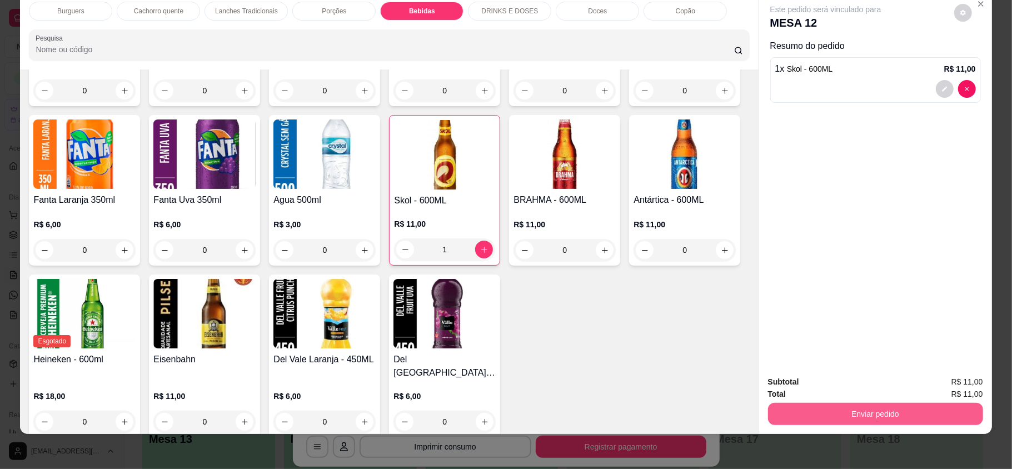
click at [832, 411] on button "Enviar pedido" at bounding box center [875, 414] width 215 height 22
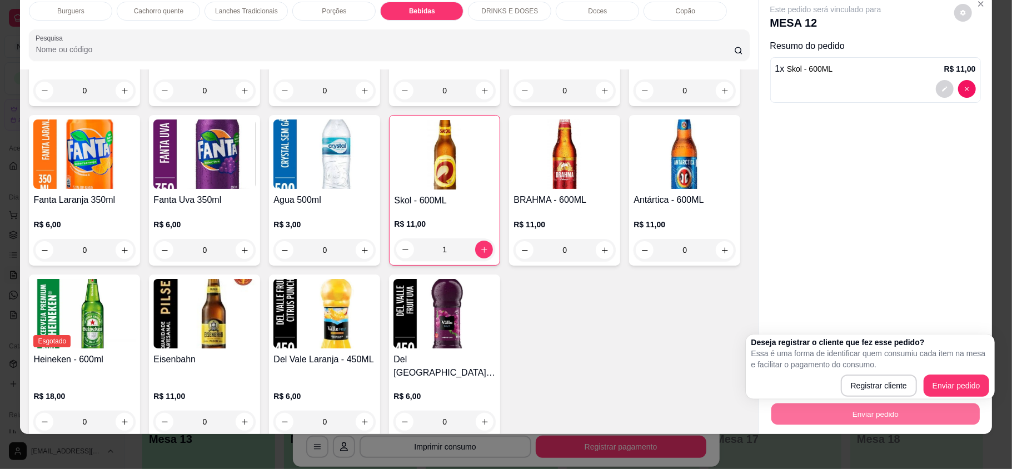
click at [934, 372] on div "Deseja registrar o cliente que fez esse pedido? Essa é uma forma de identificar…" at bounding box center [870, 367] width 238 height 60
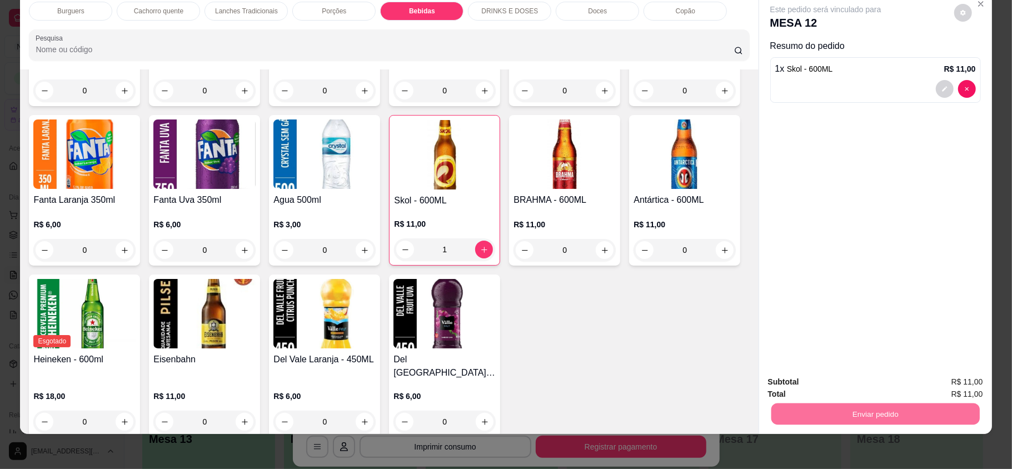
click at [940, 382] on button "Enviar pedido" at bounding box center [952, 386] width 63 height 21
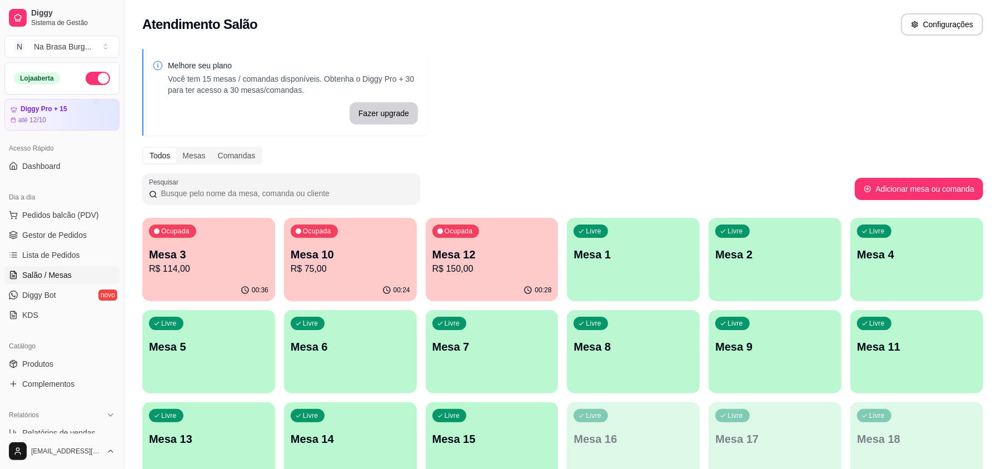
click at [539, 296] on div "00:28" at bounding box center [492, 291] width 133 height 22
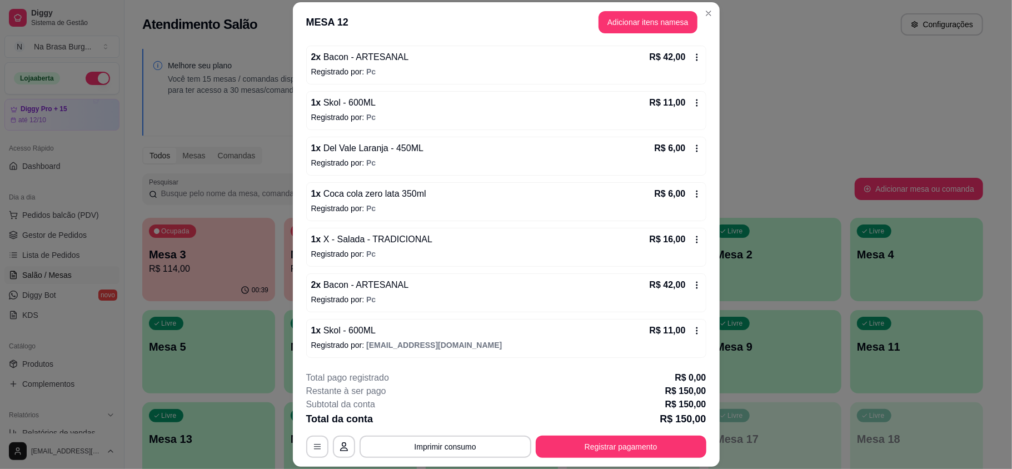
scroll to position [150, 0]
click at [634, 29] on button "Adicionar itens na mesa" at bounding box center [648, 22] width 99 height 22
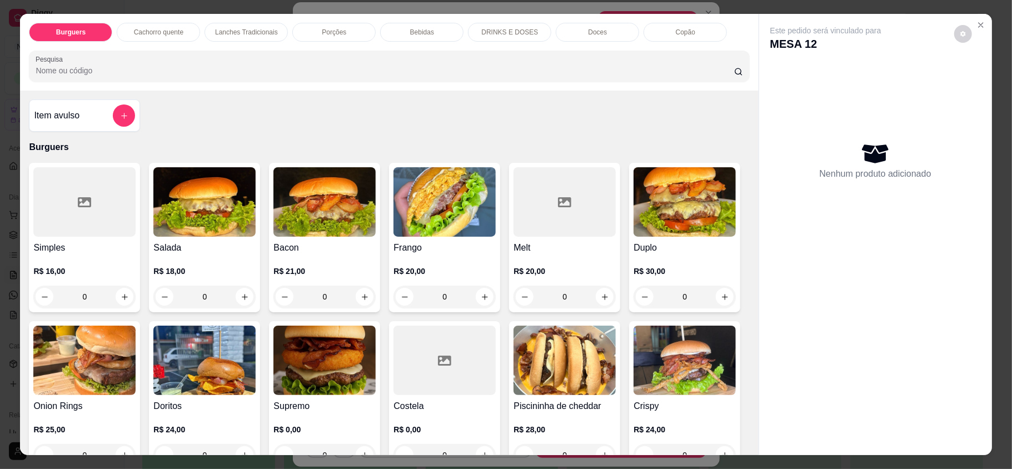
click at [392, 26] on div "Bebidas" at bounding box center [421, 32] width 83 height 19
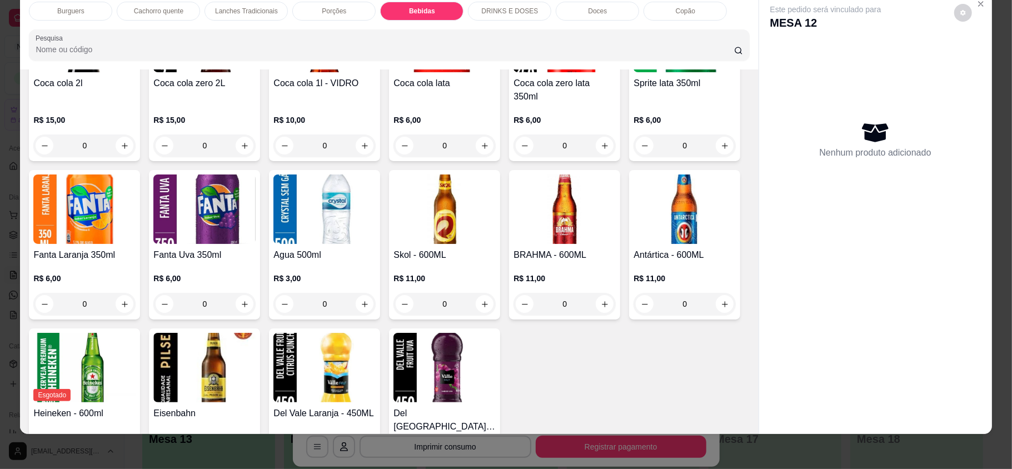
scroll to position [1497, 0]
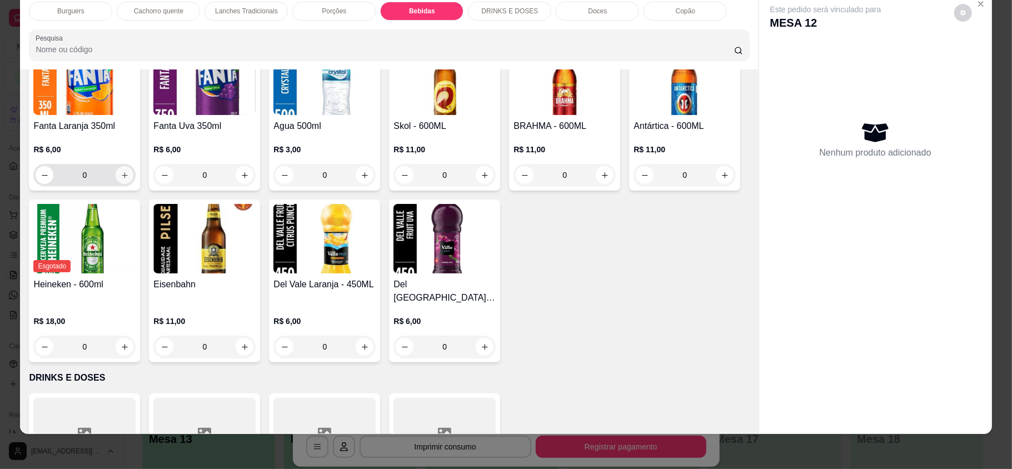
click at [129, 171] on icon "increase-product-quantity" at bounding box center [125, 175] width 8 height 8
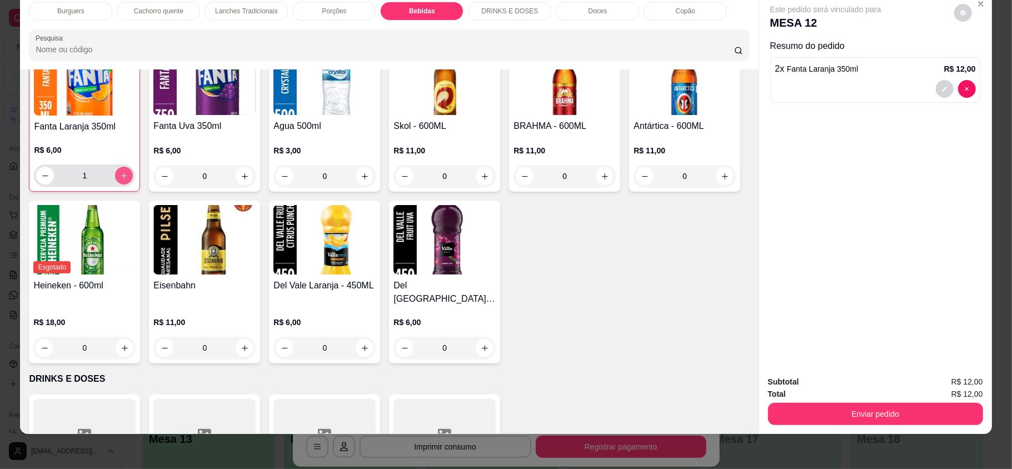
type input "2"
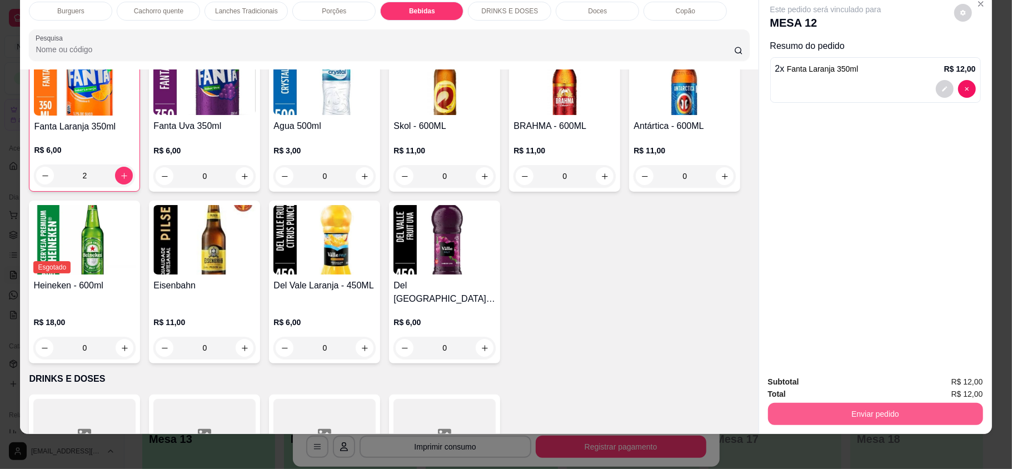
click at [875, 415] on button "Enviar pedido" at bounding box center [875, 414] width 215 height 22
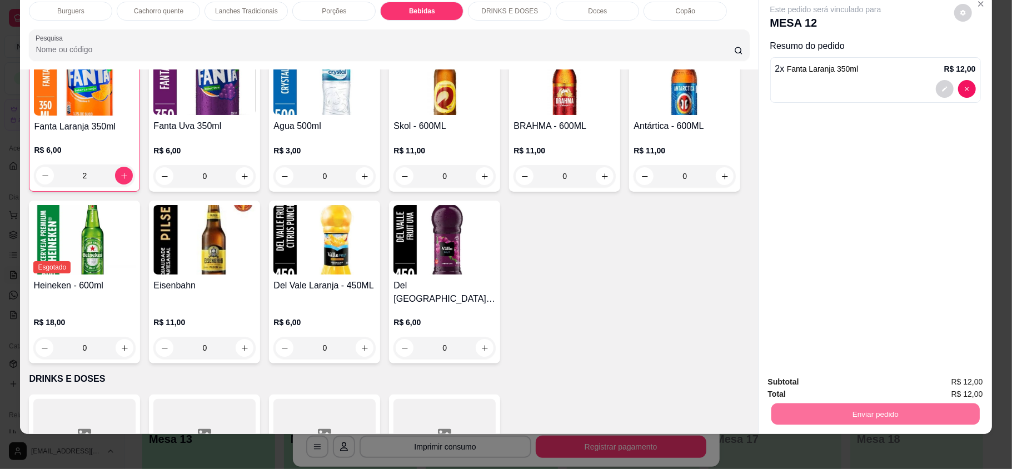
click at [959, 396] on button "Enviar pedido" at bounding box center [952, 386] width 63 height 21
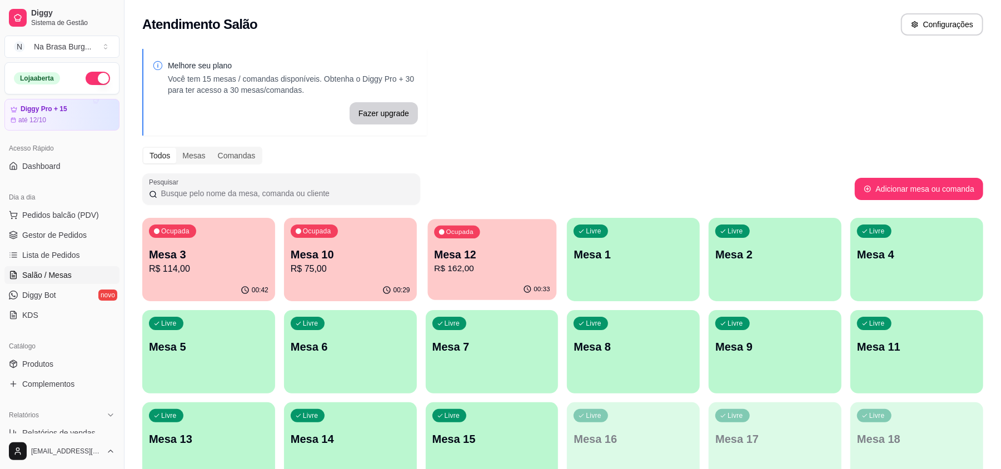
click at [490, 248] on p "Mesa 12" at bounding box center [492, 254] width 116 height 15
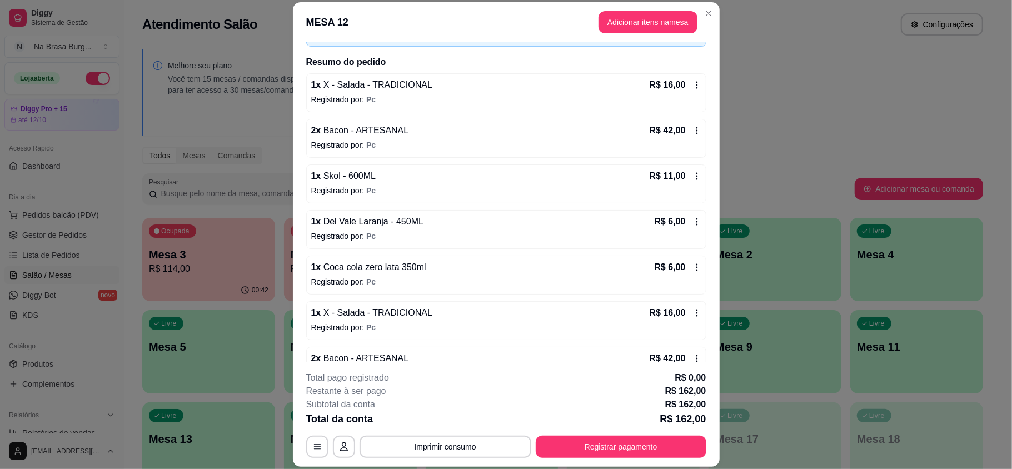
scroll to position [196, 0]
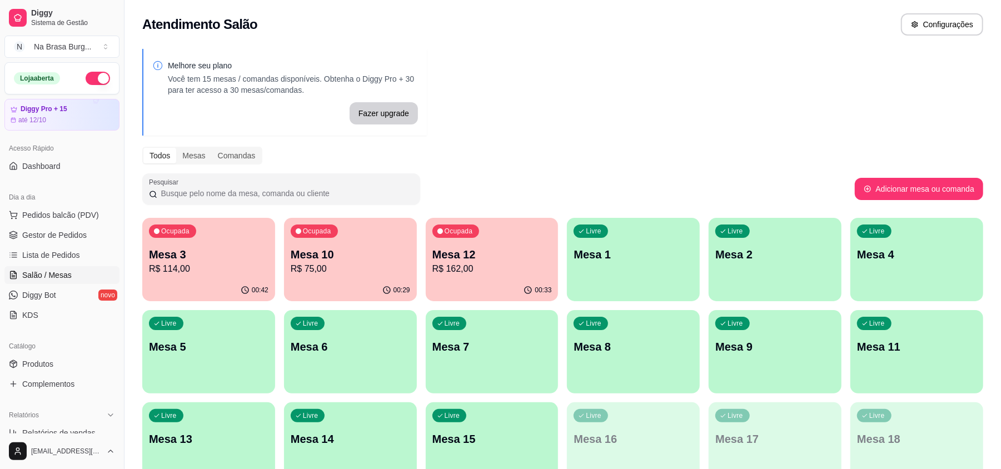
click at [145, 254] on div "Ocupada Mesa 3 R$ 114,00" at bounding box center [208, 249] width 133 height 62
click at [286, 257] on div "Ocupada Mesa 10 R$ 75,00" at bounding box center [350, 249] width 133 height 62
click at [249, 262] on p "R$ 114,00" at bounding box center [208, 268] width 119 height 13
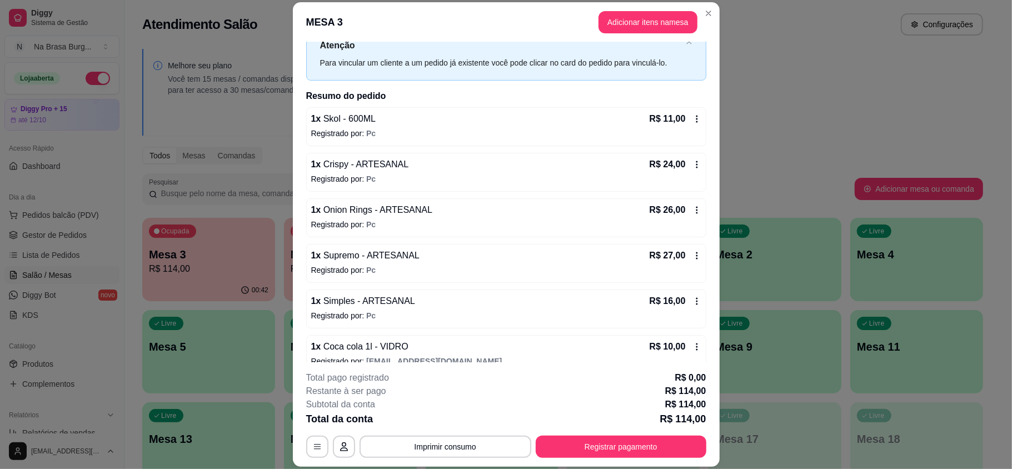
scroll to position [58, 0]
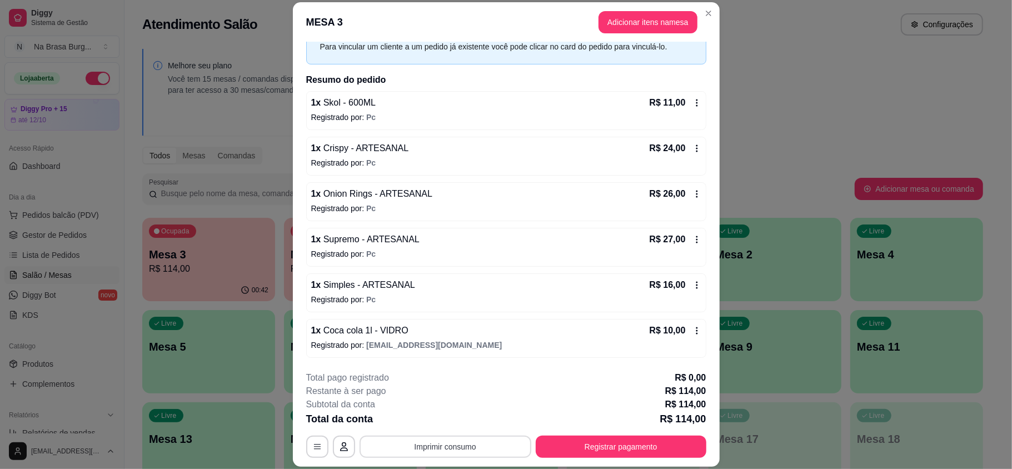
click at [477, 450] on button "Imprimir consumo" at bounding box center [446, 447] width 172 height 22
click at [454, 427] on button "IMPRESSORA" at bounding box center [443, 421] width 81 height 18
click at [556, 450] on button "Registrar pagamento" at bounding box center [621, 447] width 171 height 22
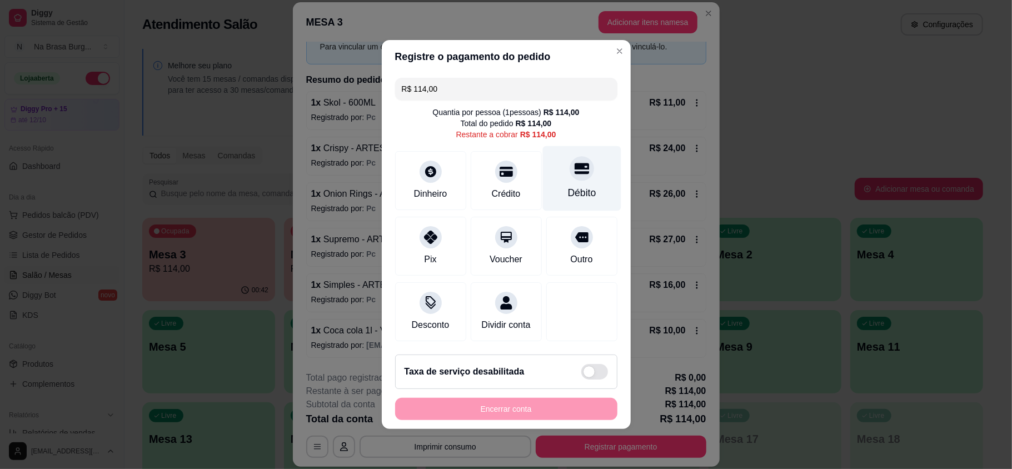
click at [552, 173] on div "Débito" at bounding box center [581, 178] width 78 height 65
click at [529, 418] on div "Encerrar conta" at bounding box center [506, 409] width 222 height 22
click at [527, 416] on div "Encerrar conta" at bounding box center [506, 409] width 222 height 22
click at [532, 418] on div "Encerrar conta" at bounding box center [506, 409] width 222 height 22
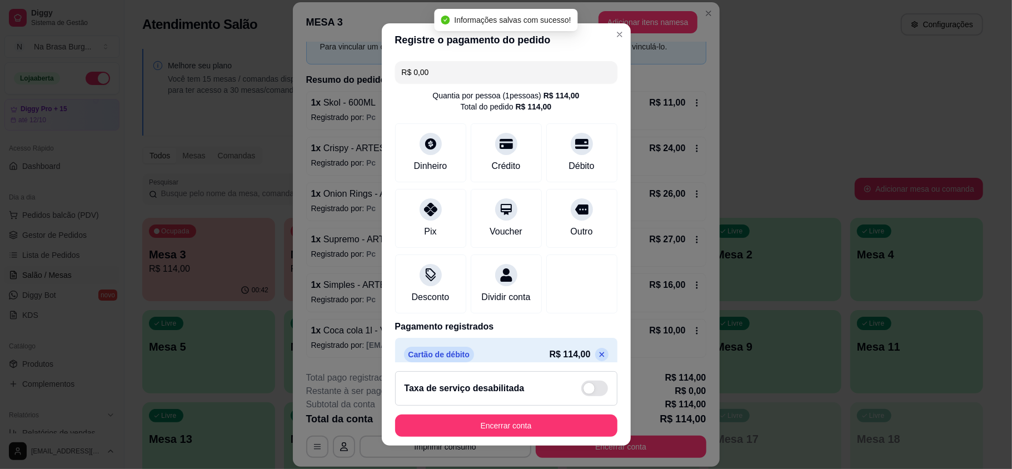
type input "R$ 0,00"
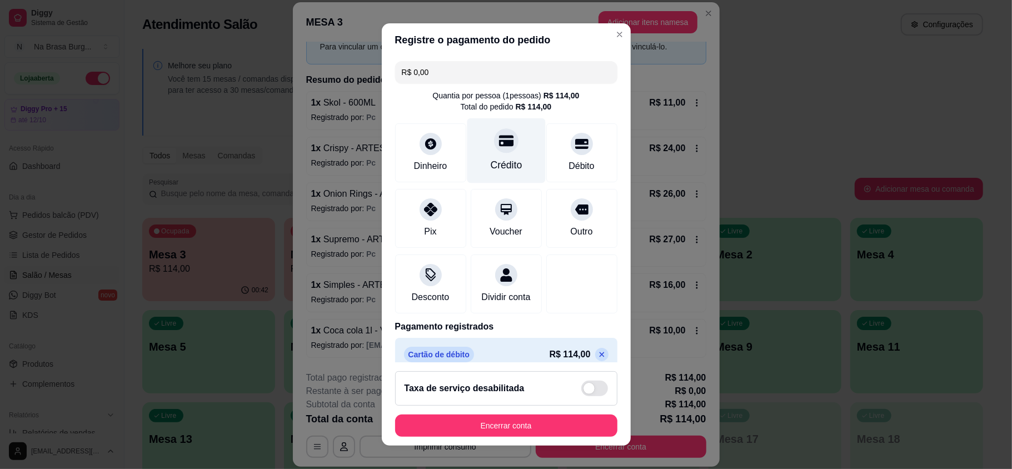
click at [510, 146] on div "Crédito" at bounding box center [506, 150] width 78 height 65
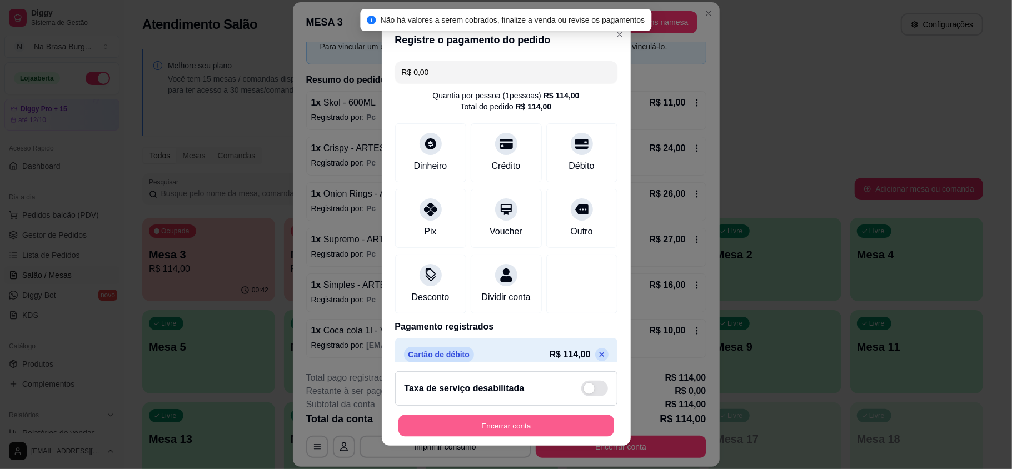
click at [522, 427] on button "Encerrar conta" at bounding box center [506, 426] width 216 height 22
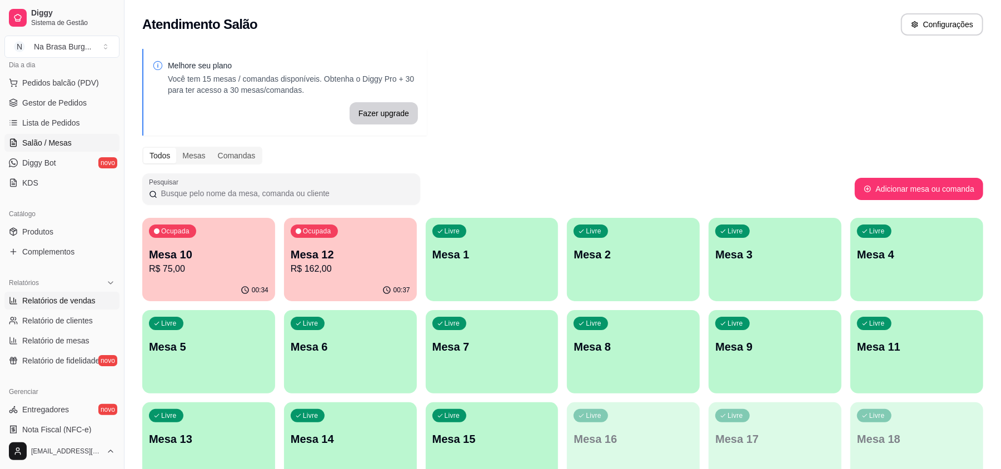
scroll to position [148, 0]
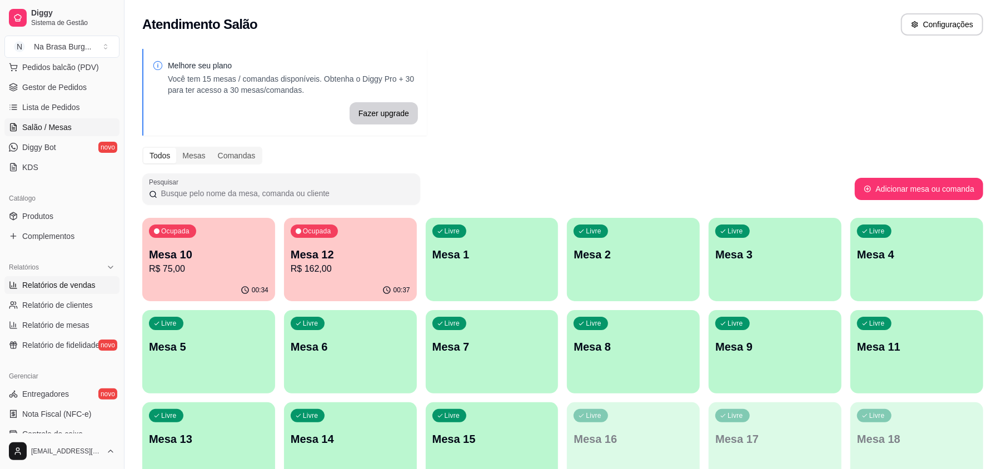
click at [58, 278] on link "Relatórios de vendas" at bounding box center [61, 285] width 115 height 18
select select "ALL"
select select "0"
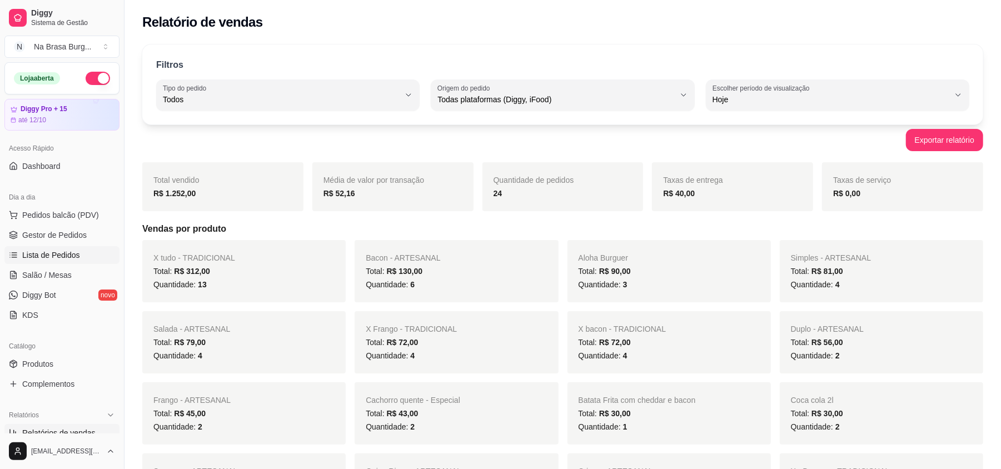
click at [61, 258] on span "Lista de Pedidos" at bounding box center [51, 255] width 58 height 11
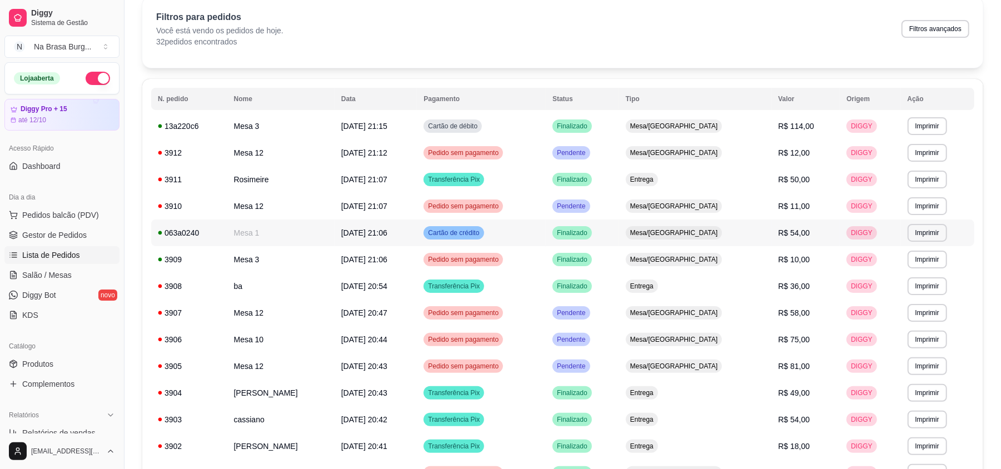
scroll to position [74, 0]
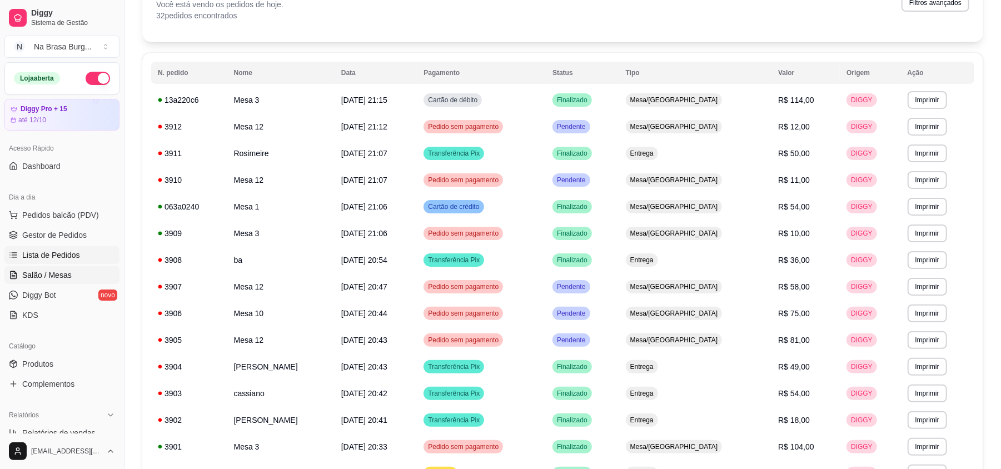
click at [70, 280] on link "Salão / Mesas" at bounding box center [61, 275] width 115 height 18
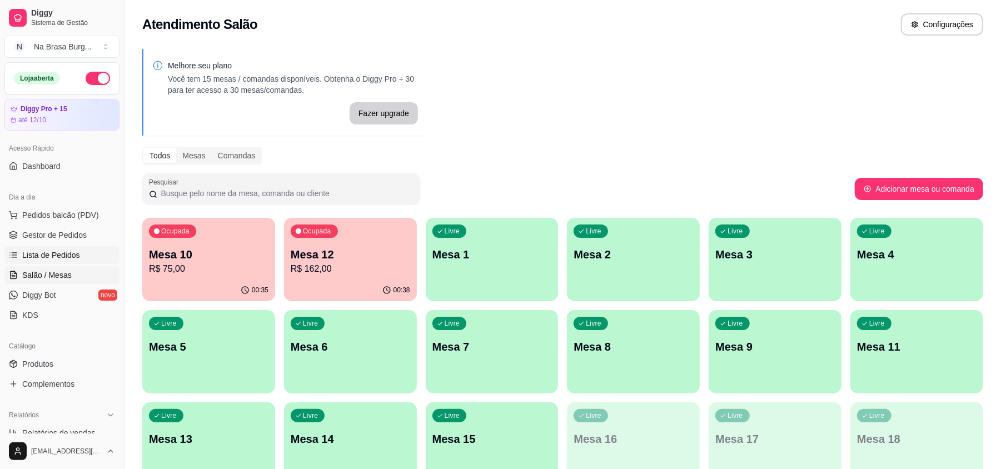
click at [58, 252] on span "Lista de Pedidos" at bounding box center [51, 255] width 58 height 11
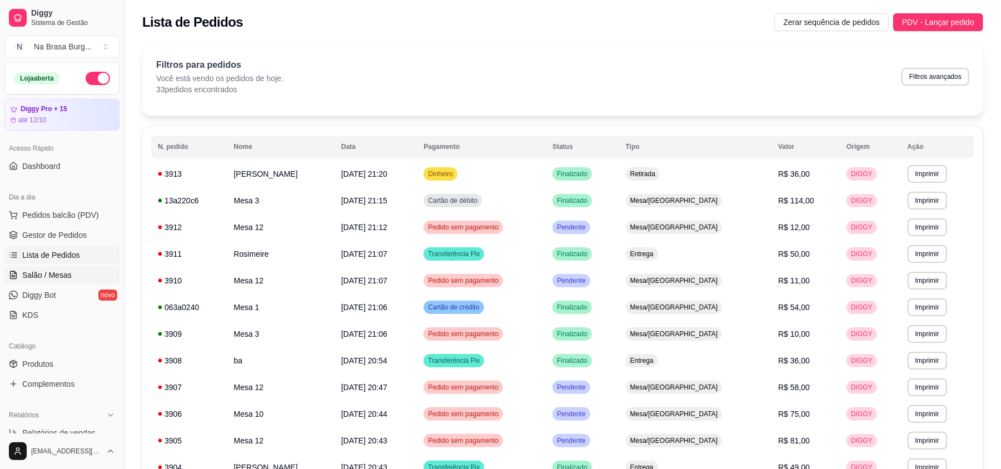
click at [74, 280] on link "Salão / Mesas" at bounding box center [61, 275] width 115 height 18
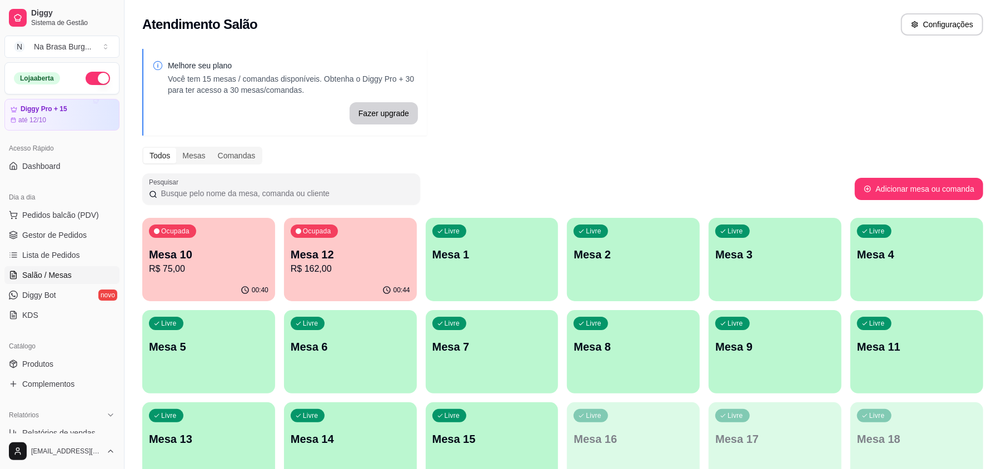
click at [140, 280] on div "Melhore seu plano Você tem 15 mesas / comandas disponíveis. Obtenha o Diggy Pro…" at bounding box center [562, 270] width 876 height 457
click at [194, 250] on p "Mesa 10" at bounding box center [208, 255] width 119 height 16
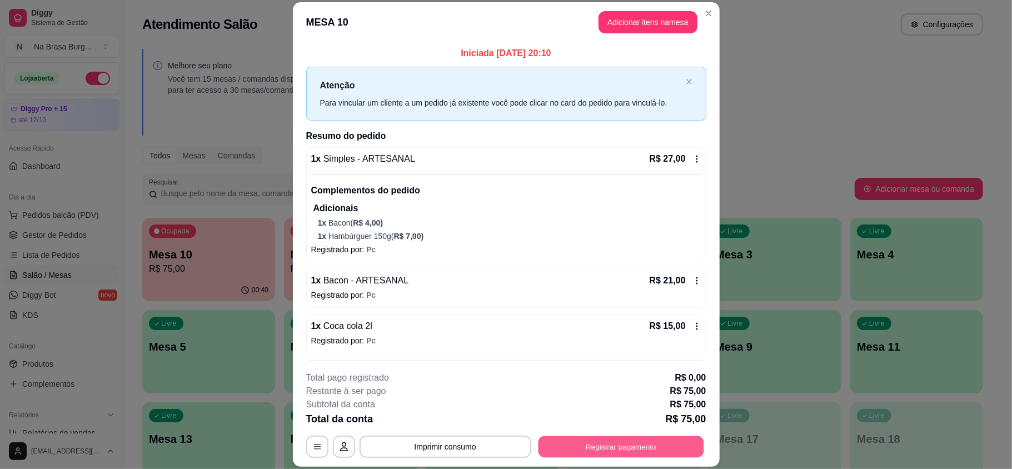
click at [635, 447] on button "Registrar pagamento" at bounding box center [621, 447] width 166 height 22
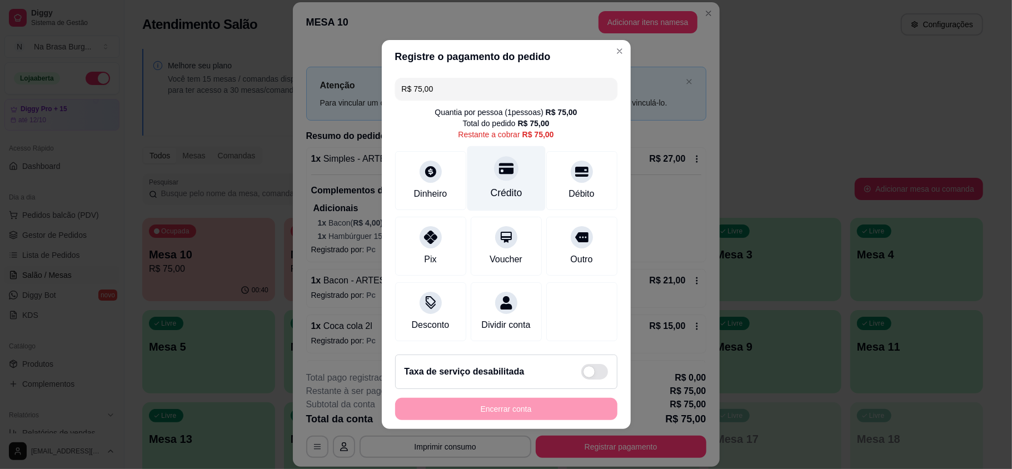
click at [496, 186] on div "Crédito" at bounding box center [506, 193] width 32 height 14
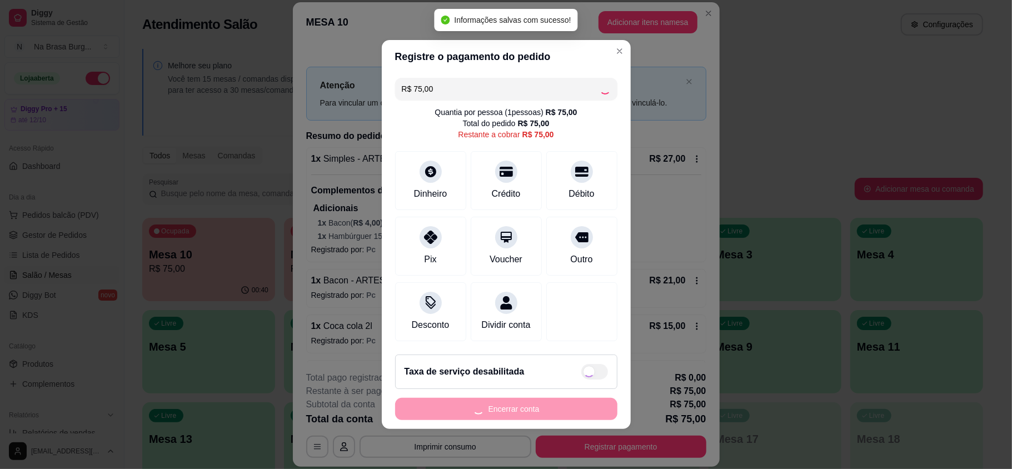
click at [512, 420] on div "Encerrar conta" at bounding box center [506, 409] width 222 height 22
type input "R$ 0,00"
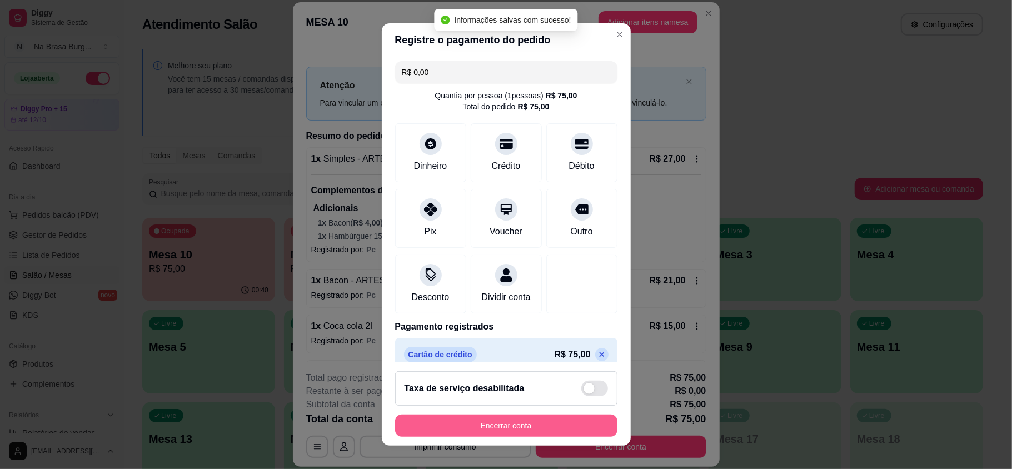
click at [512, 418] on button "Encerrar conta" at bounding box center [506, 426] width 222 height 22
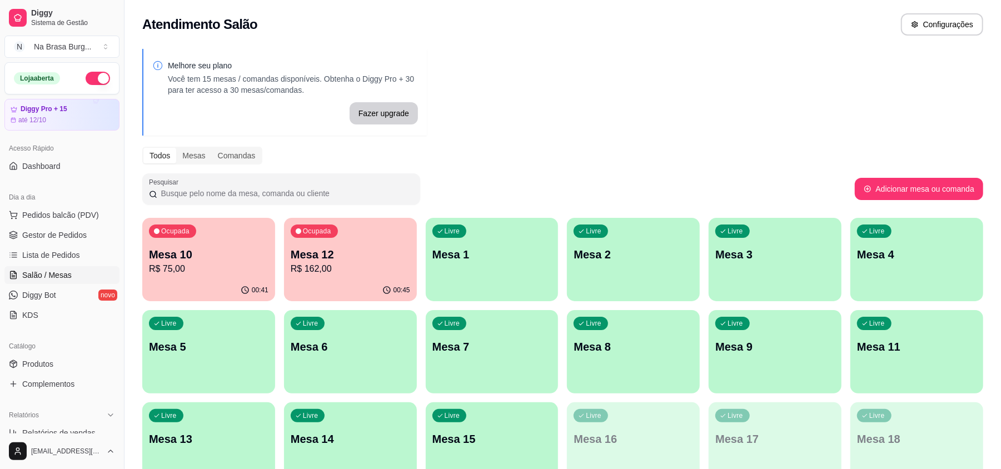
click at [291, 272] on p "R$ 162,00" at bounding box center [350, 268] width 119 height 13
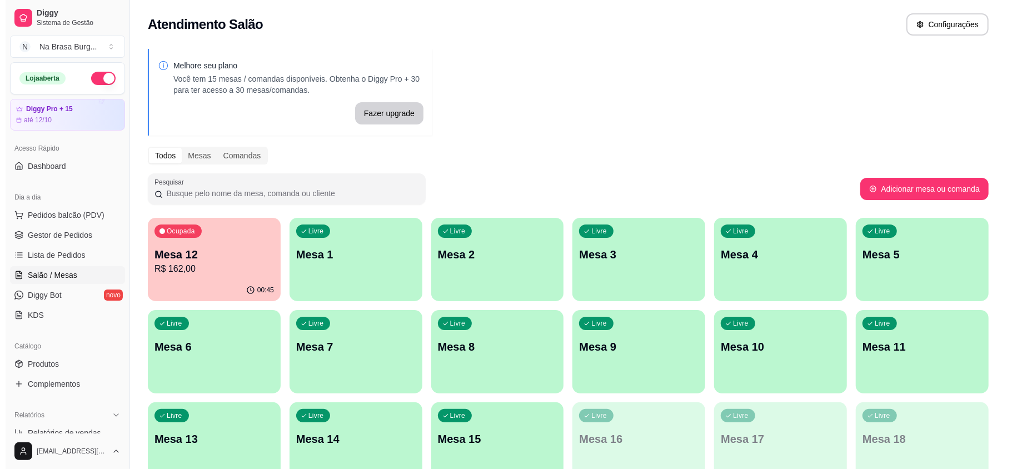
scroll to position [296, 0]
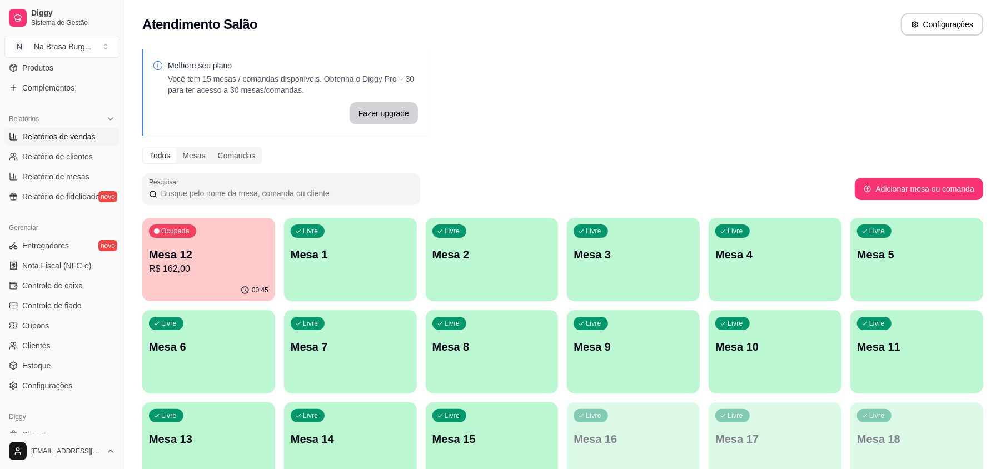
click at [80, 142] on span "Relatórios de vendas" at bounding box center [58, 136] width 73 height 11
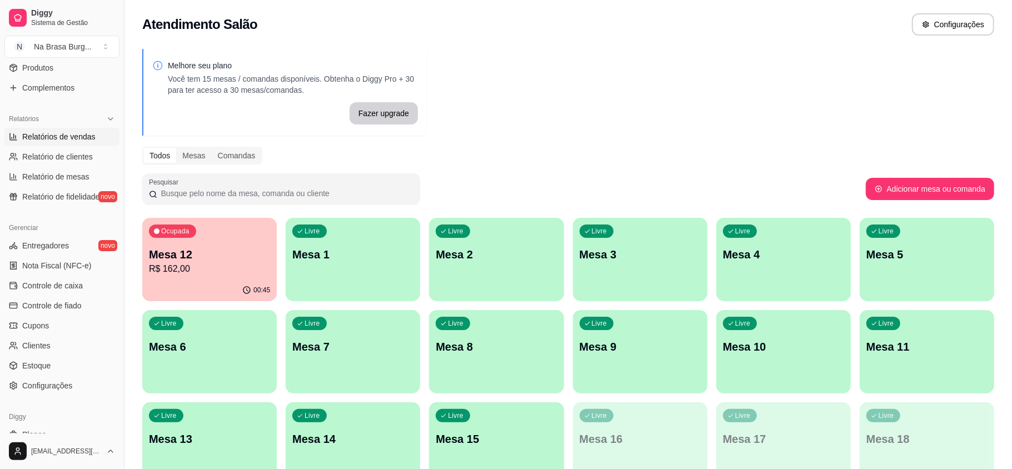
select select "ALL"
select select "0"
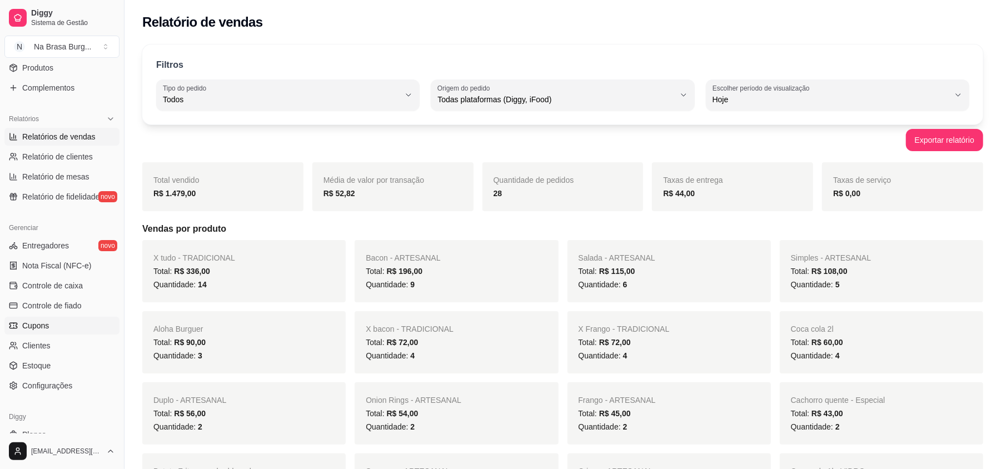
click at [72, 318] on link "Cupons" at bounding box center [61, 326] width 115 height 18
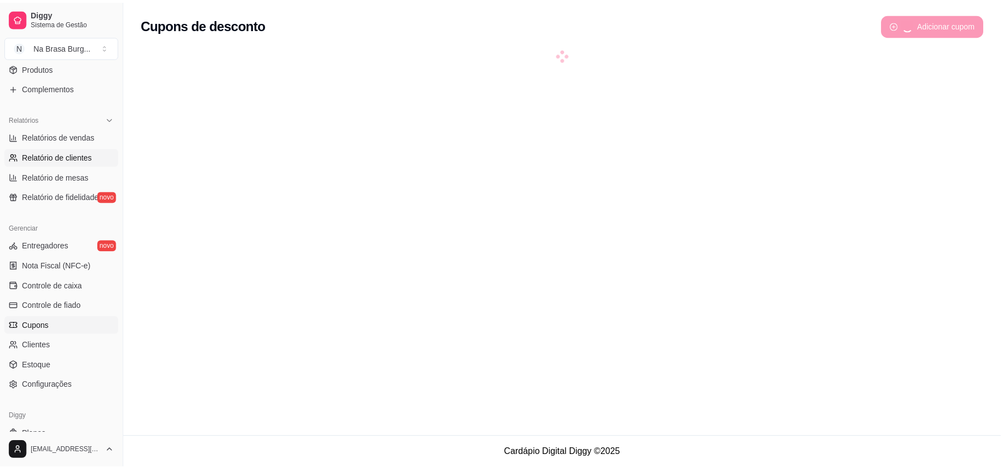
scroll to position [222, 0]
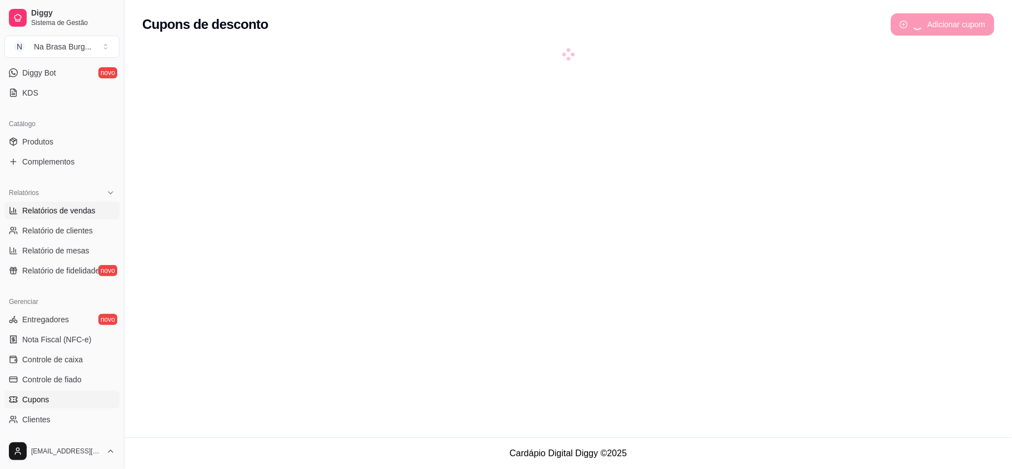
click at [74, 218] on link "Relatórios de vendas" at bounding box center [61, 211] width 115 height 18
select select "ALL"
select select "0"
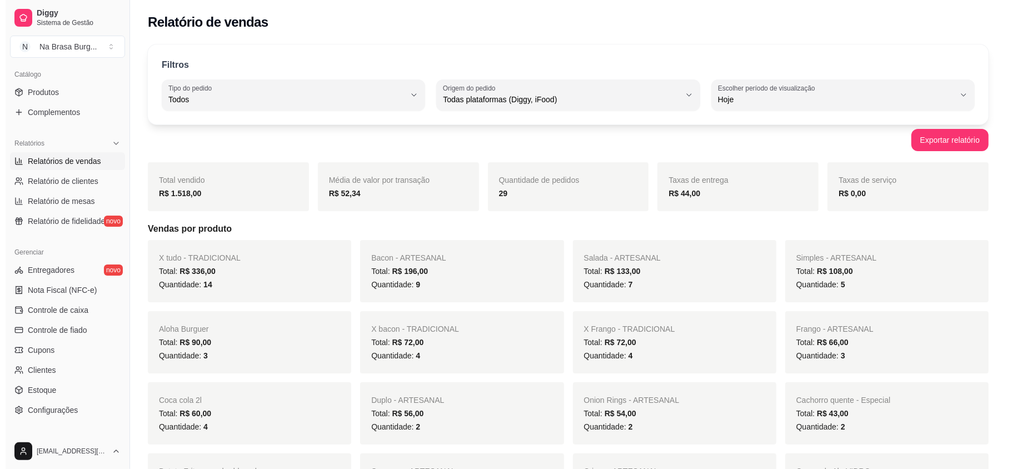
scroll to position [296, 0]
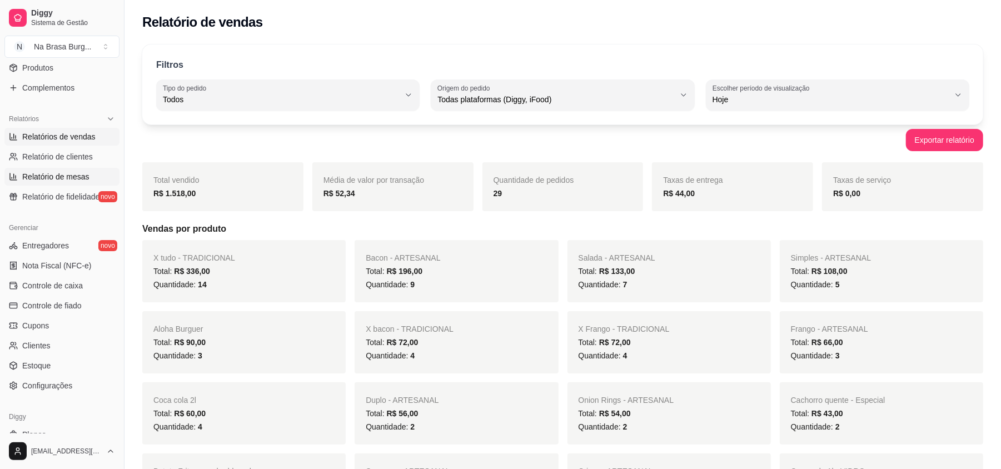
click at [61, 176] on span "Relatório de mesas" at bounding box center [55, 176] width 67 height 11
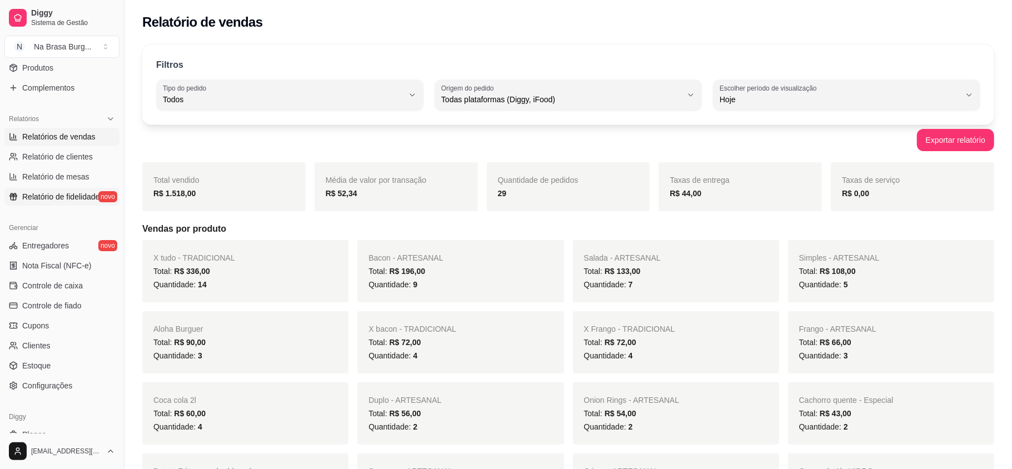
select select "TOTAL_OF_ORDERS"
select select "7"
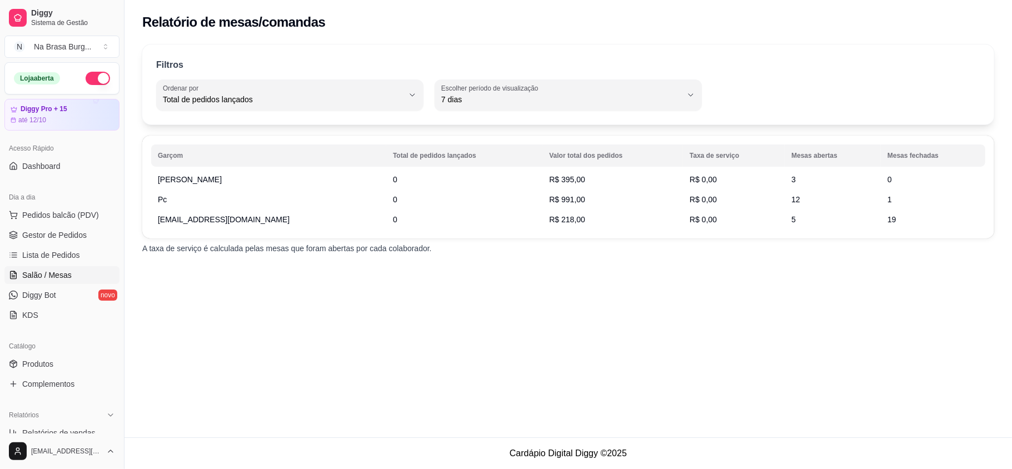
click at [63, 268] on link "Salão / Mesas" at bounding box center [61, 275] width 115 height 18
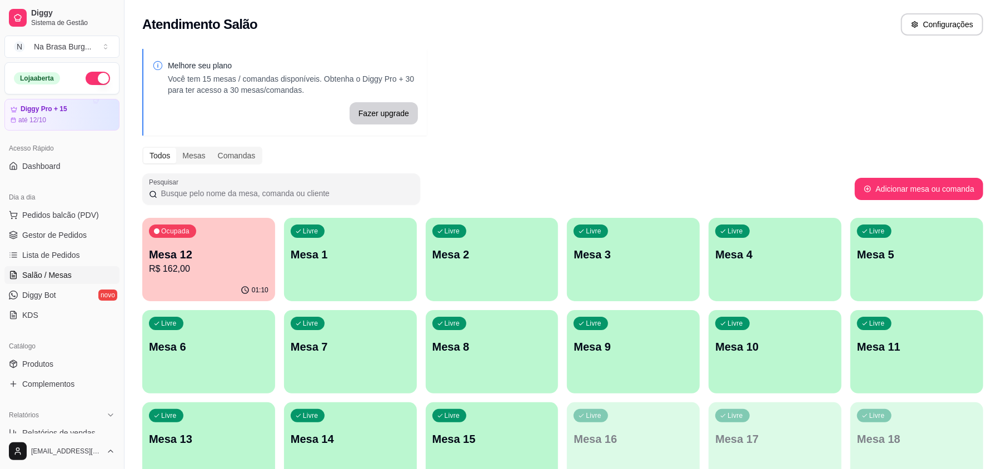
click at [176, 270] on p "R$ 162,00" at bounding box center [208, 268] width 119 height 13
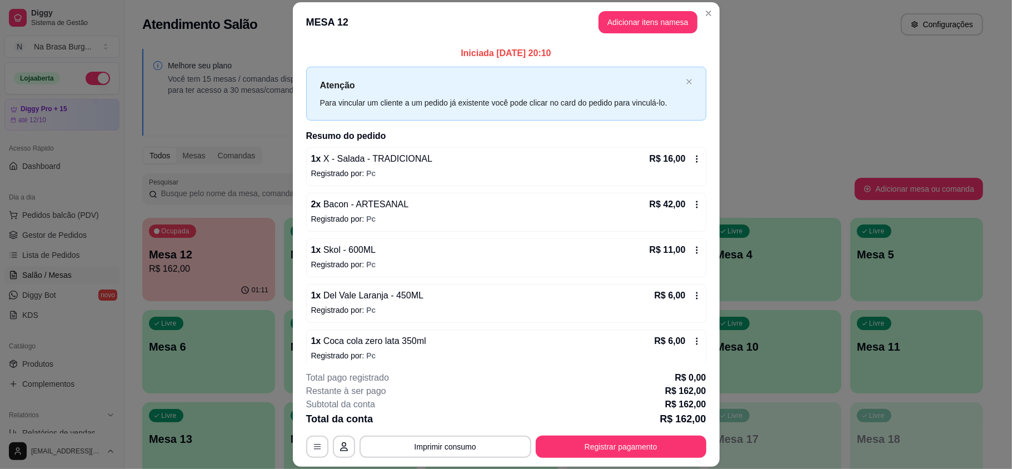
click at [441, 439] on button "Imprimir consumo" at bounding box center [446, 447] width 172 height 22
click at [456, 414] on button "IMPRESSORA" at bounding box center [443, 420] width 78 height 17
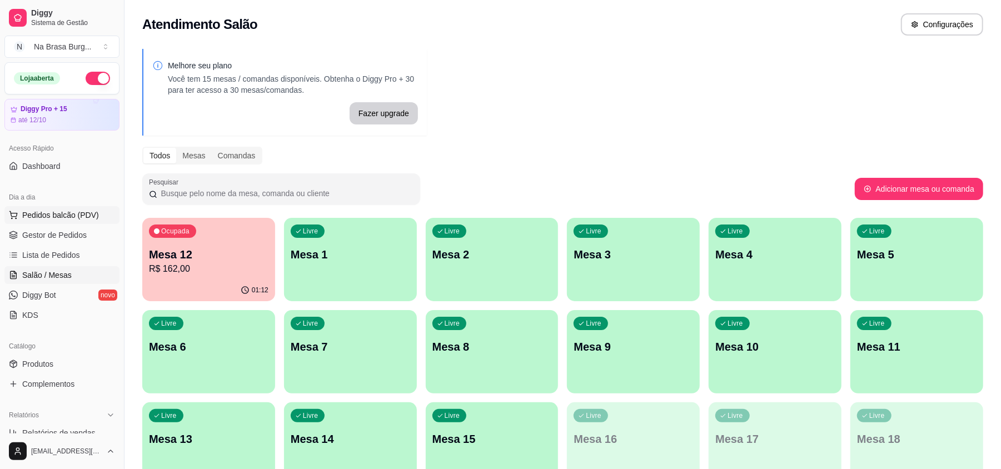
click at [50, 215] on span "Pedidos balcão (PDV)" at bounding box center [60, 215] width 77 height 11
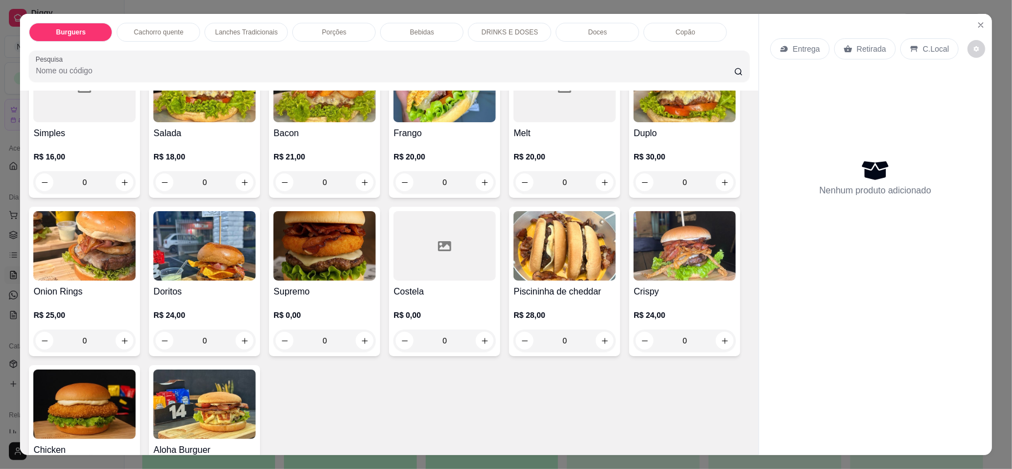
scroll to position [148, 0]
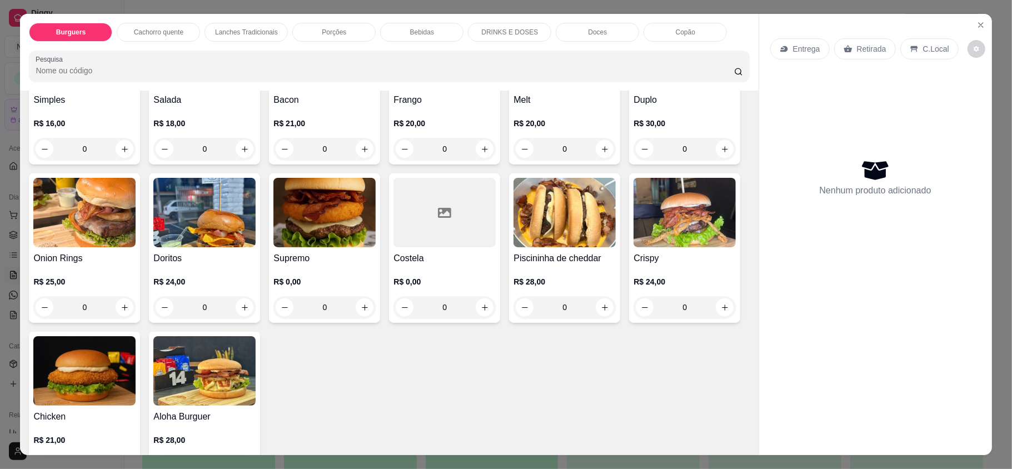
click at [575, 112] on div "R$ 20,00 0" at bounding box center [565, 133] width 102 height 53
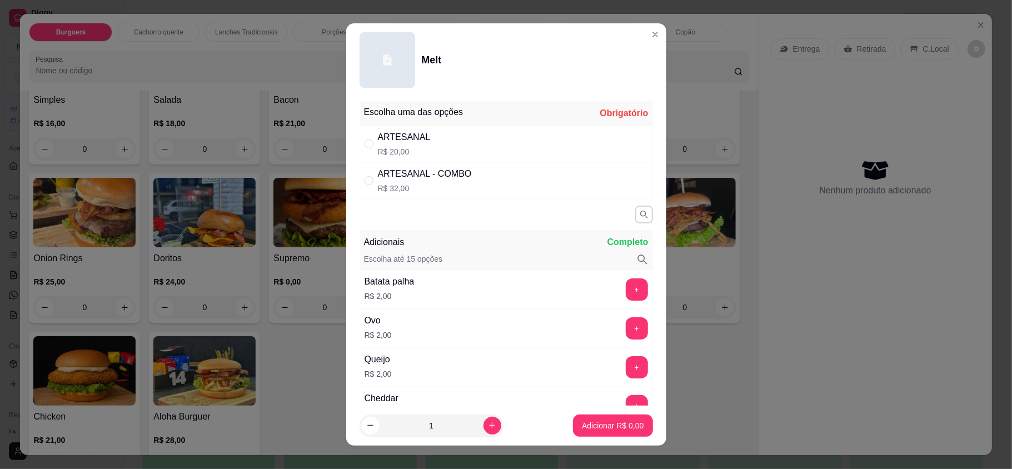
click at [487, 152] on div "ARTESANAL R$ 20,00" at bounding box center [506, 144] width 293 height 37
radio input "true"
click at [611, 423] on p "Adicionar R$ 20,00" at bounding box center [611, 425] width 64 height 11
type input "1"
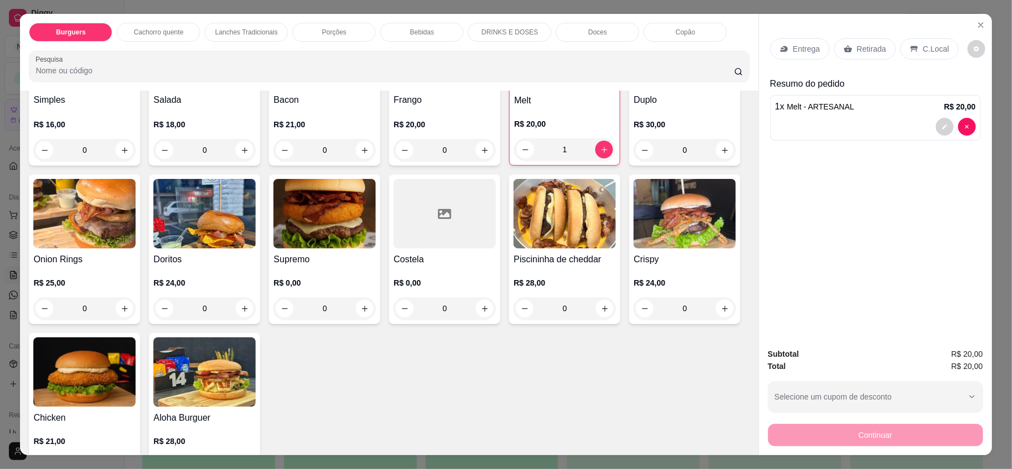
click at [849, 43] on div "Retirada" at bounding box center [865, 48] width 62 height 21
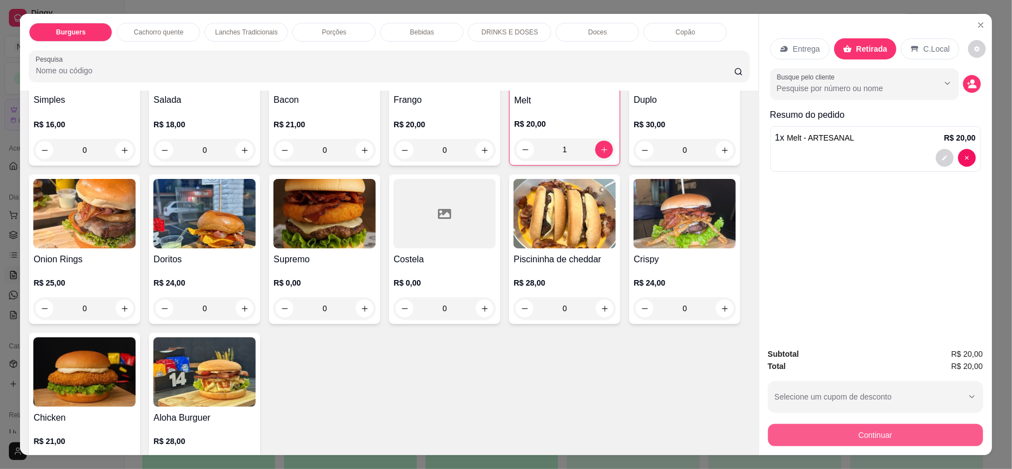
click at [857, 427] on button "Continuar" at bounding box center [875, 435] width 215 height 22
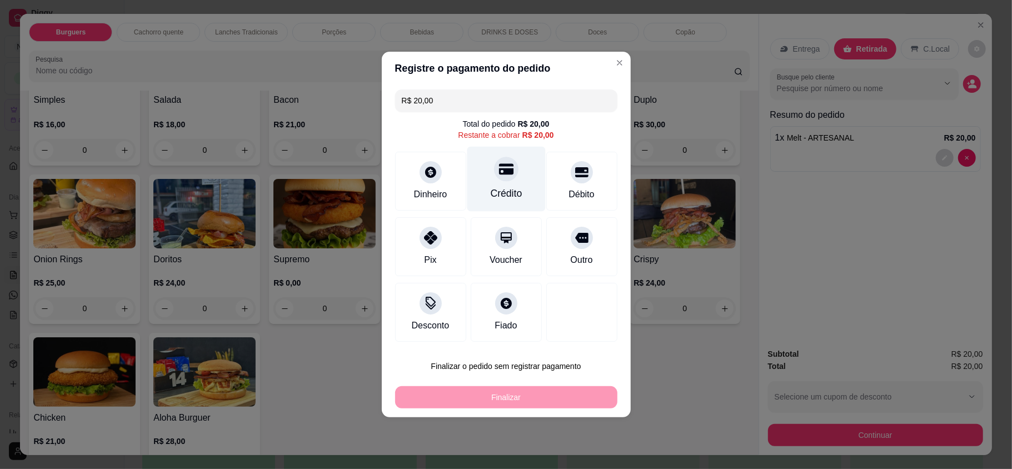
click at [510, 206] on div "Crédito" at bounding box center [506, 179] width 78 height 65
type input "R$ 0,00"
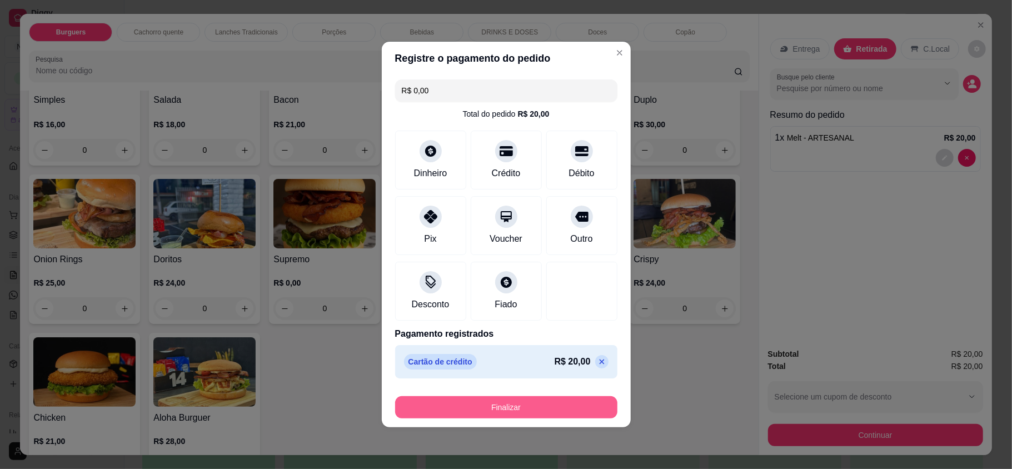
click at [527, 410] on button "Finalizar" at bounding box center [506, 407] width 222 height 22
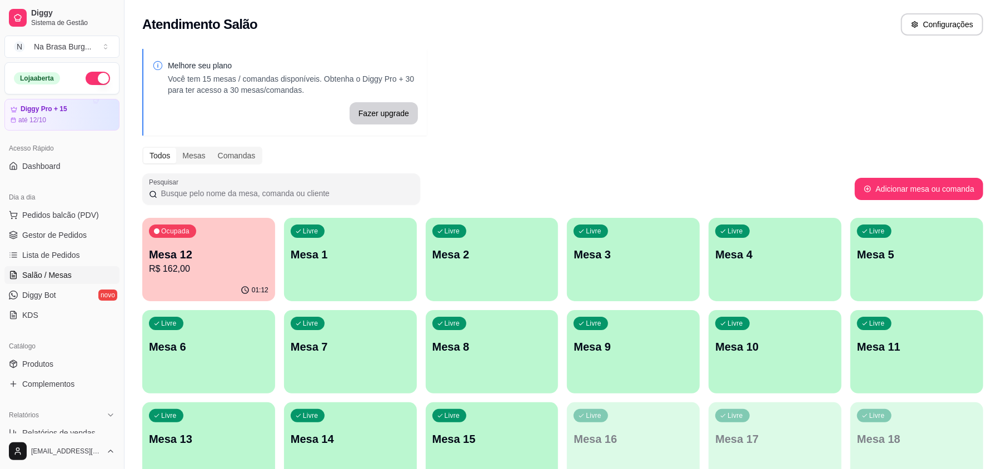
click at [208, 233] on div "Ocupada Mesa 12 R$ 162,00" at bounding box center [208, 249] width 133 height 62
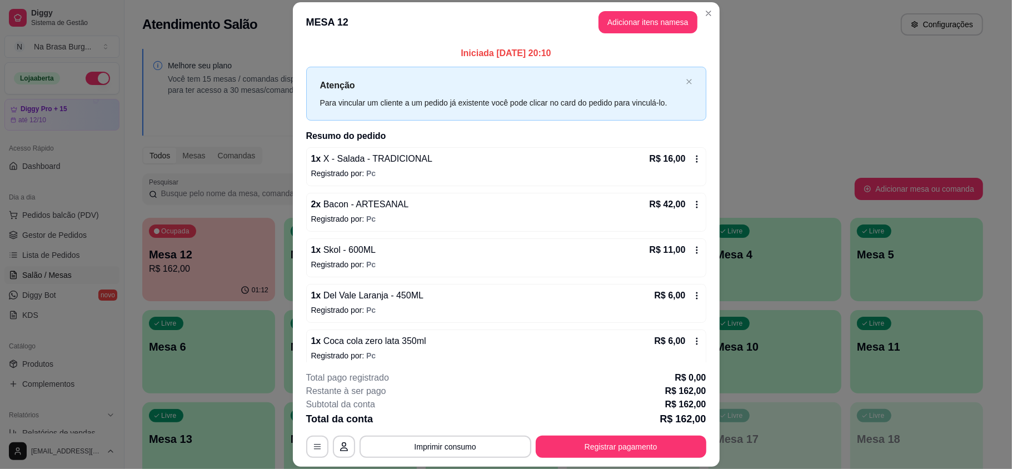
scroll to position [196, 0]
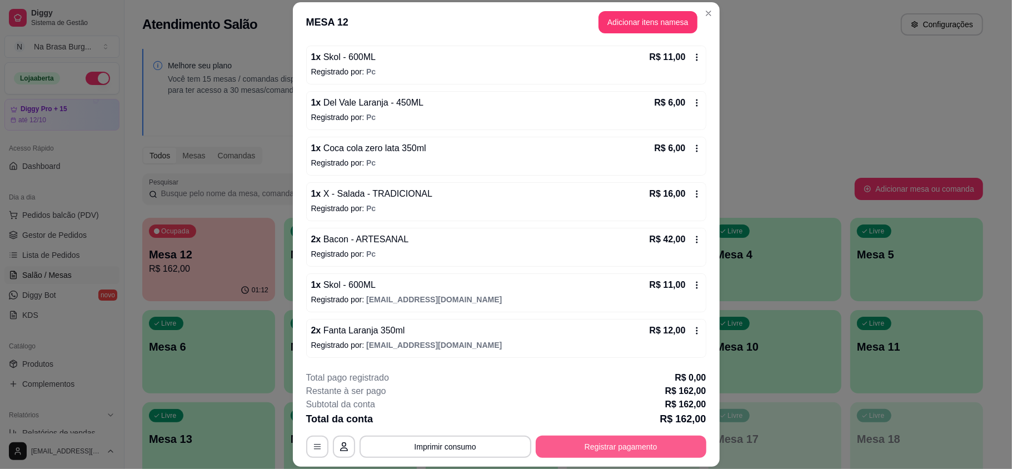
click at [605, 444] on button "Registrar pagamento" at bounding box center [621, 447] width 171 height 22
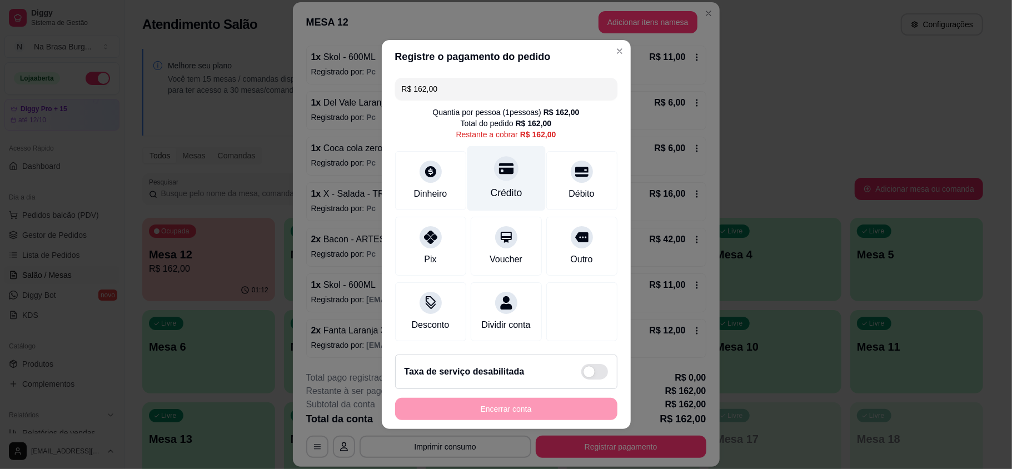
click at [498, 172] on div at bounding box center [506, 168] width 24 height 24
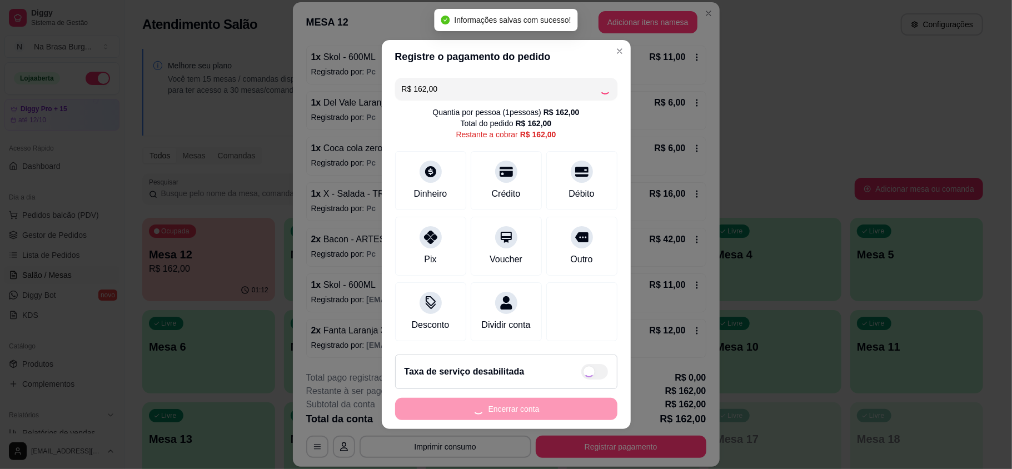
type input "R$ 0,00"
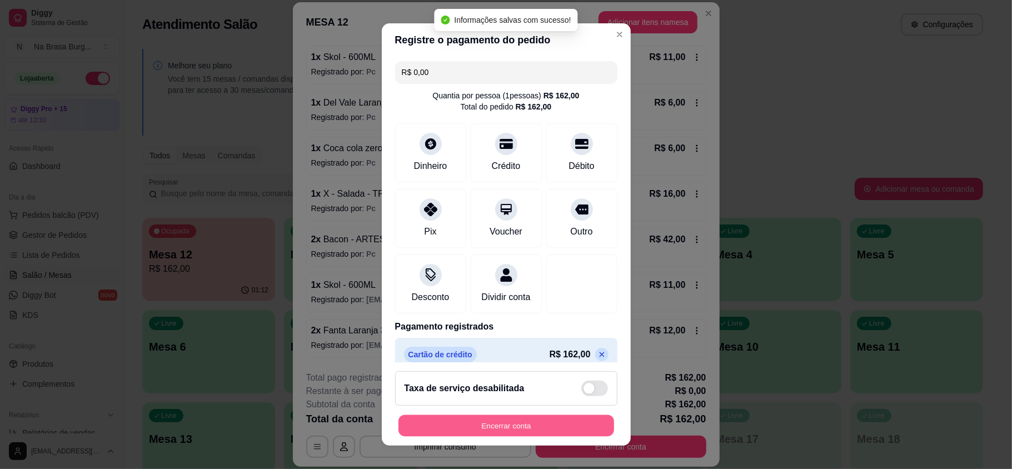
click at [525, 419] on button "Encerrar conta" at bounding box center [506, 426] width 216 height 22
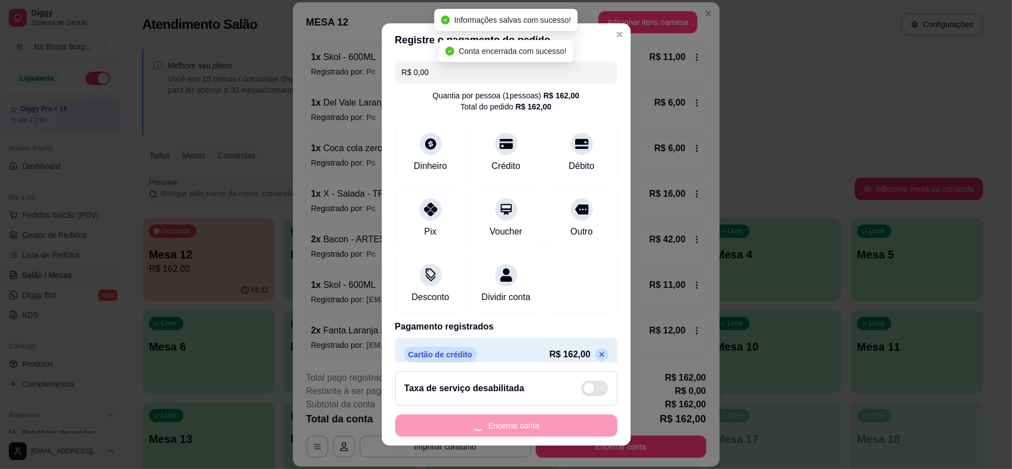
scroll to position [0, 0]
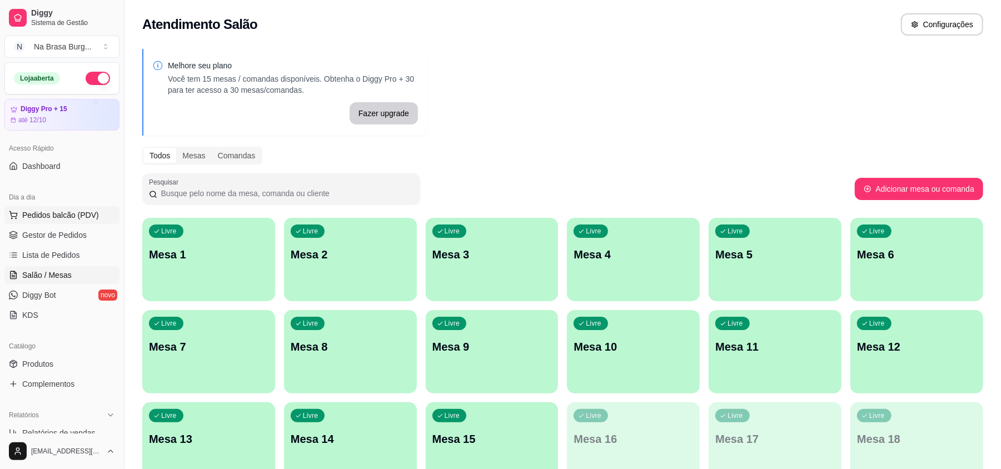
click at [81, 218] on span "Pedidos balcão (PDV)" at bounding box center [60, 215] width 77 height 11
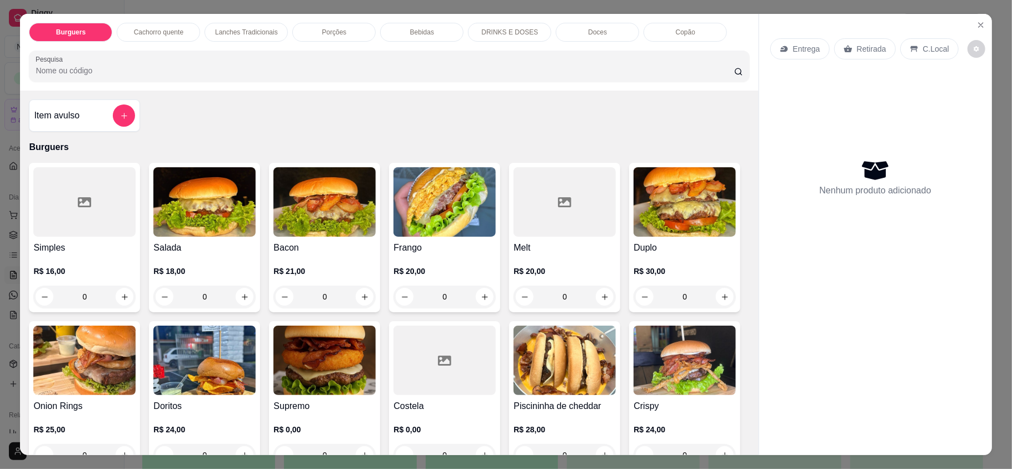
click at [261, 30] on p "Lanches Tradicionais" at bounding box center [246, 32] width 63 height 9
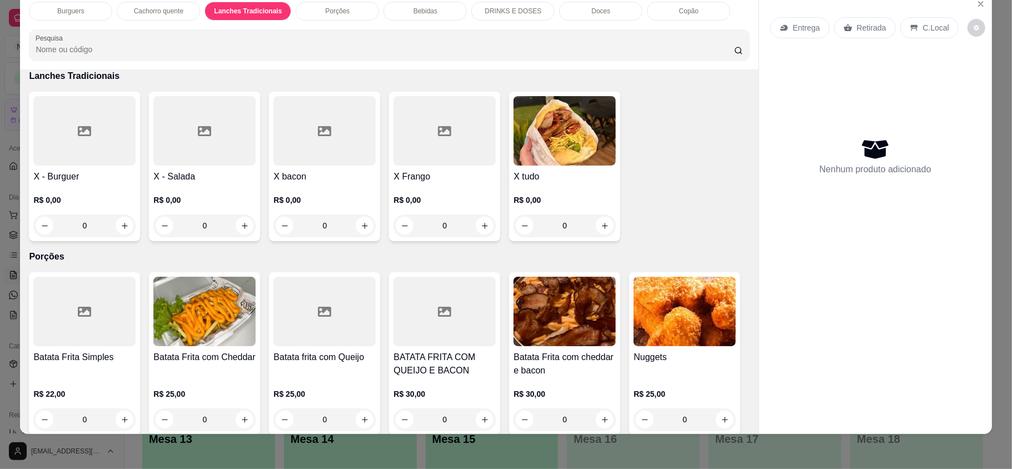
click at [609, 229] on div "0" at bounding box center [565, 226] width 102 height 22
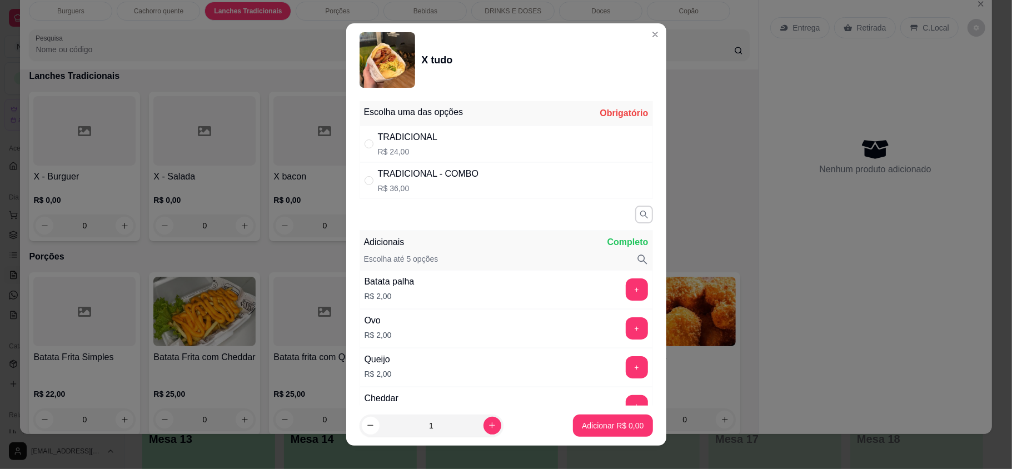
click at [527, 151] on div "TRADICIONAL R$ 24,00" at bounding box center [506, 144] width 293 height 37
radio input "true"
click at [611, 422] on p "Adicionar R$ 24,00" at bounding box center [611, 425] width 64 height 11
type input "1"
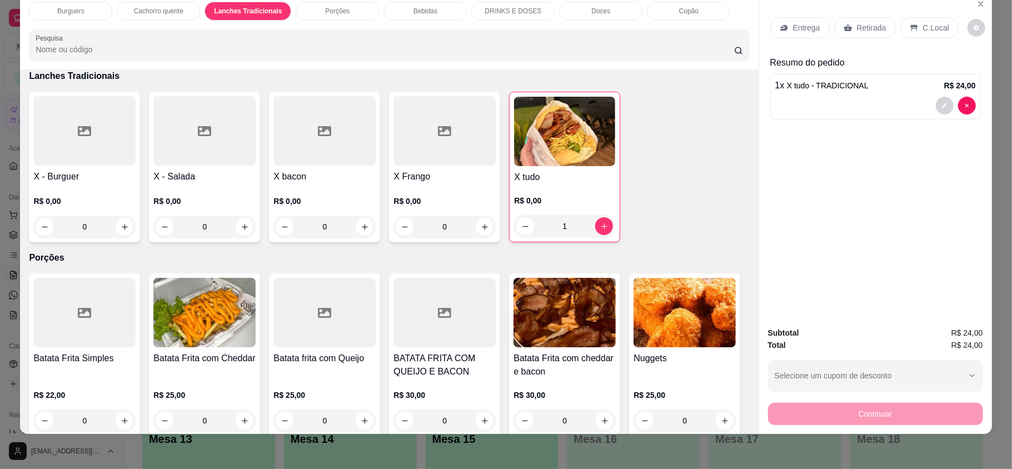
click at [332, 10] on p "Porções" at bounding box center [337, 11] width 24 height 9
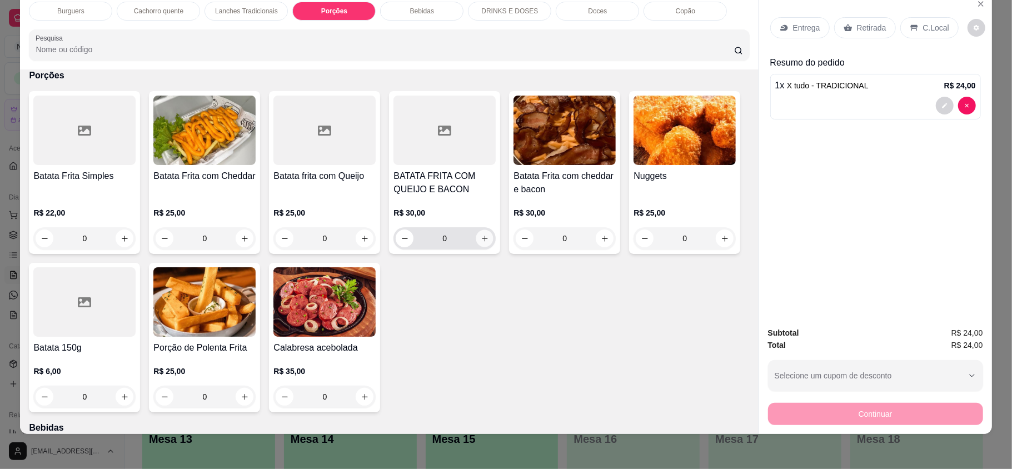
click at [481, 241] on icon "increase-product-quantity" at bounding box center [485, 239] width 8 height 8
type input "1"
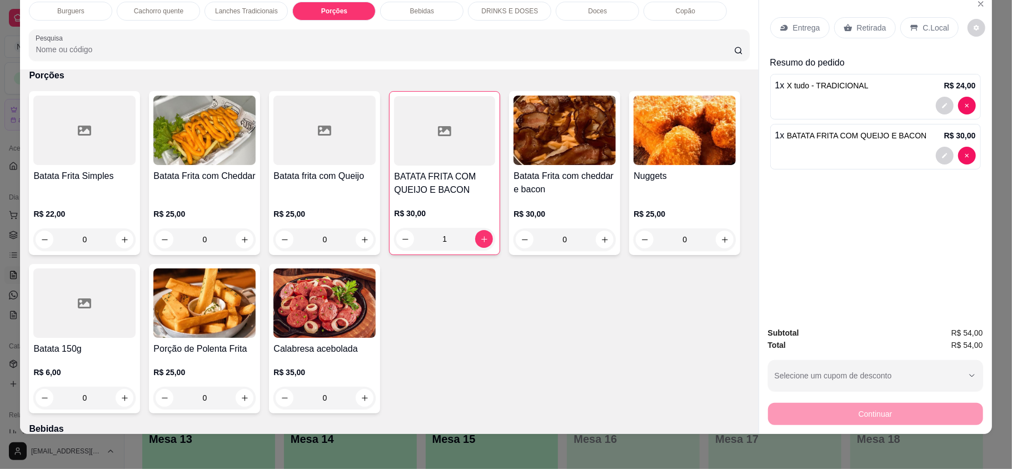
click at [398, 21] on div "Burguers Cachorro quente Lanches Tradicionais Porções Bebidas DRINKS E DOSES Do…" at bounding box center [389, 31] width 738 height 77
click at [399, 11] on div "Bebidas" at bounding box center [421, 11] width 83 height 19
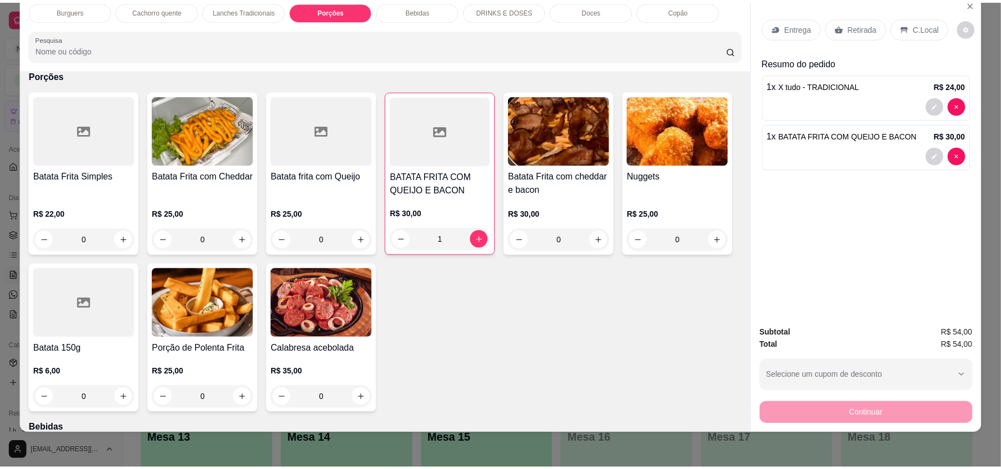
scroll to position [1277, 0]
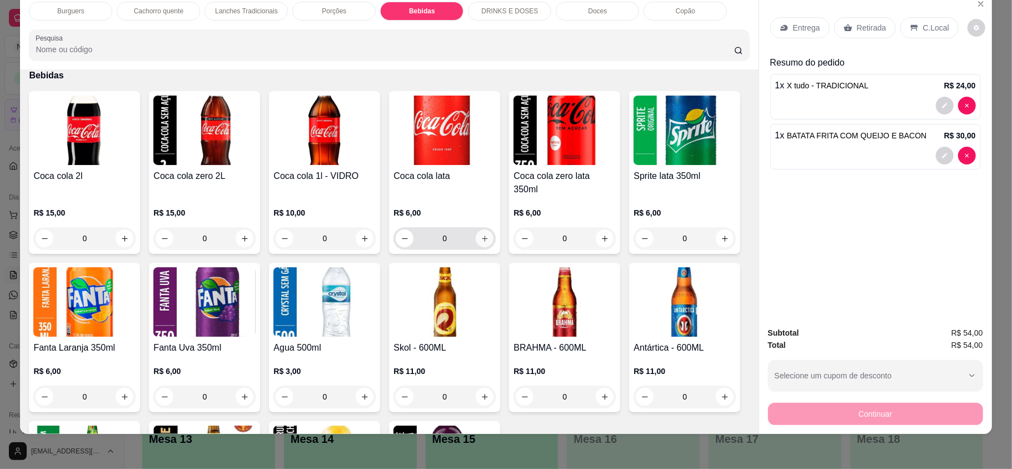
click at [482, 235] on icon "increase-product-quantity" at bounding box center [485, 239] width 8 height 8
type input "1"
click at [810, 32] on p "Entrega" at bounding box center [806, 27] width 27 height 11
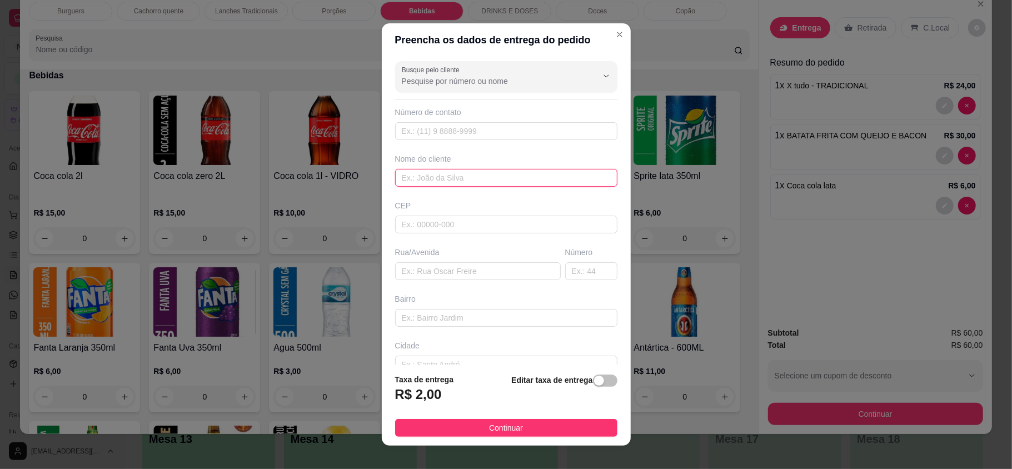
drag, startPoint x: 457, startPoint y: 172, endPoint x: 450, endPoint y: 155, distance: 18.7
click at [457, 170] on input "text" at bounding box center [506, 178] width 222 height 18
type input "o"
type input "[PERSON_NAME]"
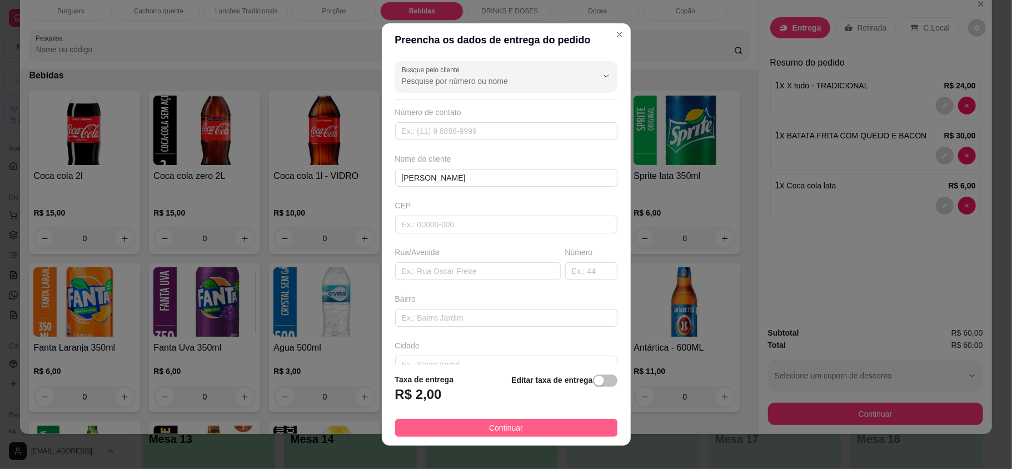
click at [545, 432] on button "Continuar" at bounding box center [506, 428] width 222 height 18
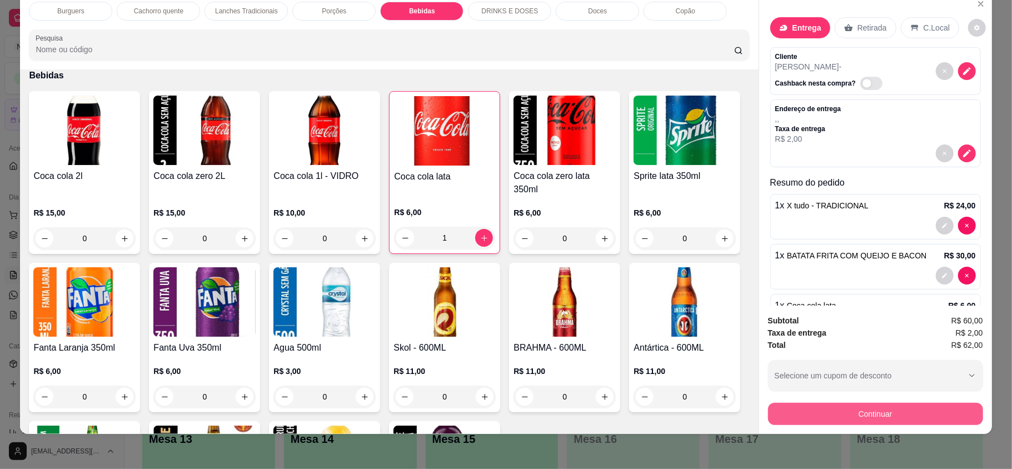
click at [930, 411] on button "Continuar" at bounding box center [875, 414] width 215 height 22
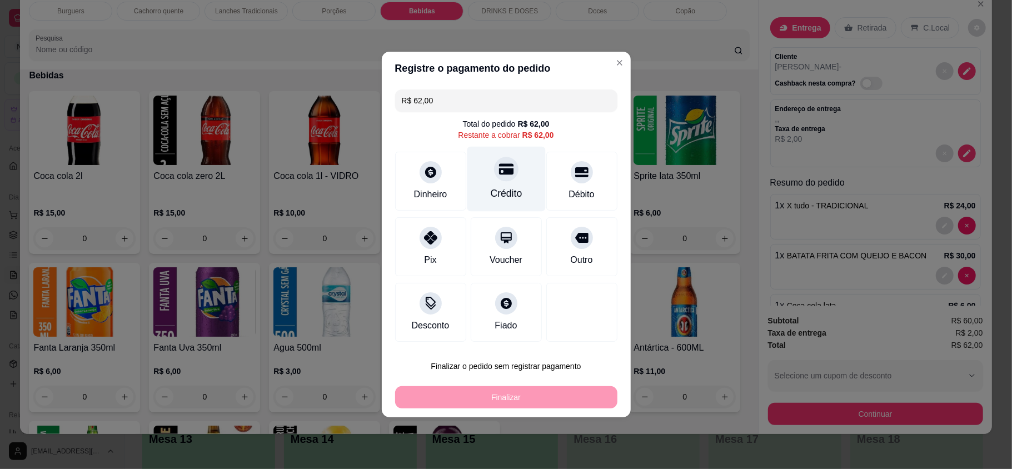
click at [490, 190] on div "Crédito" at bounding box center [506, 193] width 32 height 14
type input "R$ 0,00"
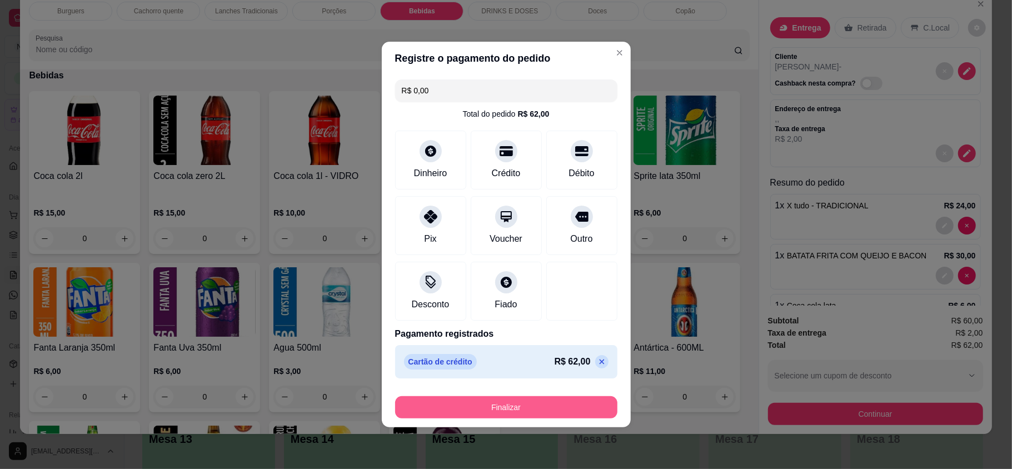
click at [504, 411] on button "Finalizar" at bounding box center [506, 407] width 222 height 22
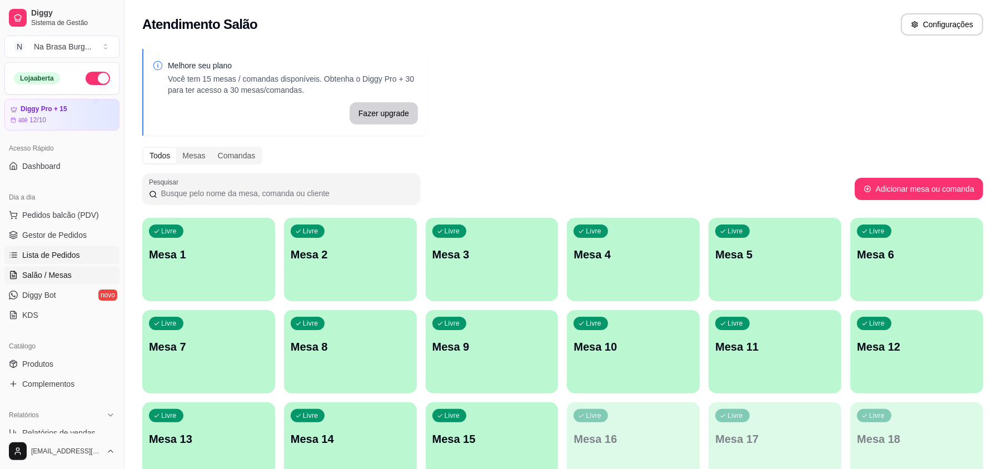
scroll to position [222, 0]
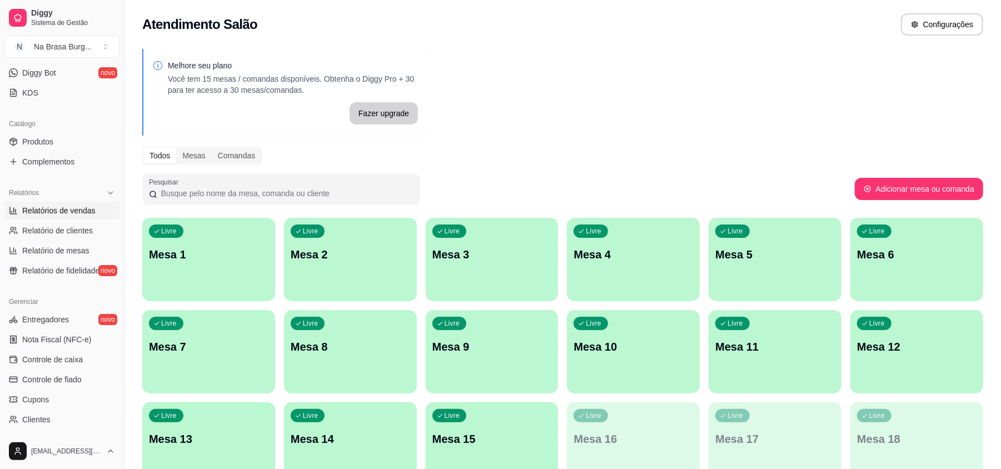
click at [71, 214] on span "Relatórios de vendas" at bounding box center [58, 210] width 73 height 11
select select "ALL"
select select "0"
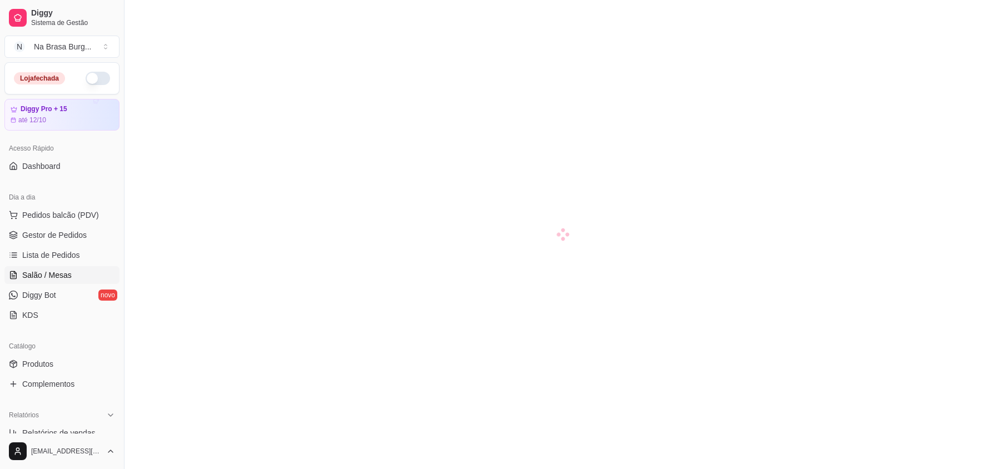
click at [68, 232] on span "Gestor de Pedidos" at bounding box center [54, 235] width 64 height 11
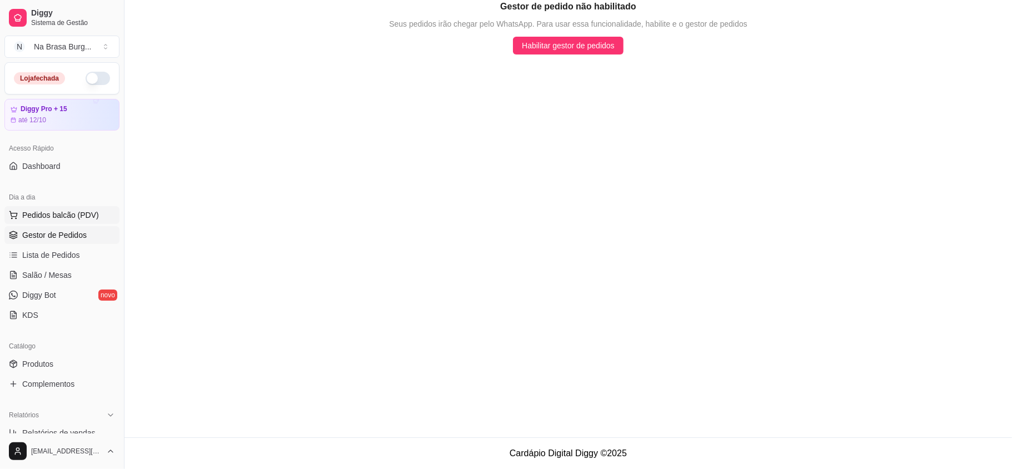
click at [76, 218] on span "Pedidos balcão (PDV)" at bounding box center [60, 215] width 77 height 11
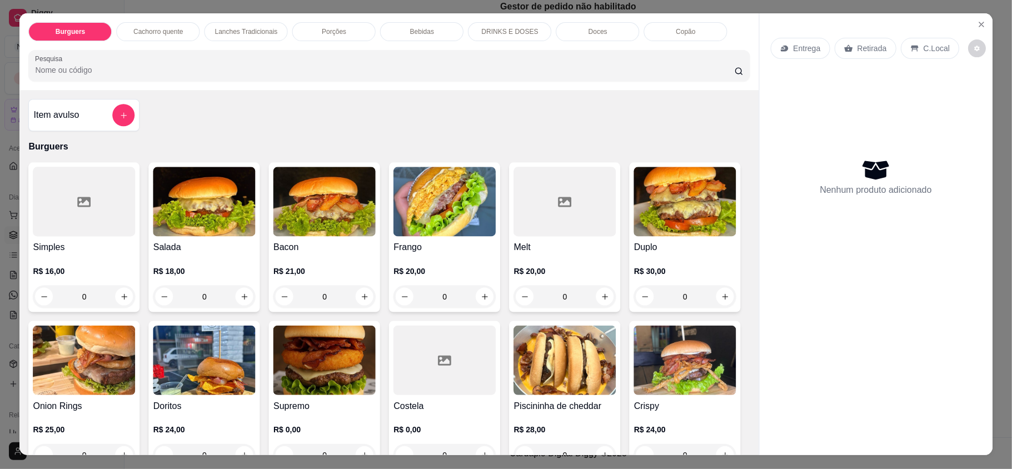
scroll to position [222, 0]
